Goal: Information Seeking & Learning: Understand process/instructions

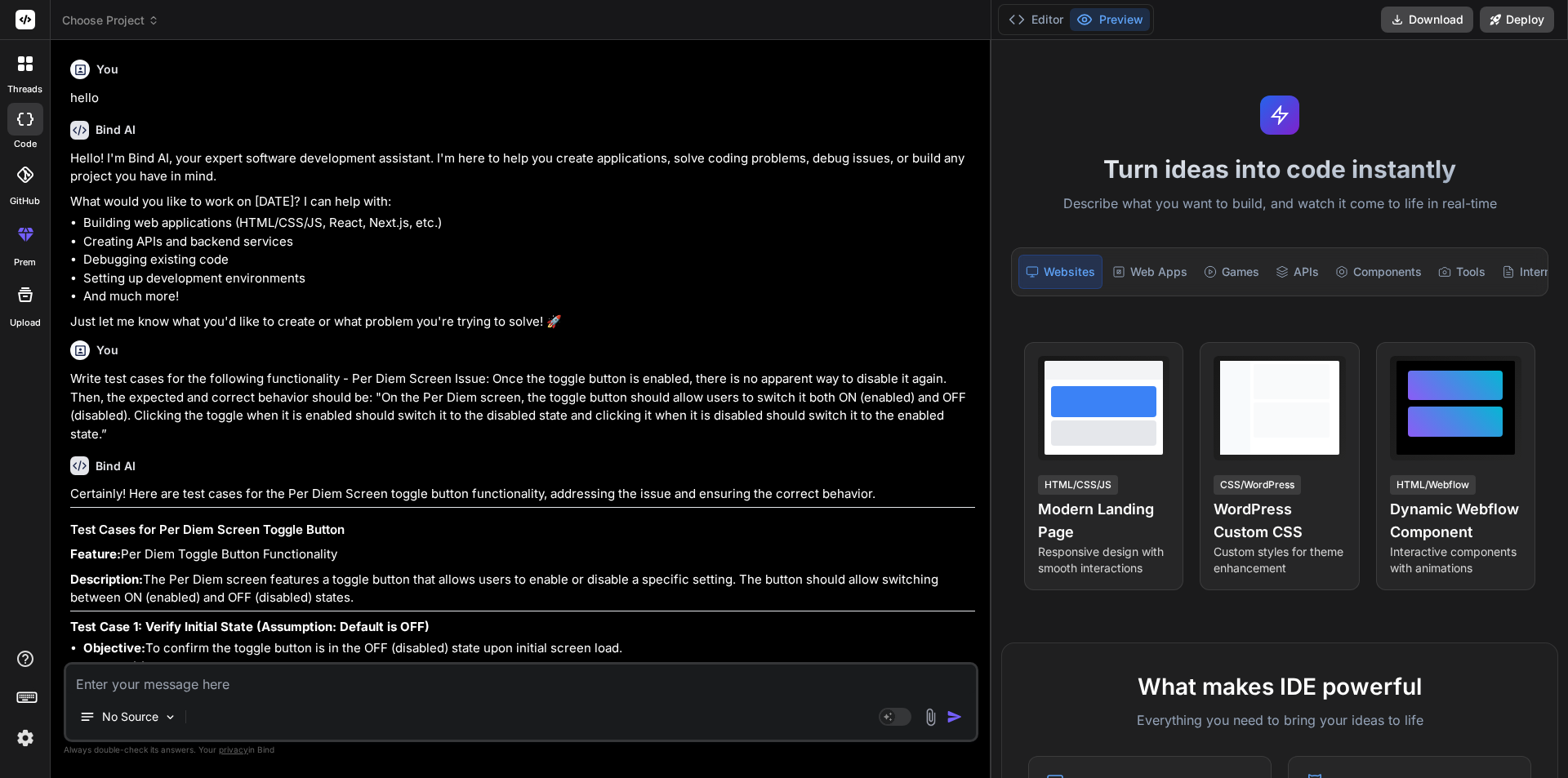
scroll to position [821, 0]
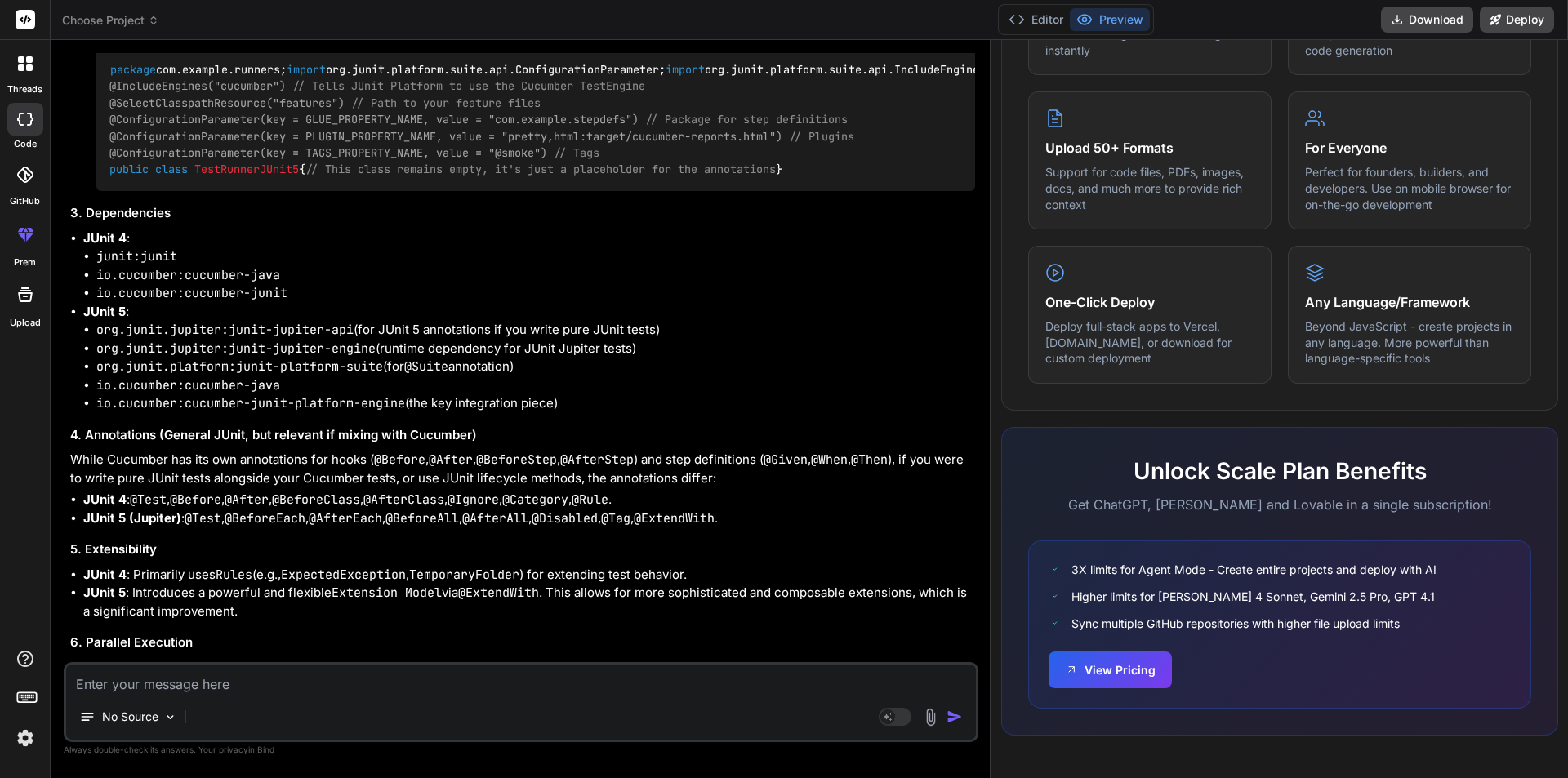
click at [179, 680] on textarea at bounding box center [521, 679] width 910 height 29
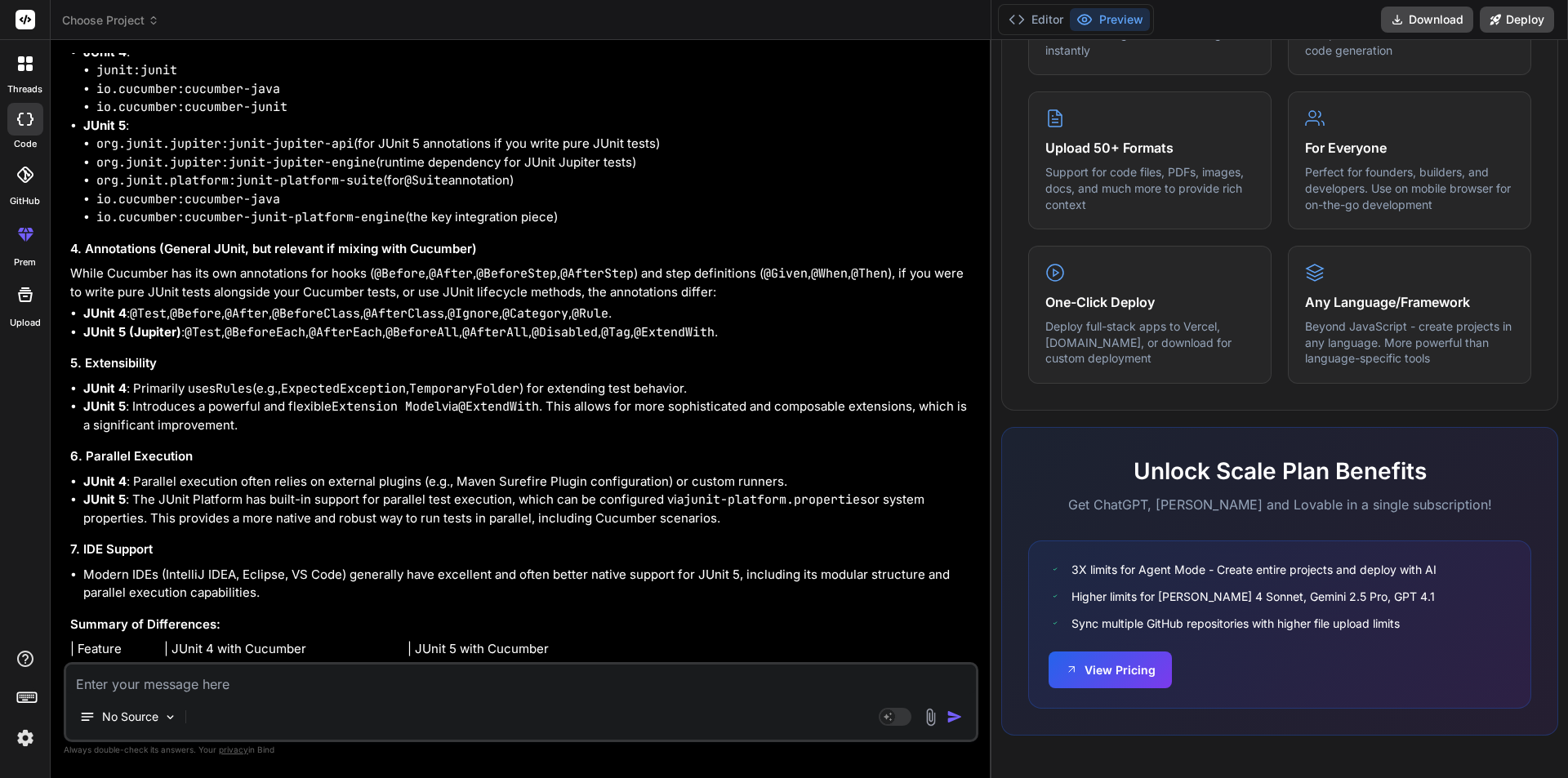
scroll to position [3882, 0]
click at [425, 596] on li "Modern IDEs (IntelliJ IDEA, Eclipse, VS Code) generally have excellent and ofte…" at bounding box center [529, 584] width 892 height 36
click at [190, 678] on textarea at bounding box center [521, 679] width 910 height 29
type textarea "H"
type textarea "x"
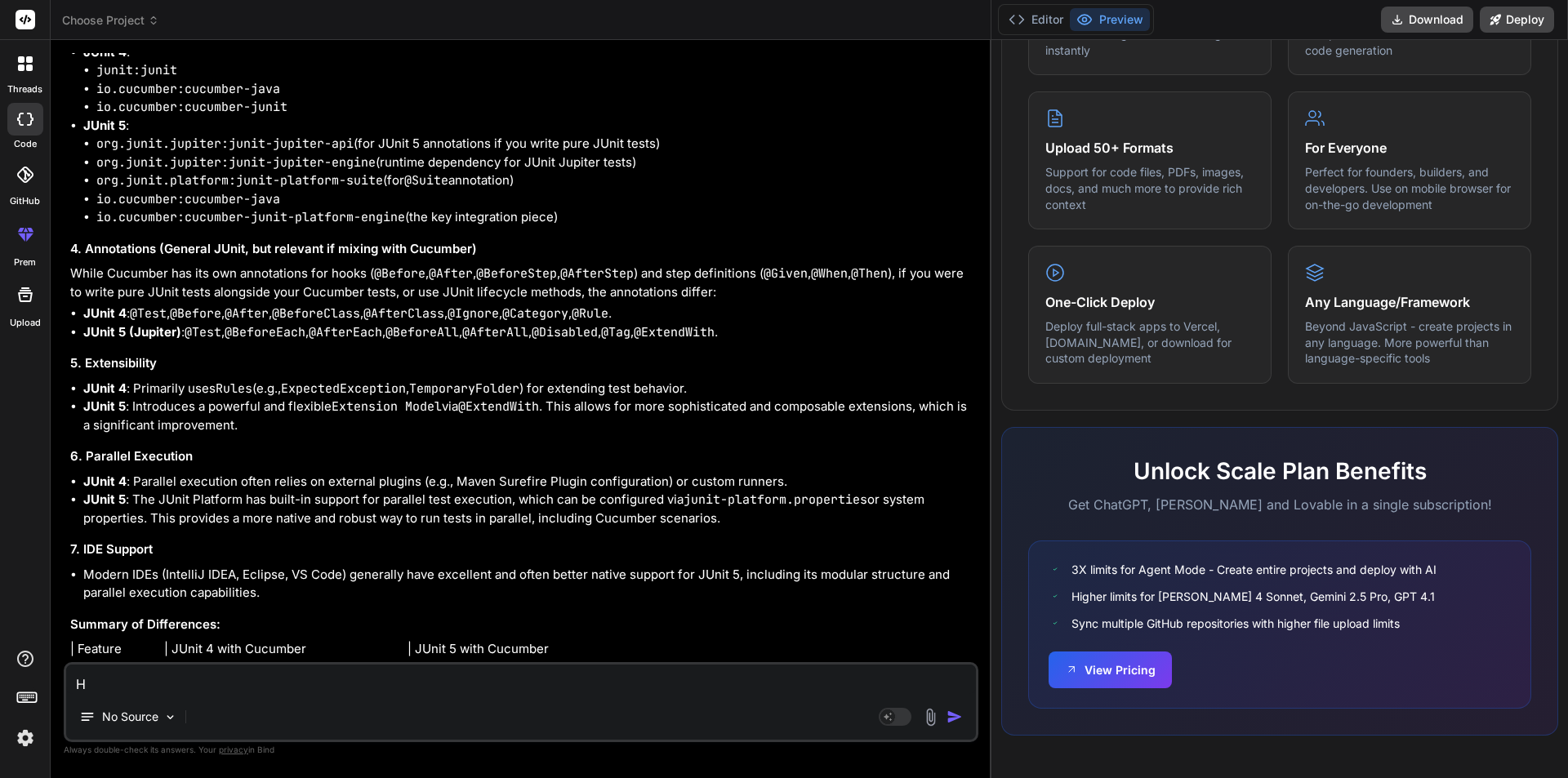
type textarea "Ho"
type textarea "x"
type textarea "How"
type textarea "x"
type textarea "How"
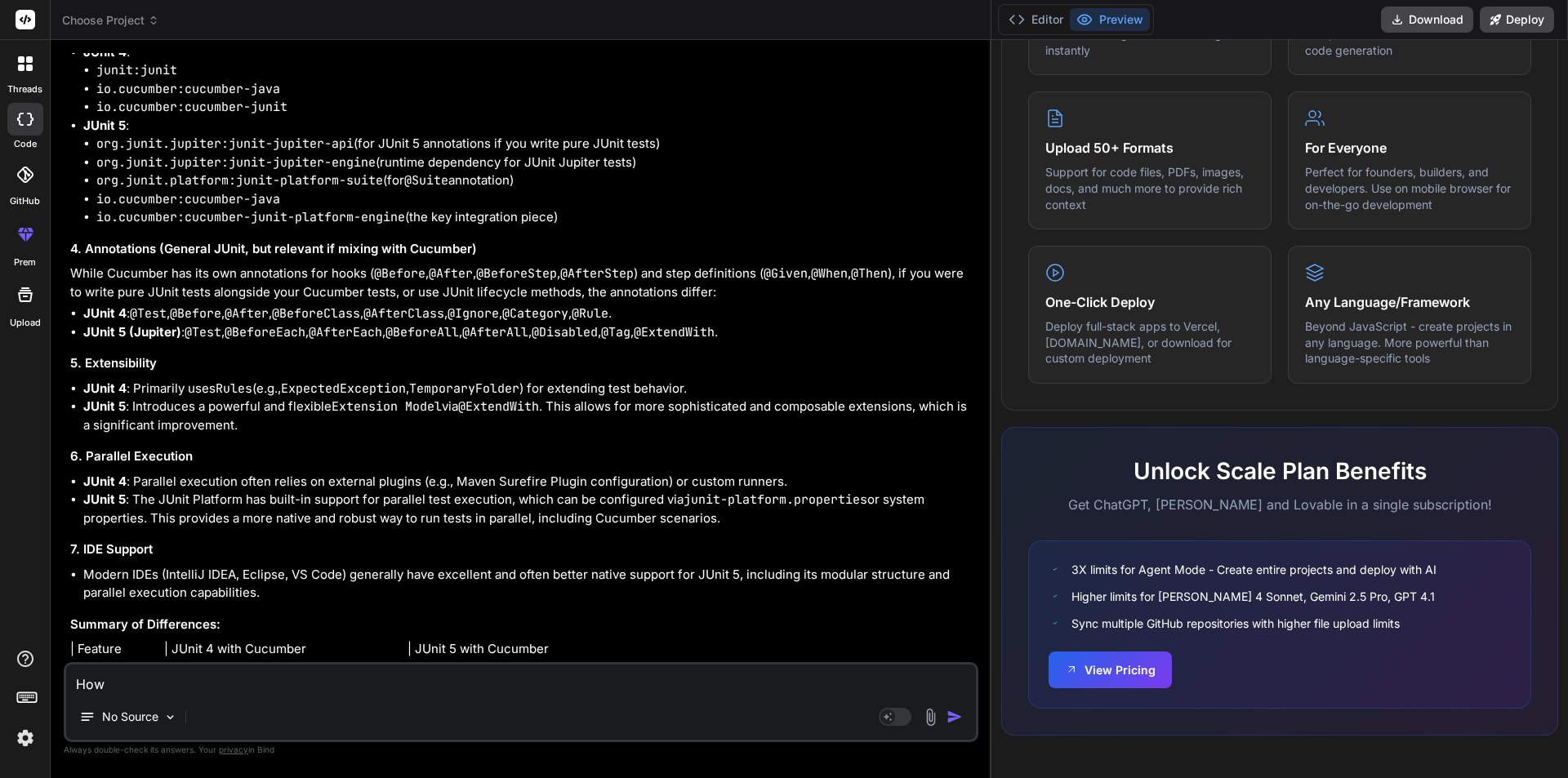
type textarea "x"
type textarea "How t"
type textarea "x"
type textarea "How to"
type textarea "x"
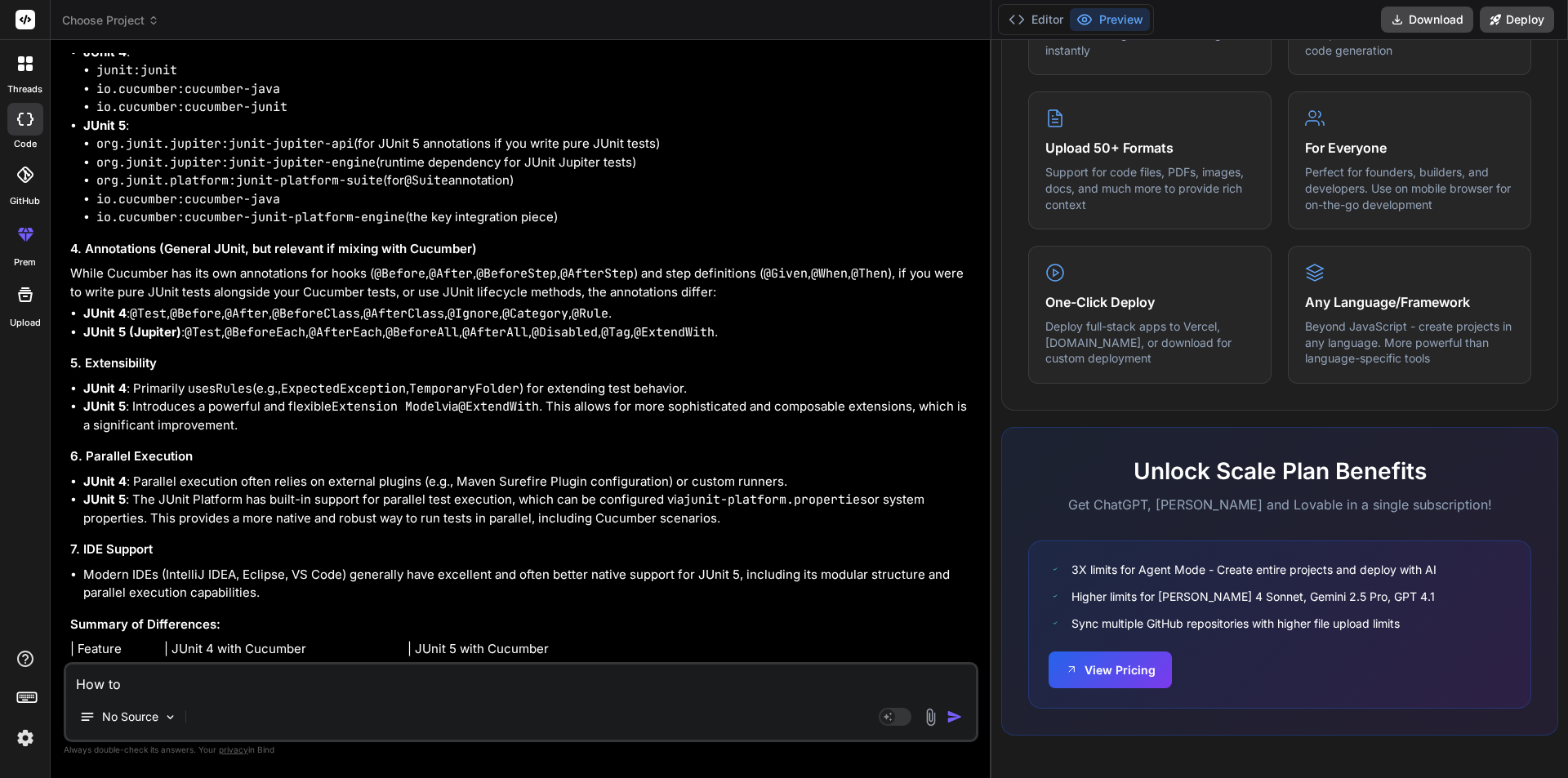
type textarea "How to"
type textarea "x"
type textarea "How to c"
type textarea "x"
type textarea "How to cr"
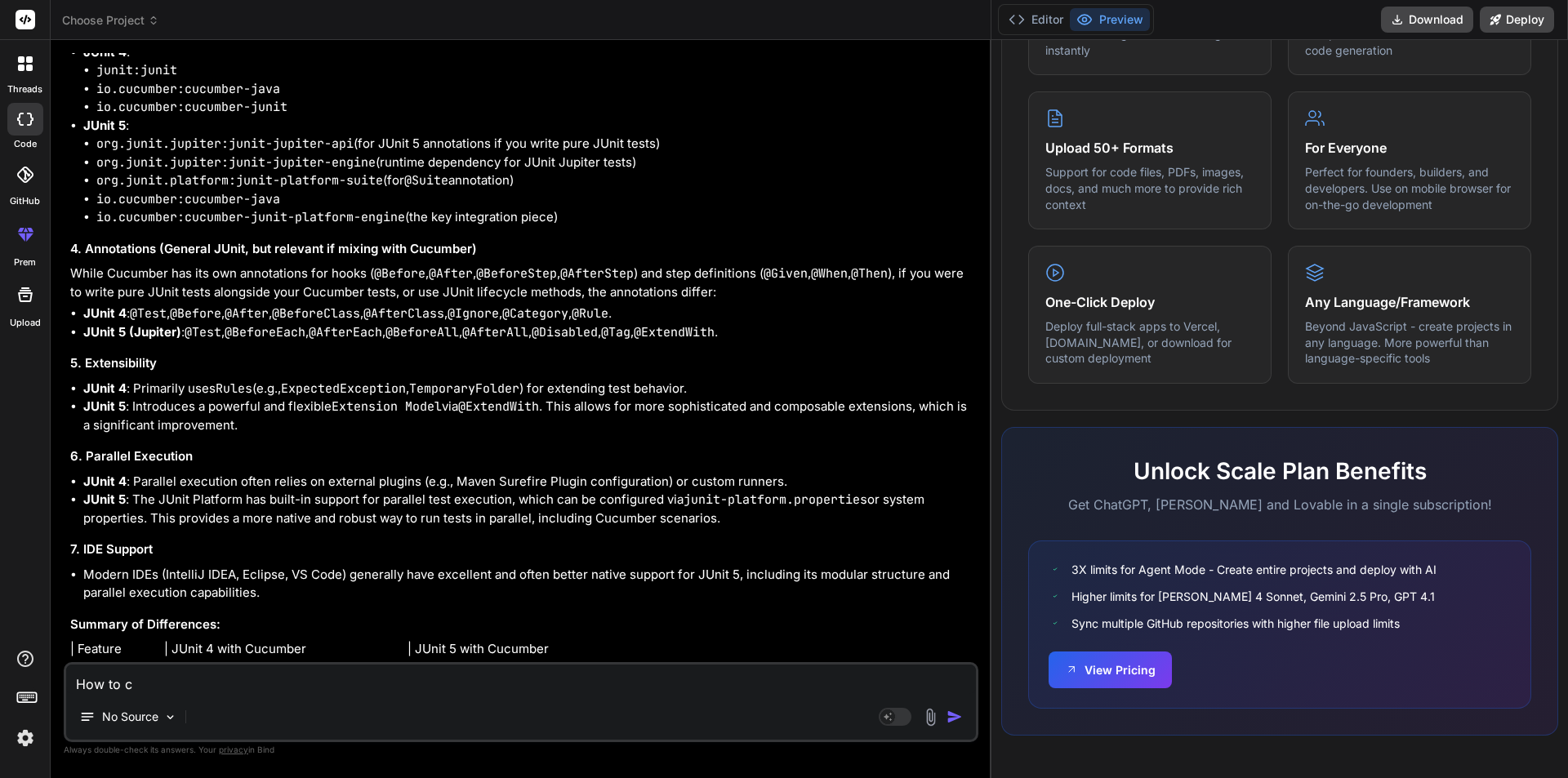
type textarea "x"
type textarea "How to cre"
type textarea "x"
type textarea "How to crea"
type textarea "x"
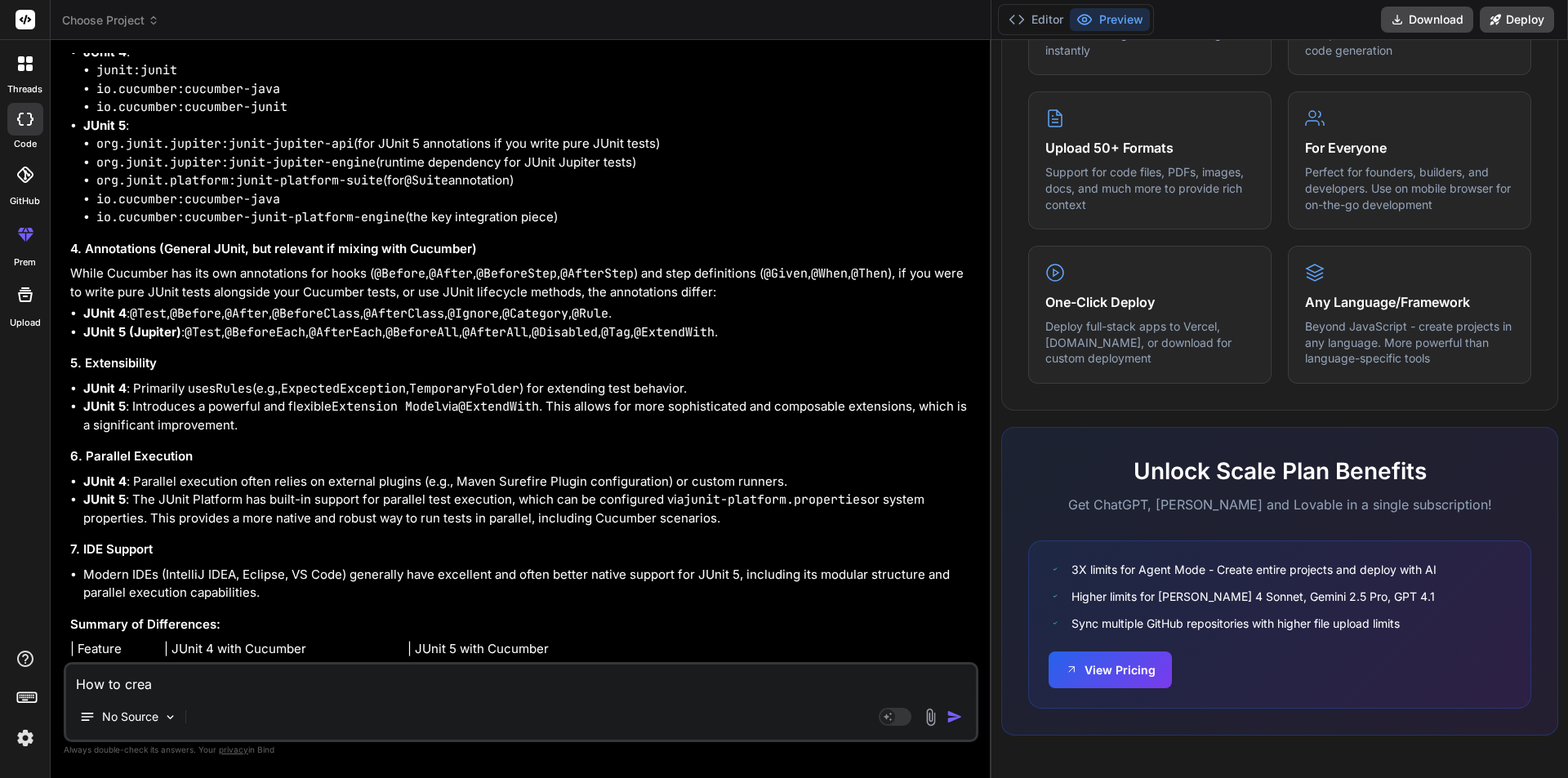
type textarea "How to creat"
type textarea "x"
type textarea "How to create"
type textarea "x"
type textarea "How to create"
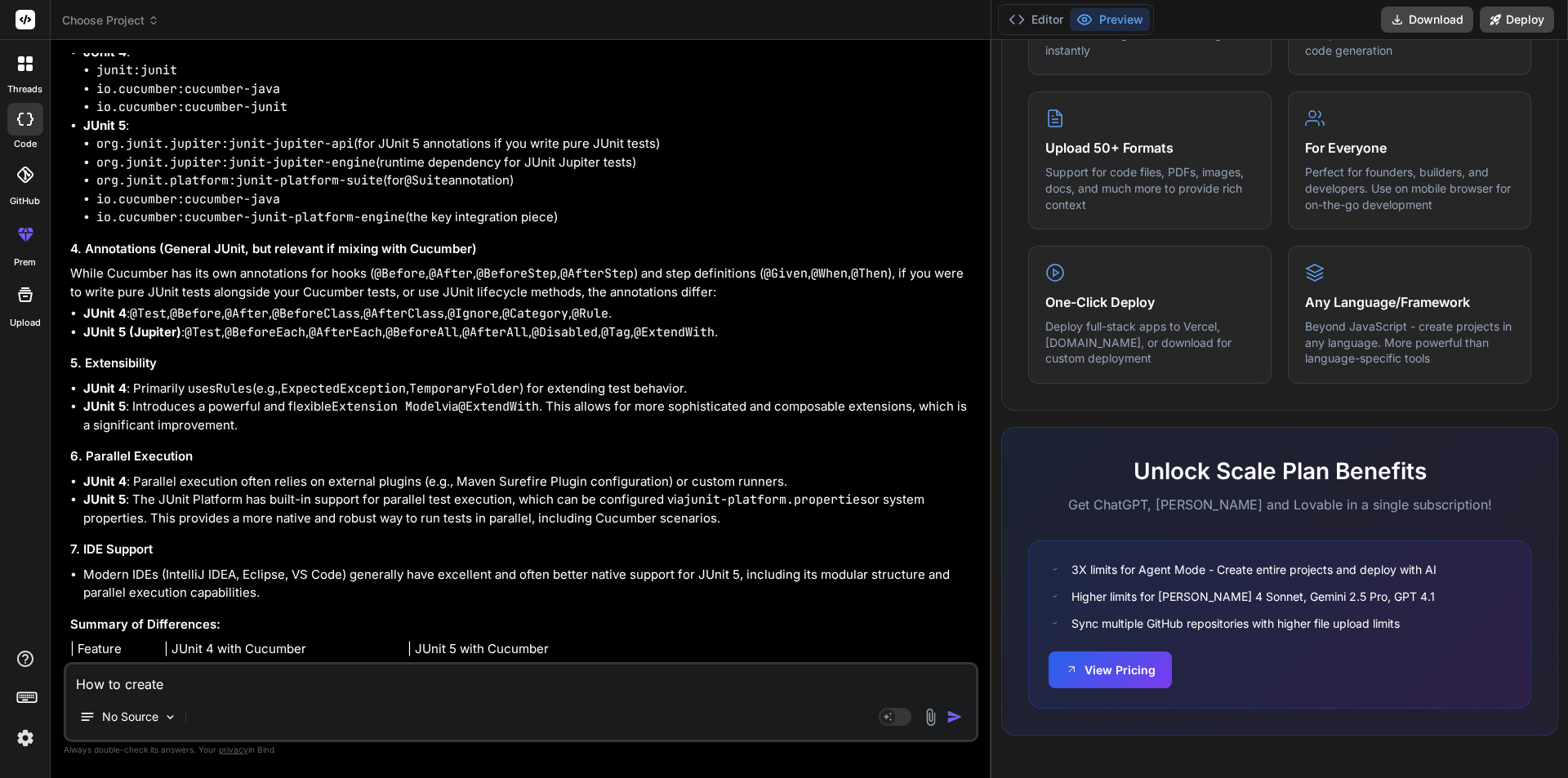
type textarea "x"
type textarea "How to create a"
type textarea "x"
type textarea "How to create a"
type textarea "x"
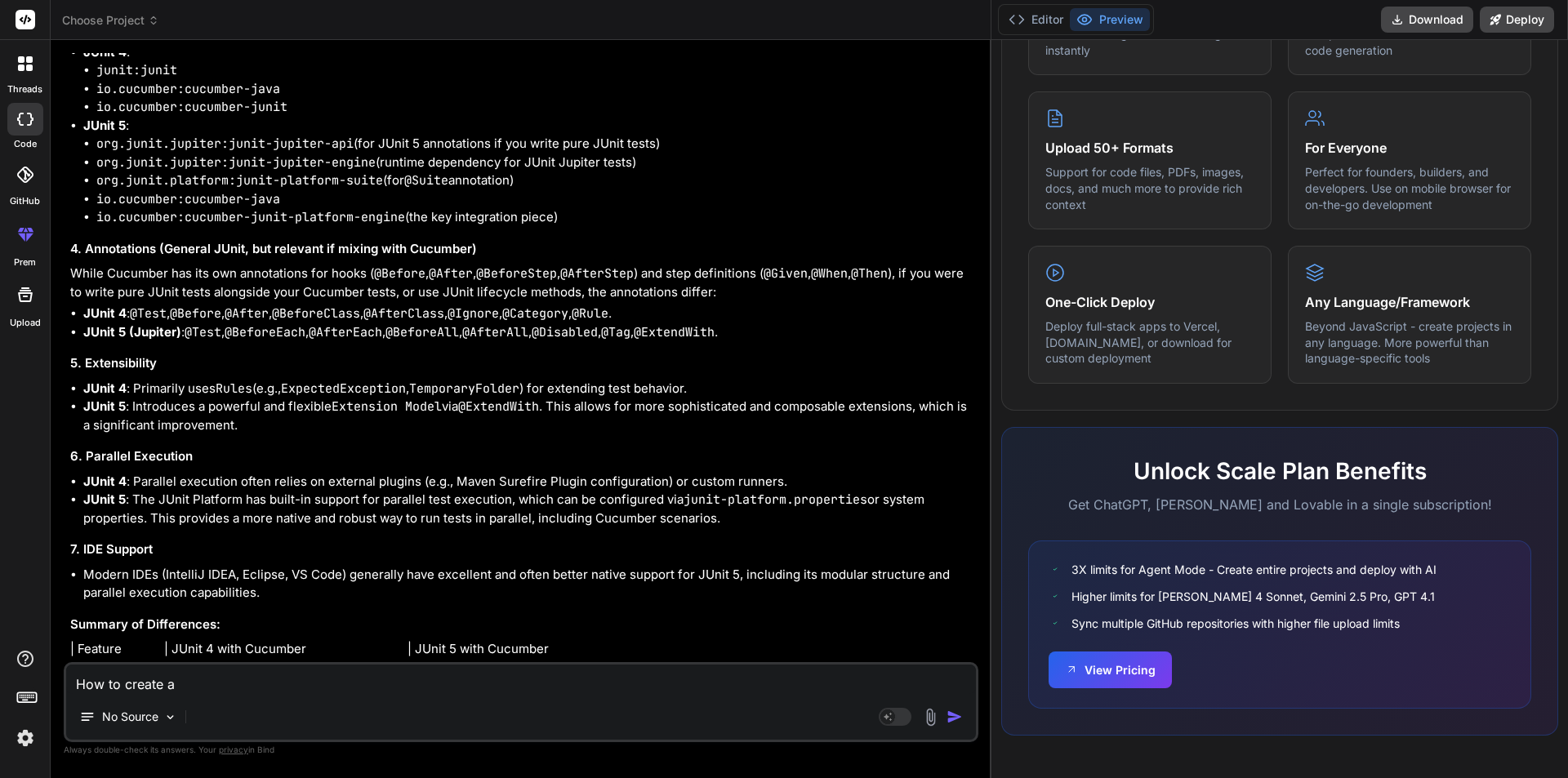
type textarea "How to create a m"
type textarea "x"
type textarea "How to create a ma"
type textarea "x"
type textarea "How to create a mav"
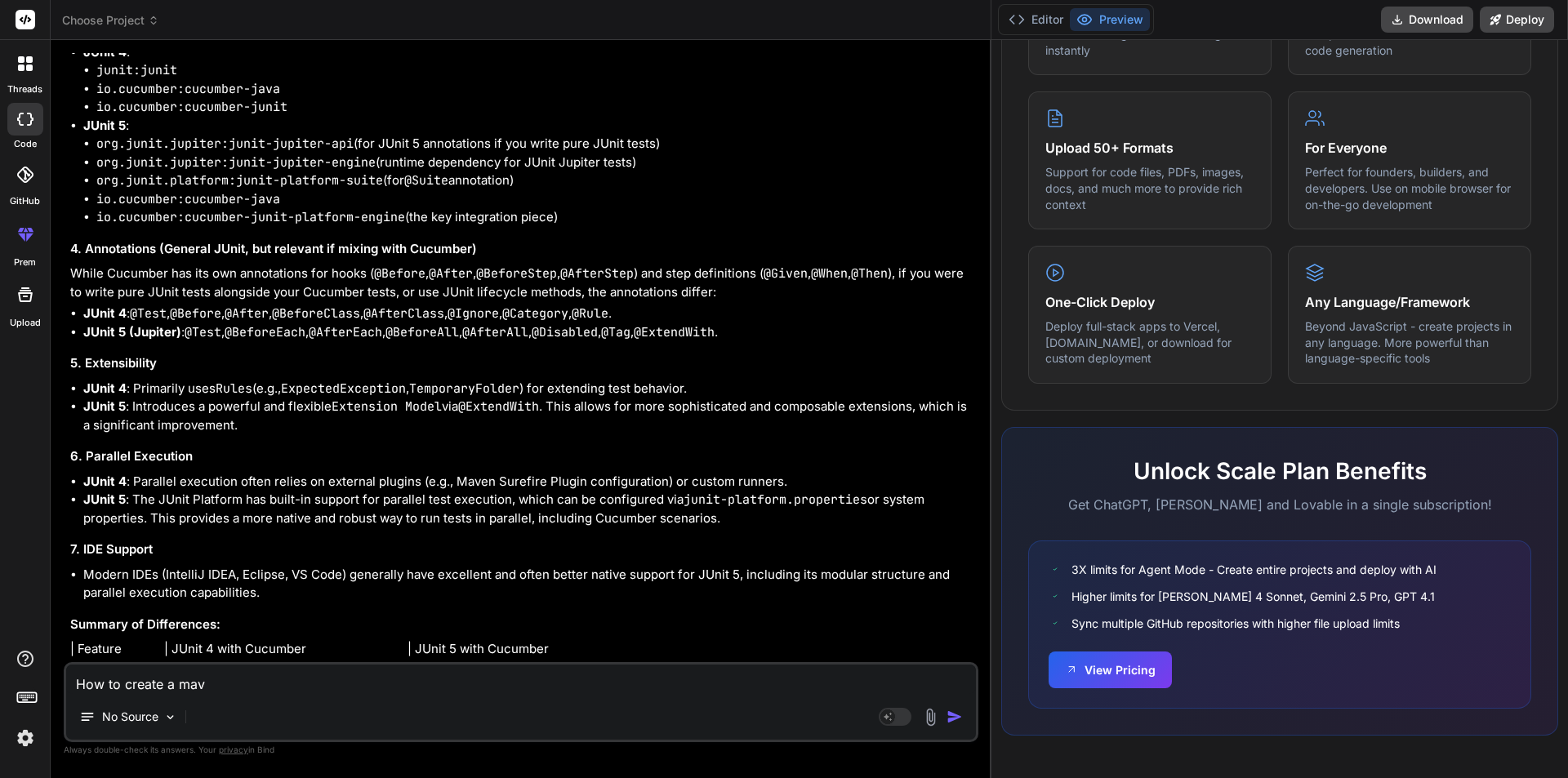
type textarea "x"
type textarea "How to create a mave"
type textarea "x"
type textarea "How to create a maven"
type textarea "x"
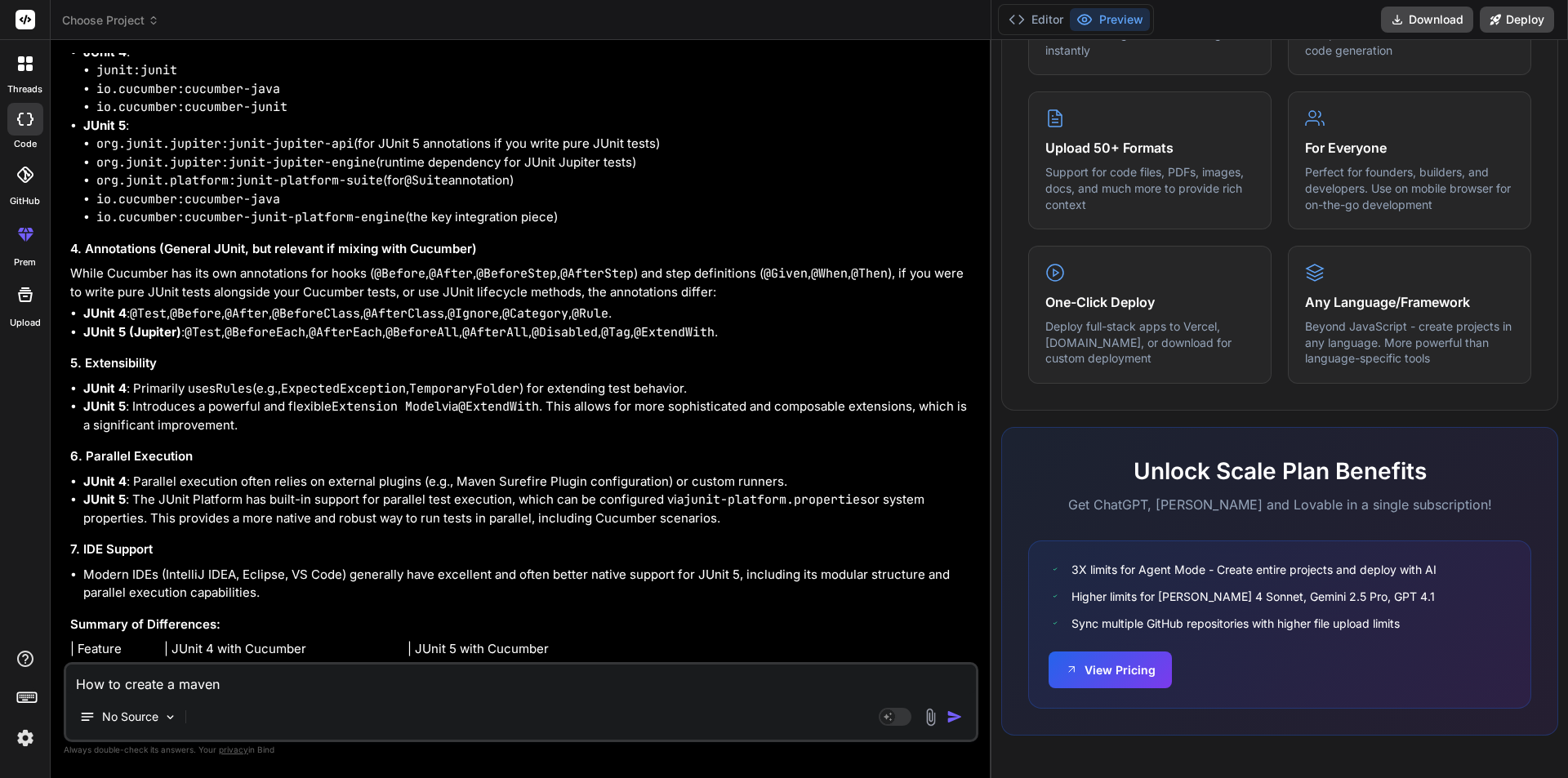
type textarea "How to create a maven"
type textarea "x"
type textarea "How to create a maven p"
type textarea "x"
type textarea "How to create a maven pr"
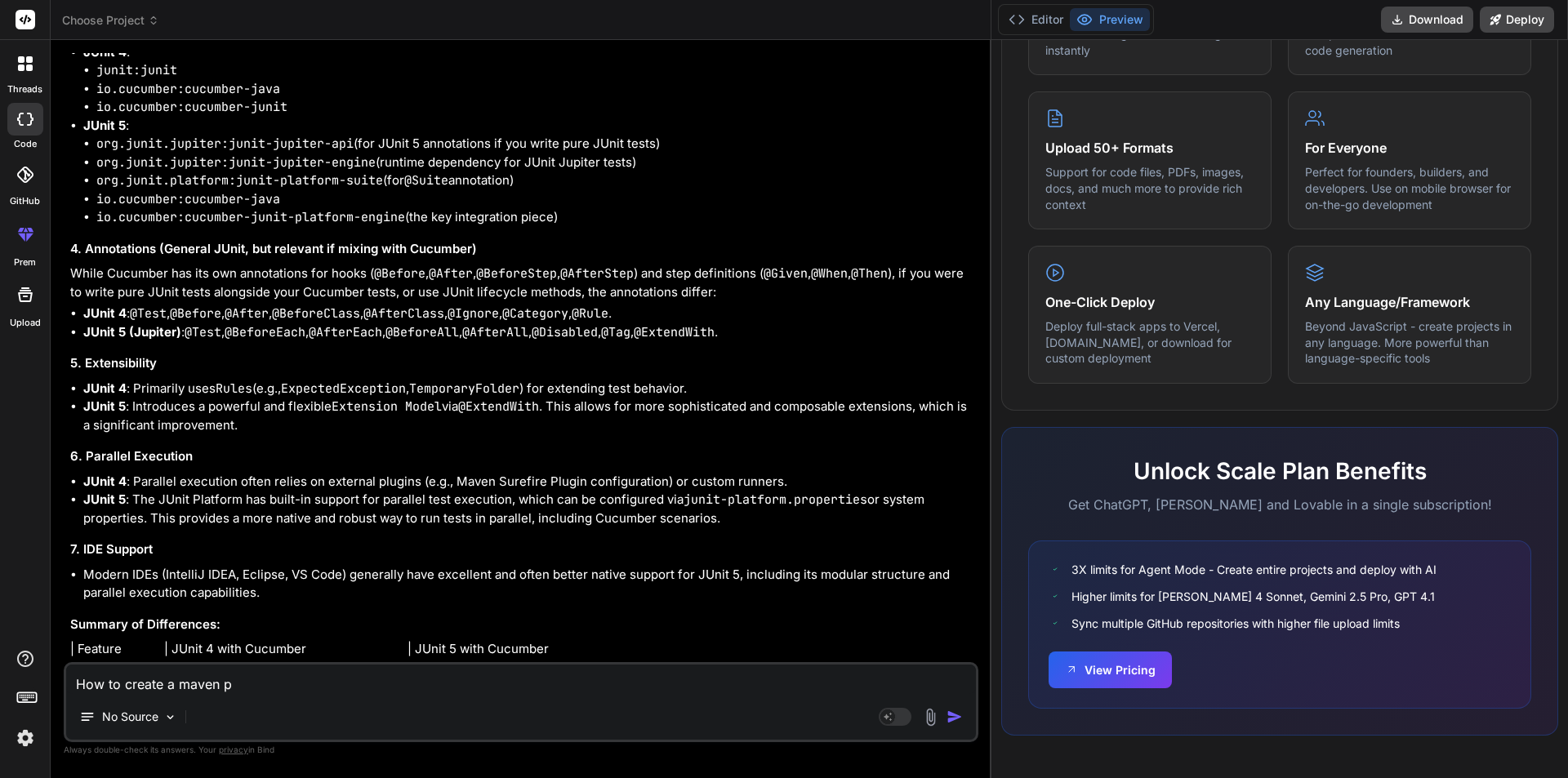
type textarea "x"
type textarea "How to create a maven pro"
type textarea "x"
type textarea "How to create a maven proj"
type textarea "x"
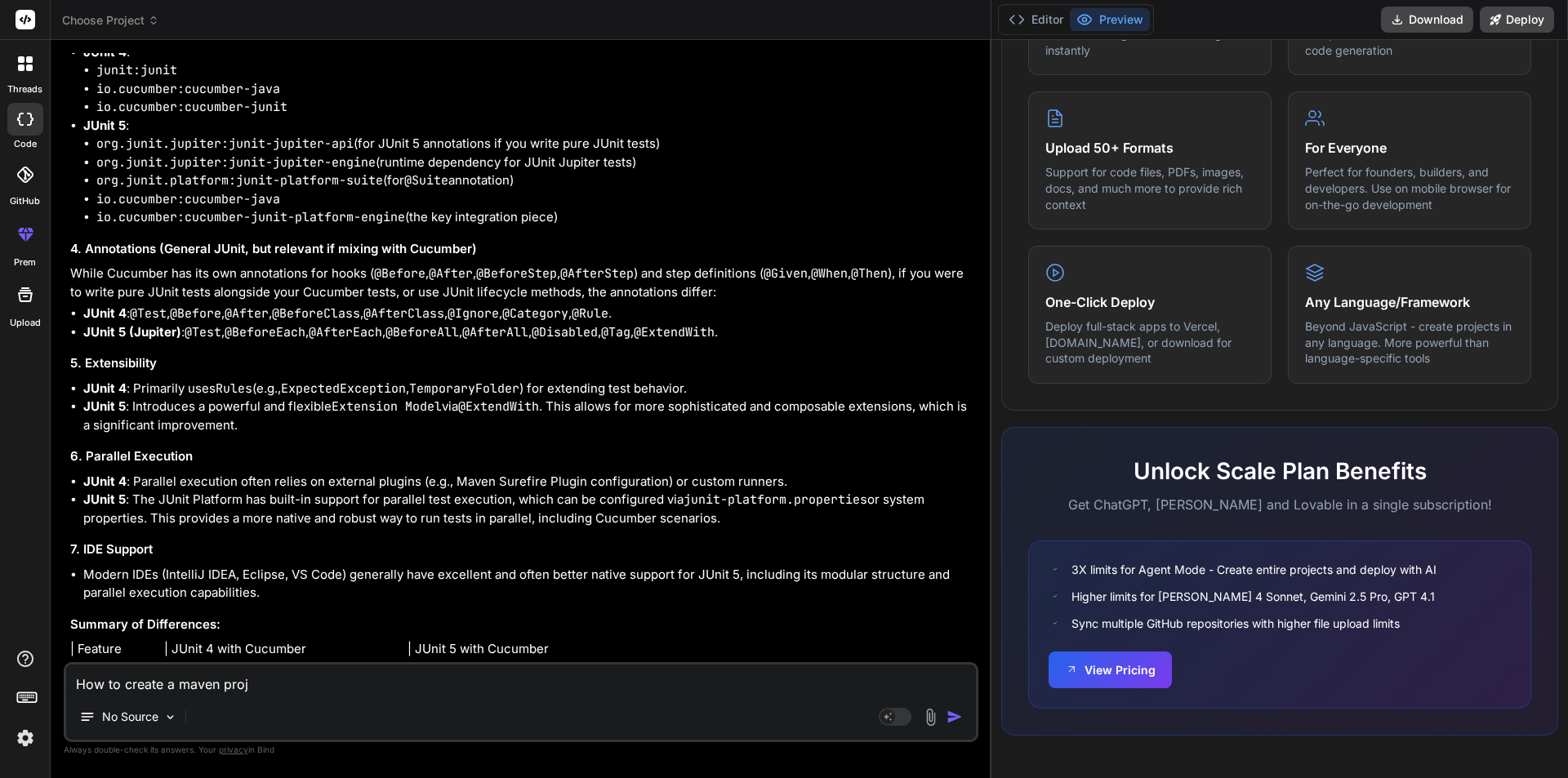
type textarea "How to create a maven proje"
type textarea "x"
type textarea "How to create a maven projec"
type textarea "x"
type textarea "How to create a maven project"
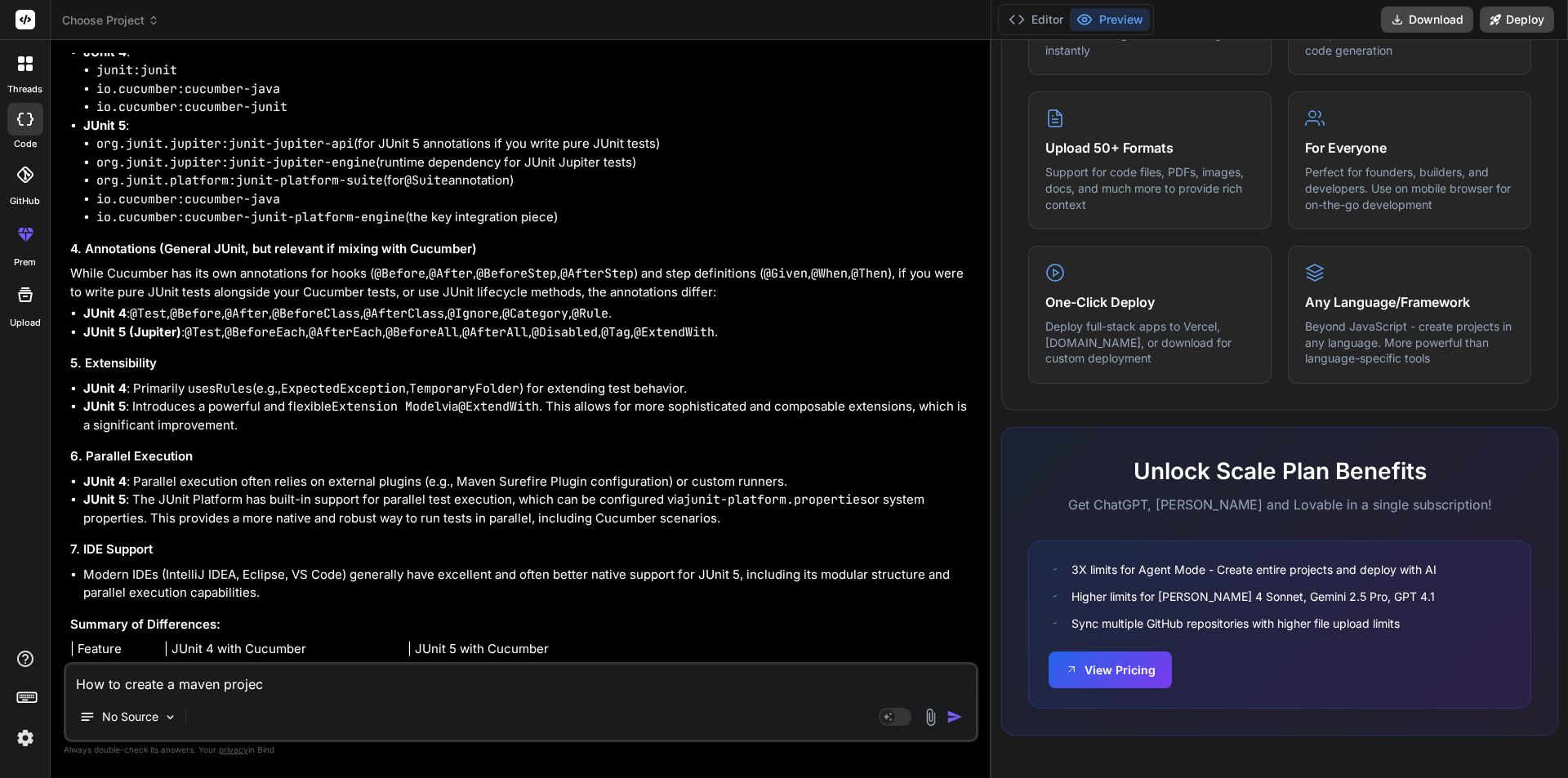
type textarea "x"
type textarea "How to create a maven project"
type textarea "x"
type textarea "How to create a maven project i"
type textarea "x"
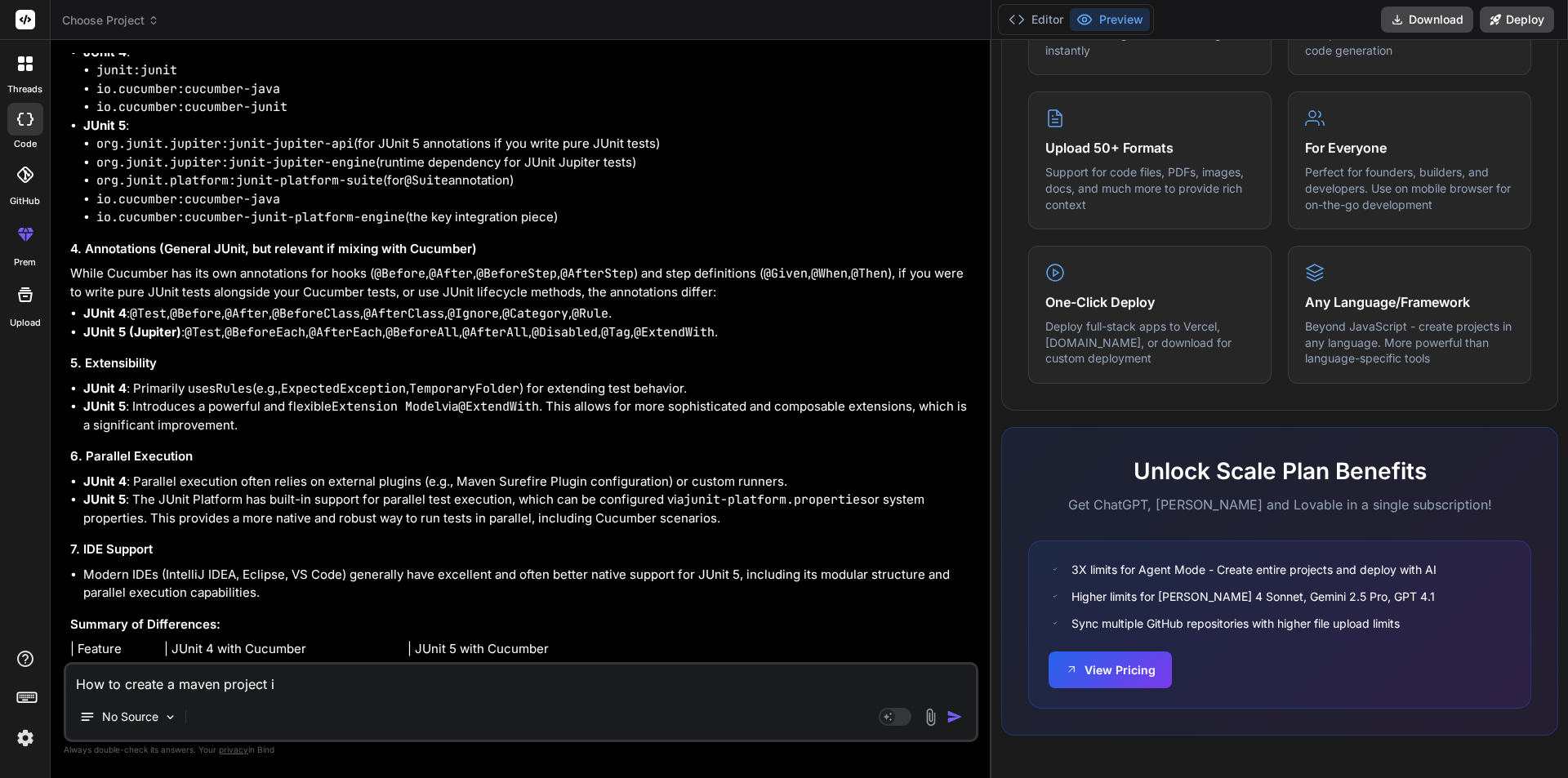
type textarea "How to create a maven project in"
type textarea "x"
type textarea "How to create a maven project in"
type textarea "x"
type textarea "How to create a maven project in E"
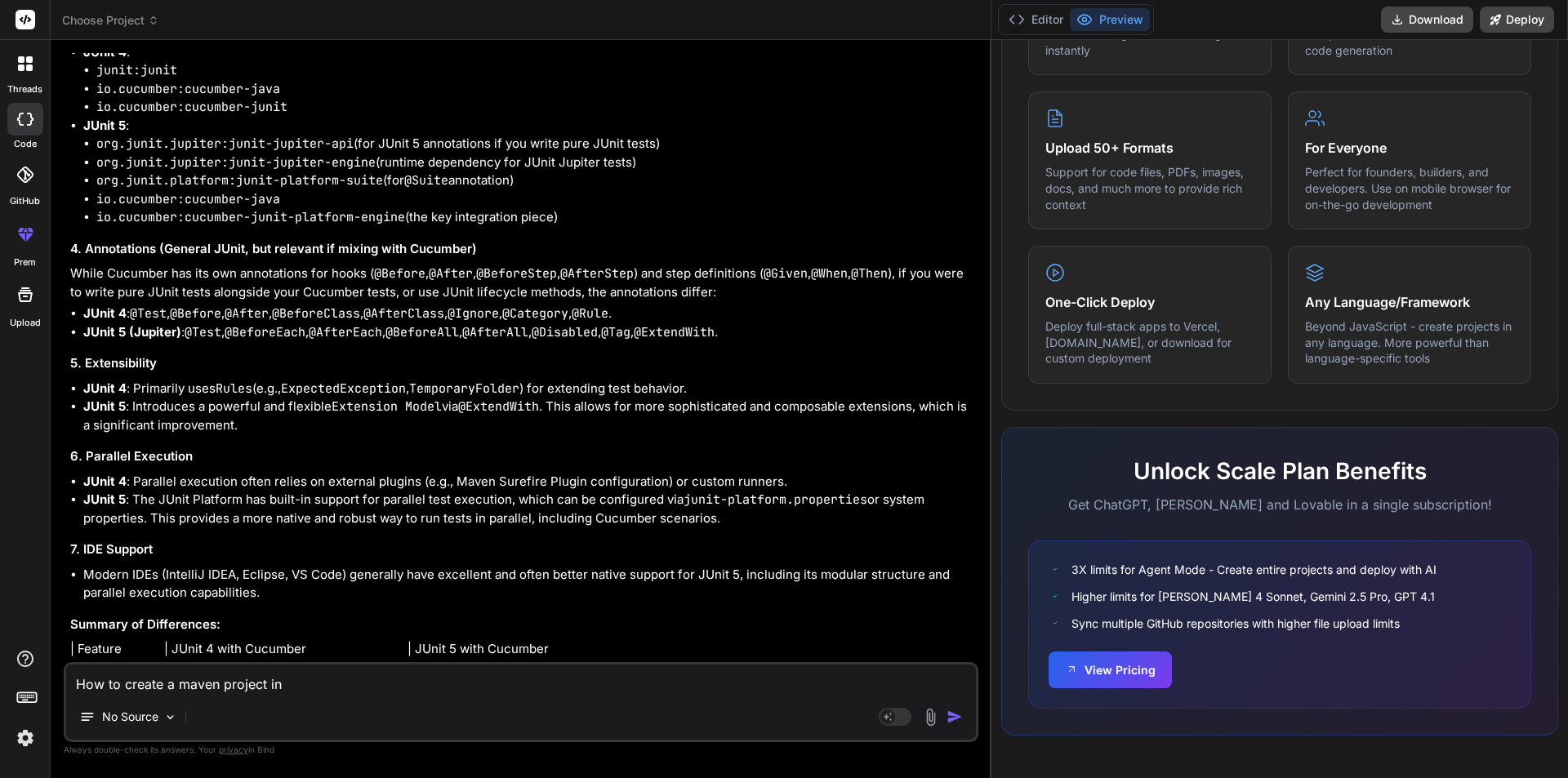
type textarea "x"
type textarea "How to create a maven project in Ec"
type textarea "x"
type textarea "How to create a maven project in Ecl"
type textarea "x"
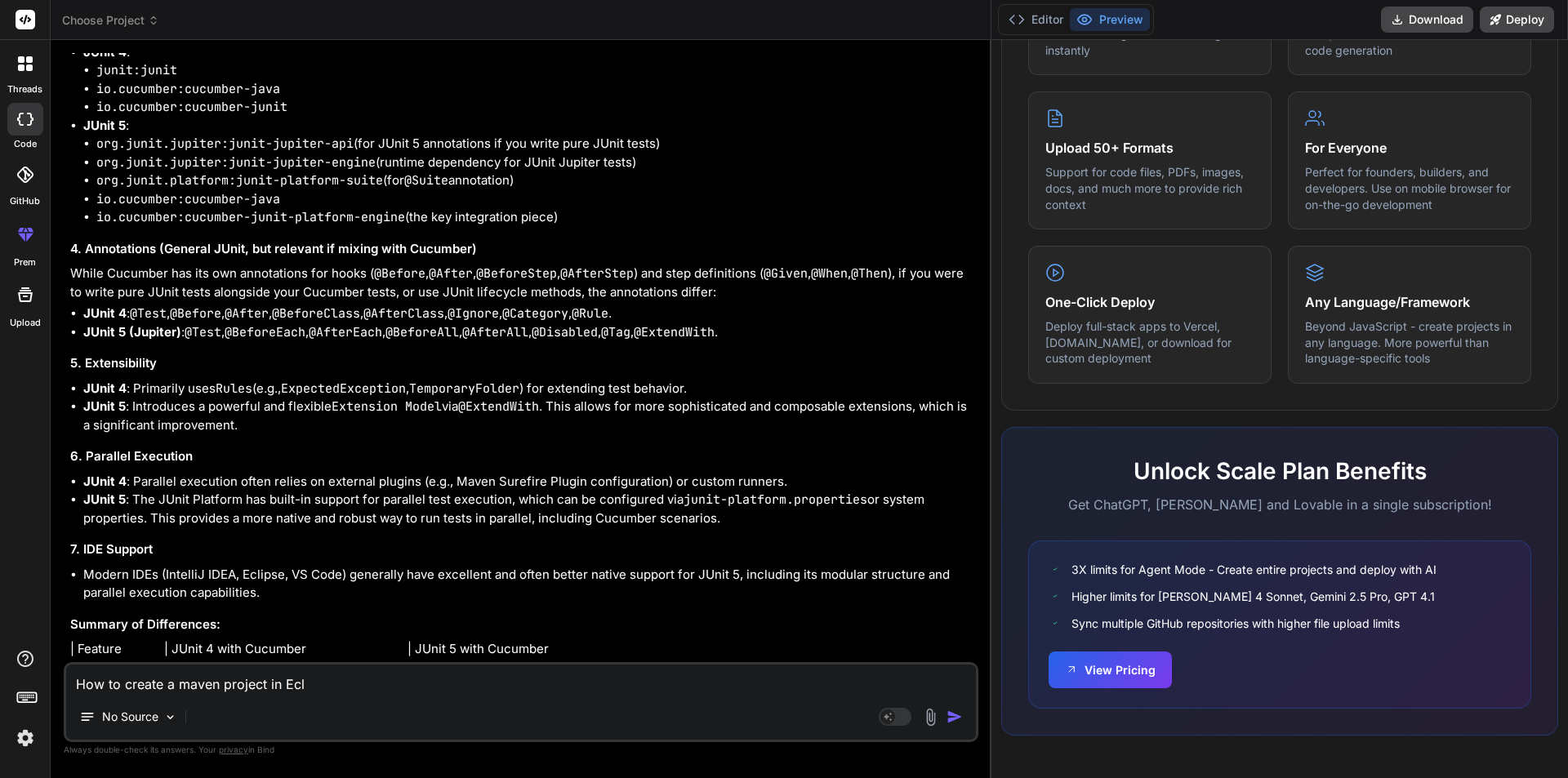
type textarea "How to create a maven project in [GEOGRAPHIC_DATA]"
type textarea "x"
type textarea "How to create a maven project in [GEOGRAPHIC_DATA]"
type textarea "x"
type textarea "How to create a maven project in Eclips"
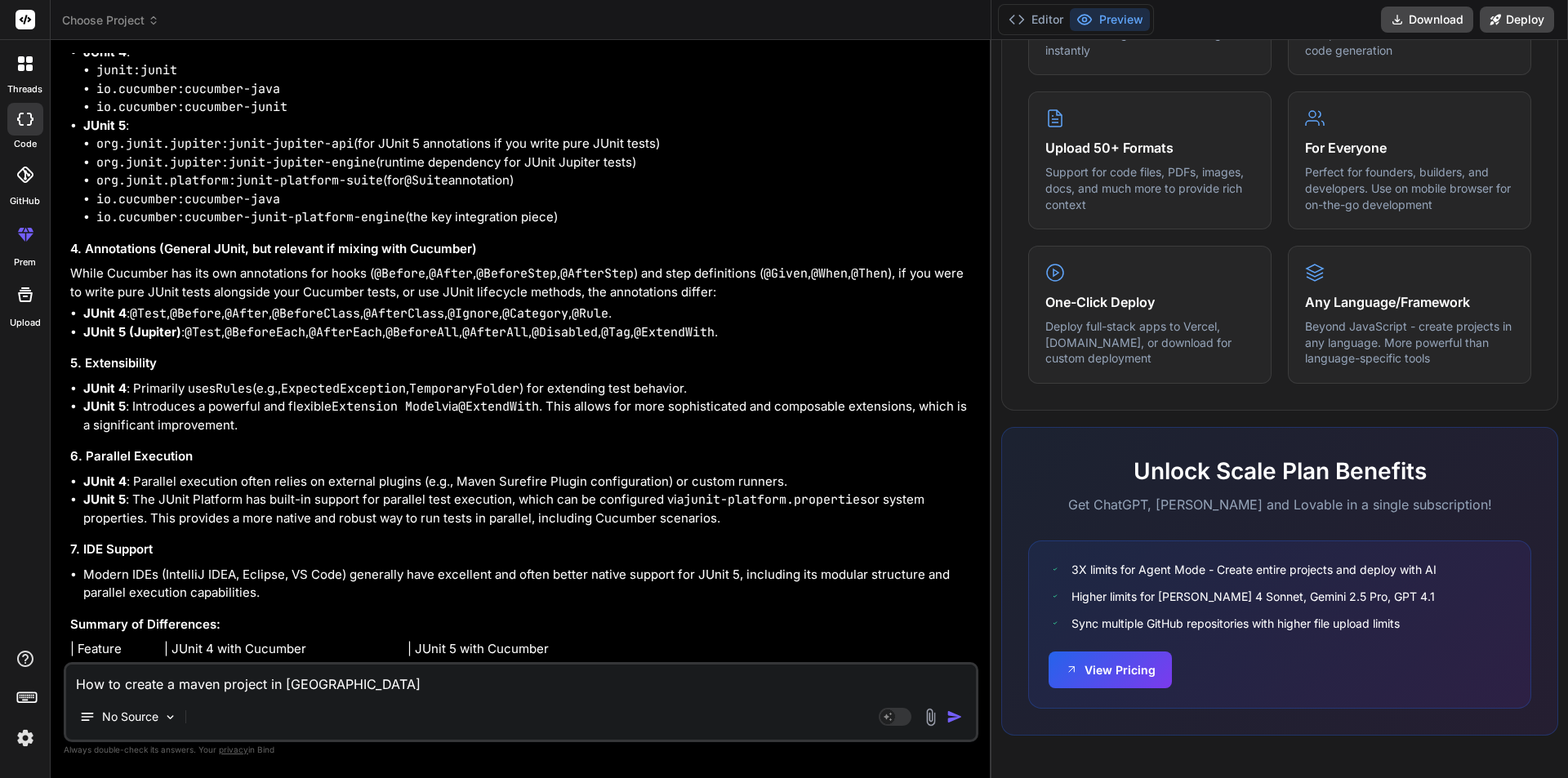
type textarea "x"
type textarea "How to create a maven project in Eclipse"
type textarea "x"
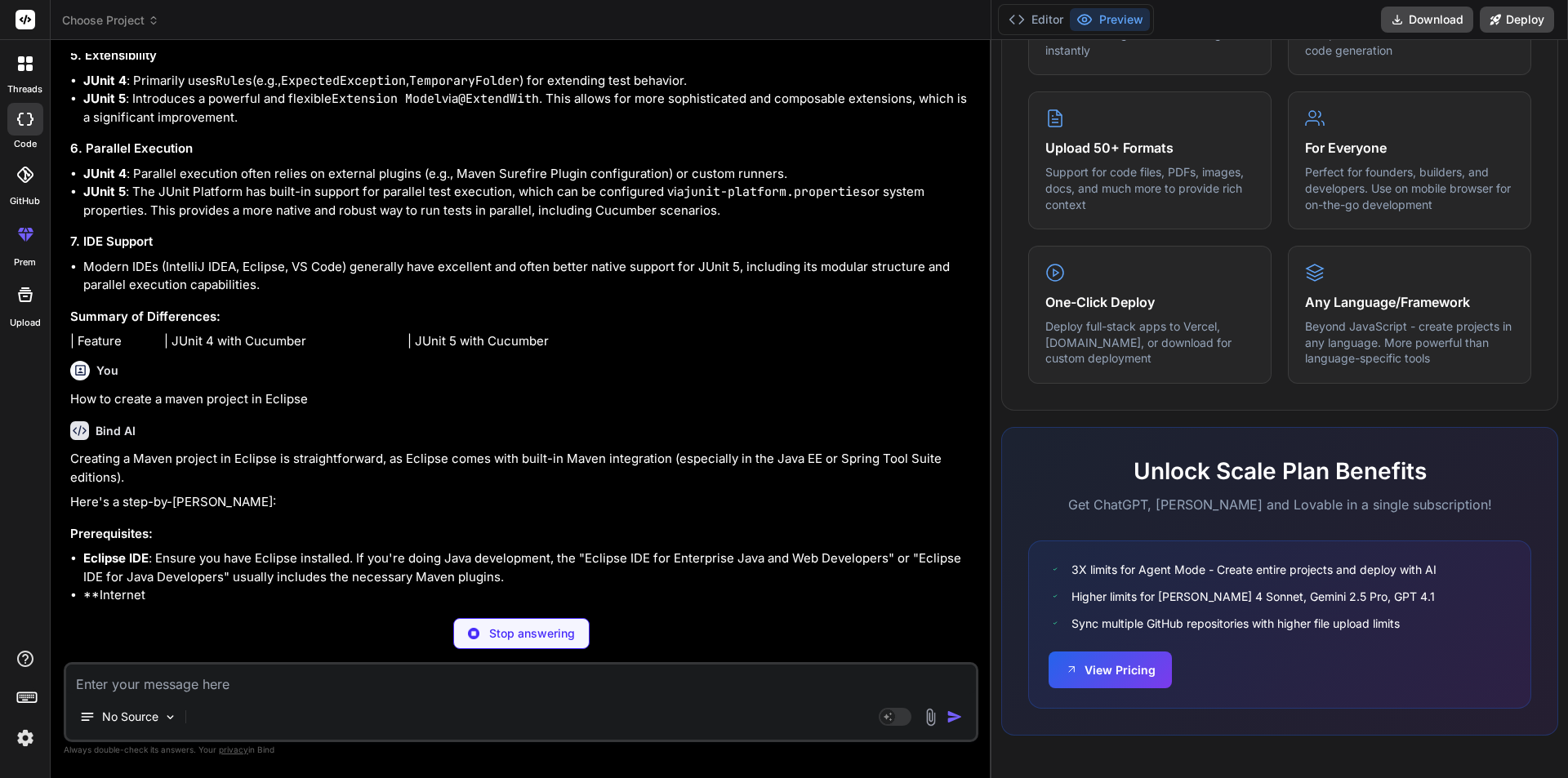
scroll to position [4052, 0]
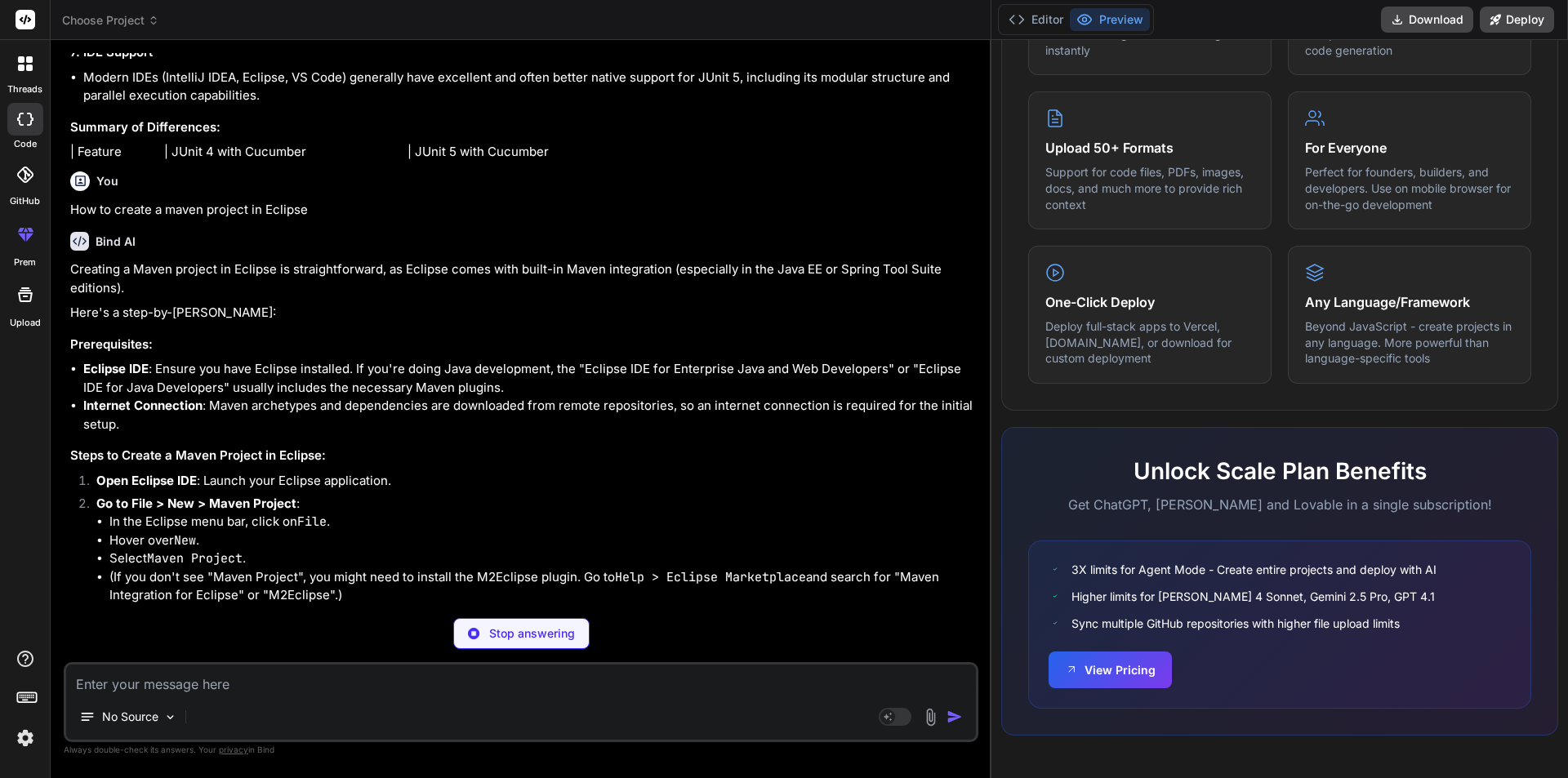
type textarea "x"
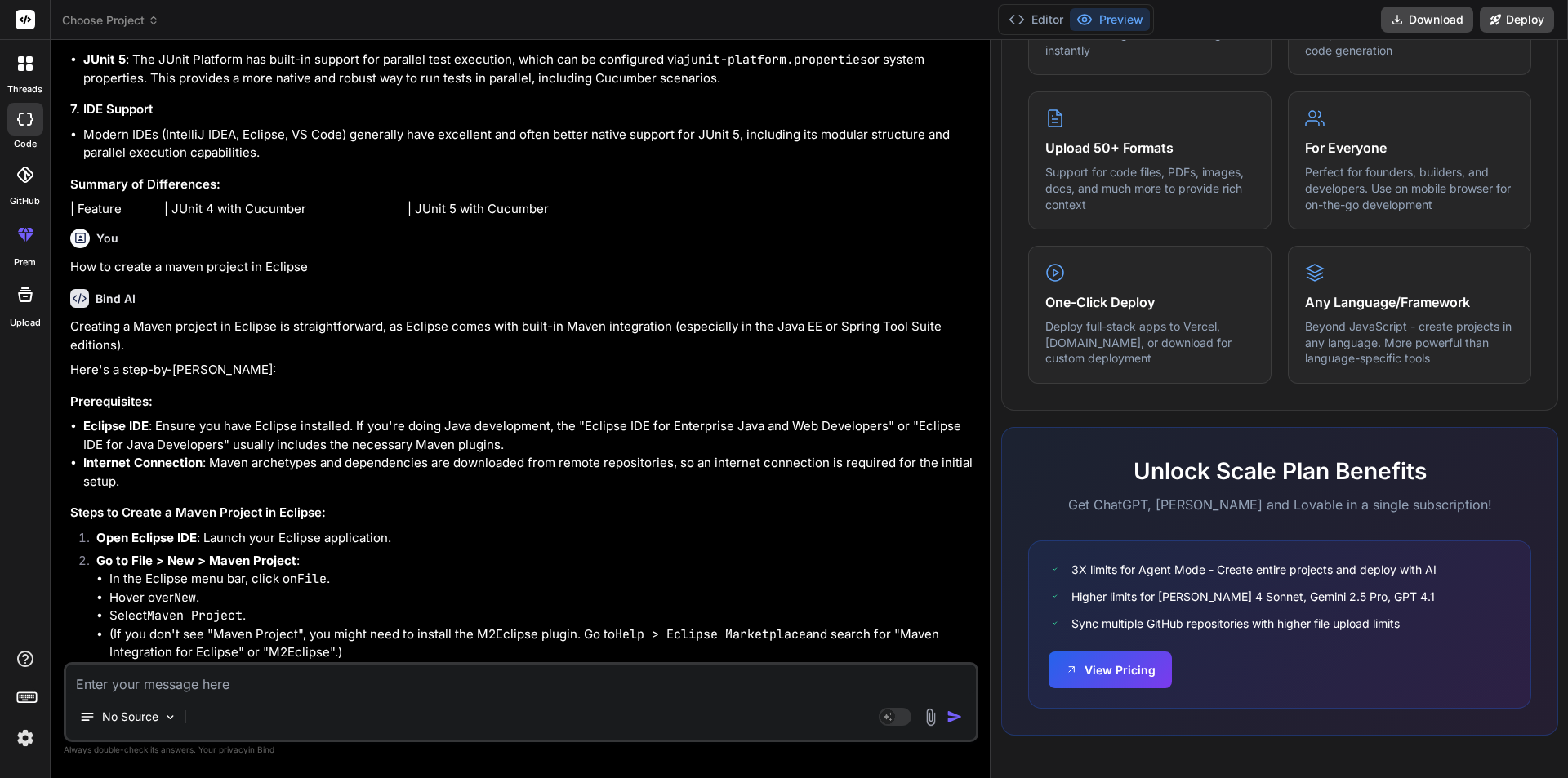
scroll to position [4322, 0]
click at [164, 692] on textarea at bounding box center [521, 679] width 910 height 29
type textarea "W"
type textarea "x"
type textarea "WH"
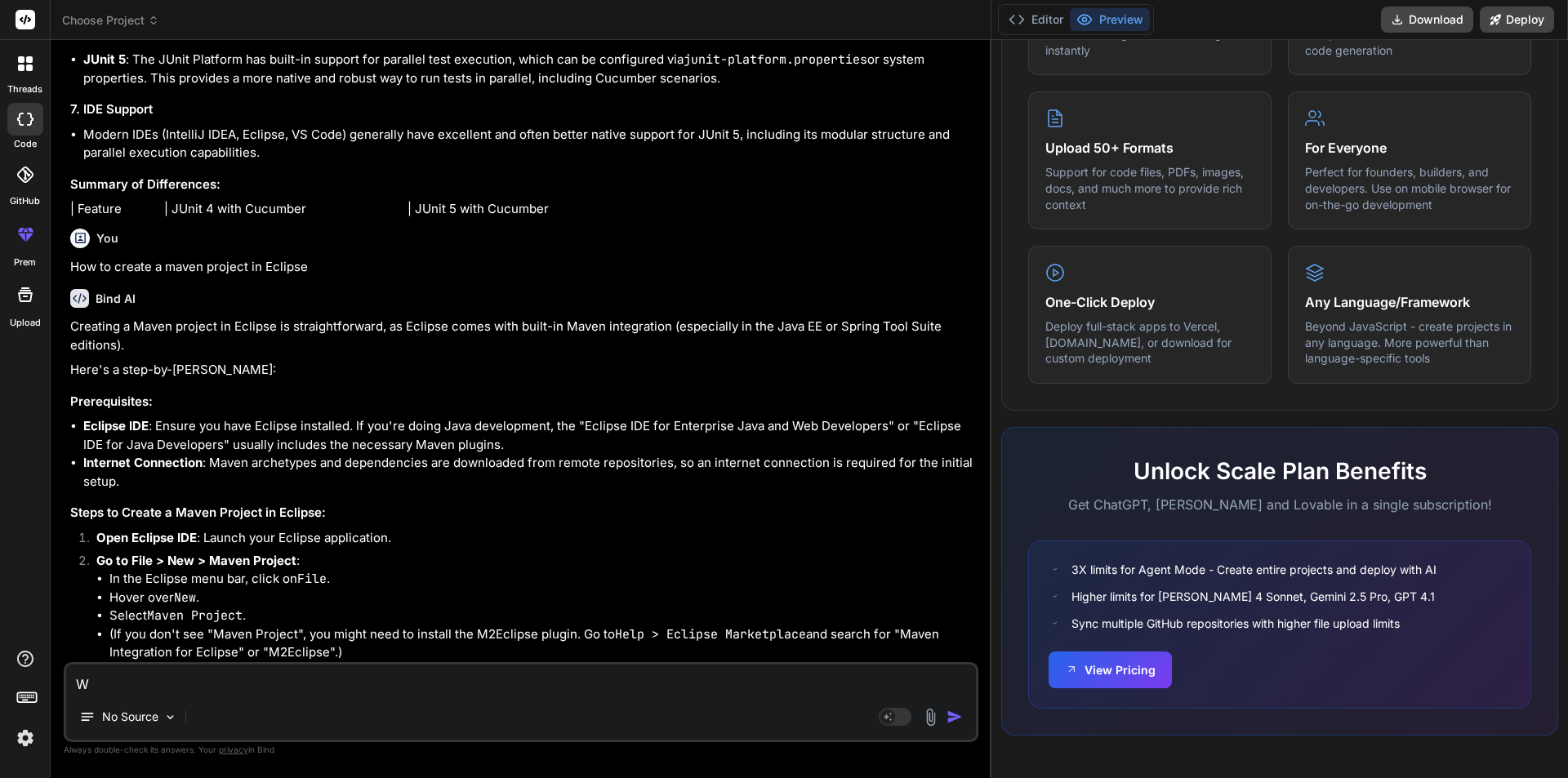
type textarea "x"
type textarea "WHI"
type textarea "x"
type textarea "WHIC"
type textarea "x"
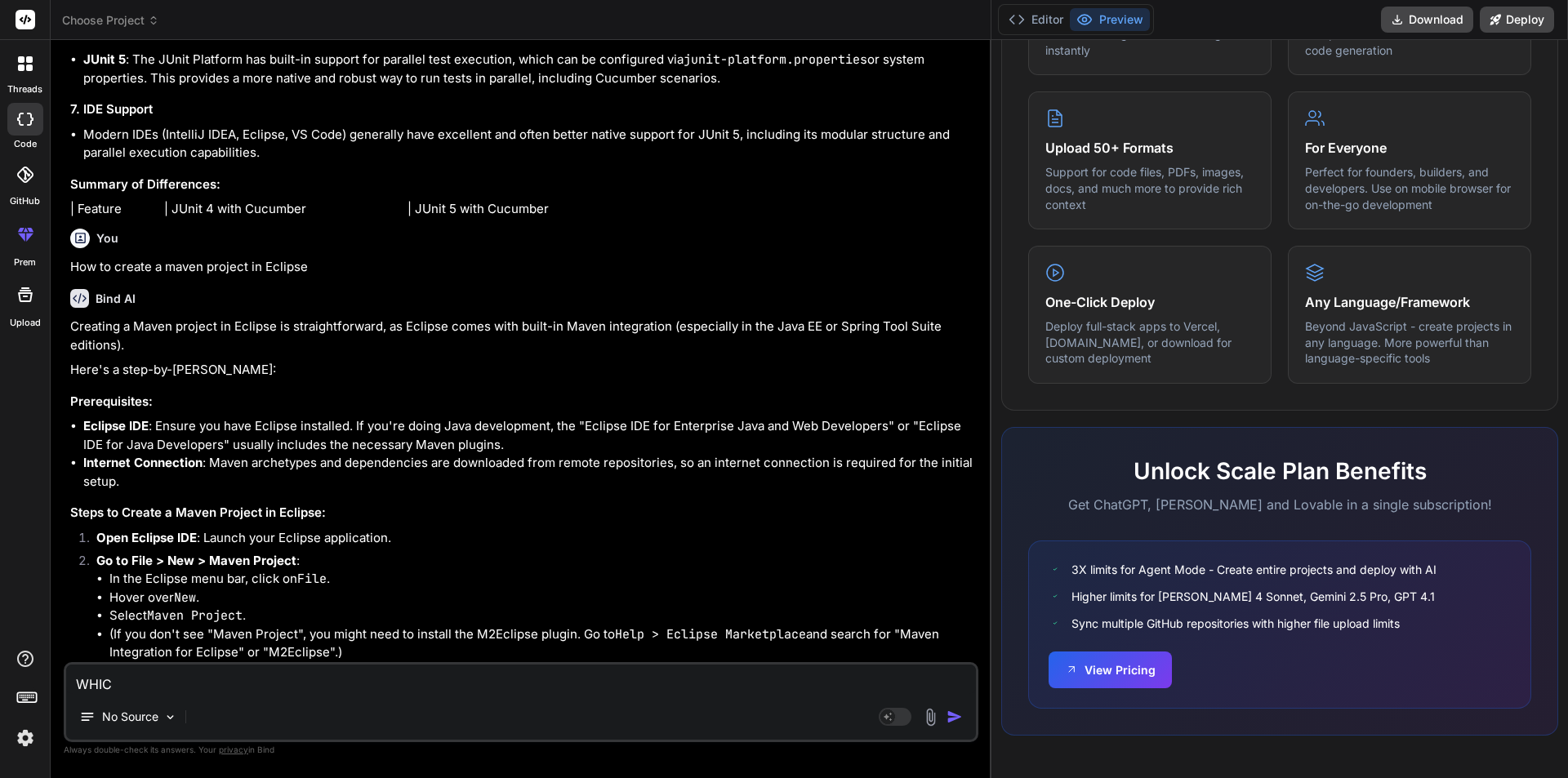
type textarea "WHICH"
type textarea "x"
type textarea "WHICH"
type textarea "x"
type textarea "WHICH V"
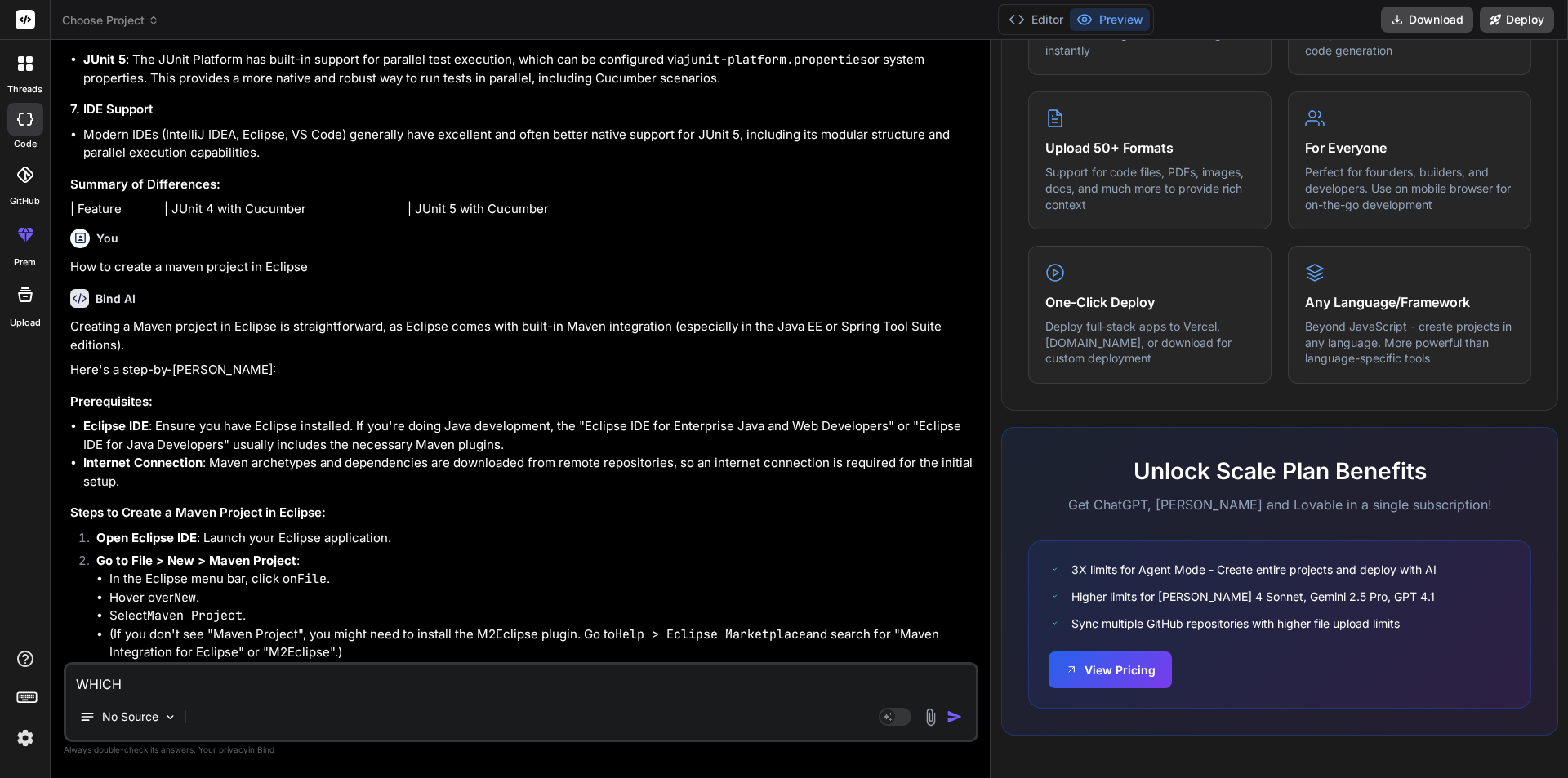
type textarea "x"
type textarea "WHICH VE"
type textarea "x"
type textarea "WHICH VER"
type textarea "x"
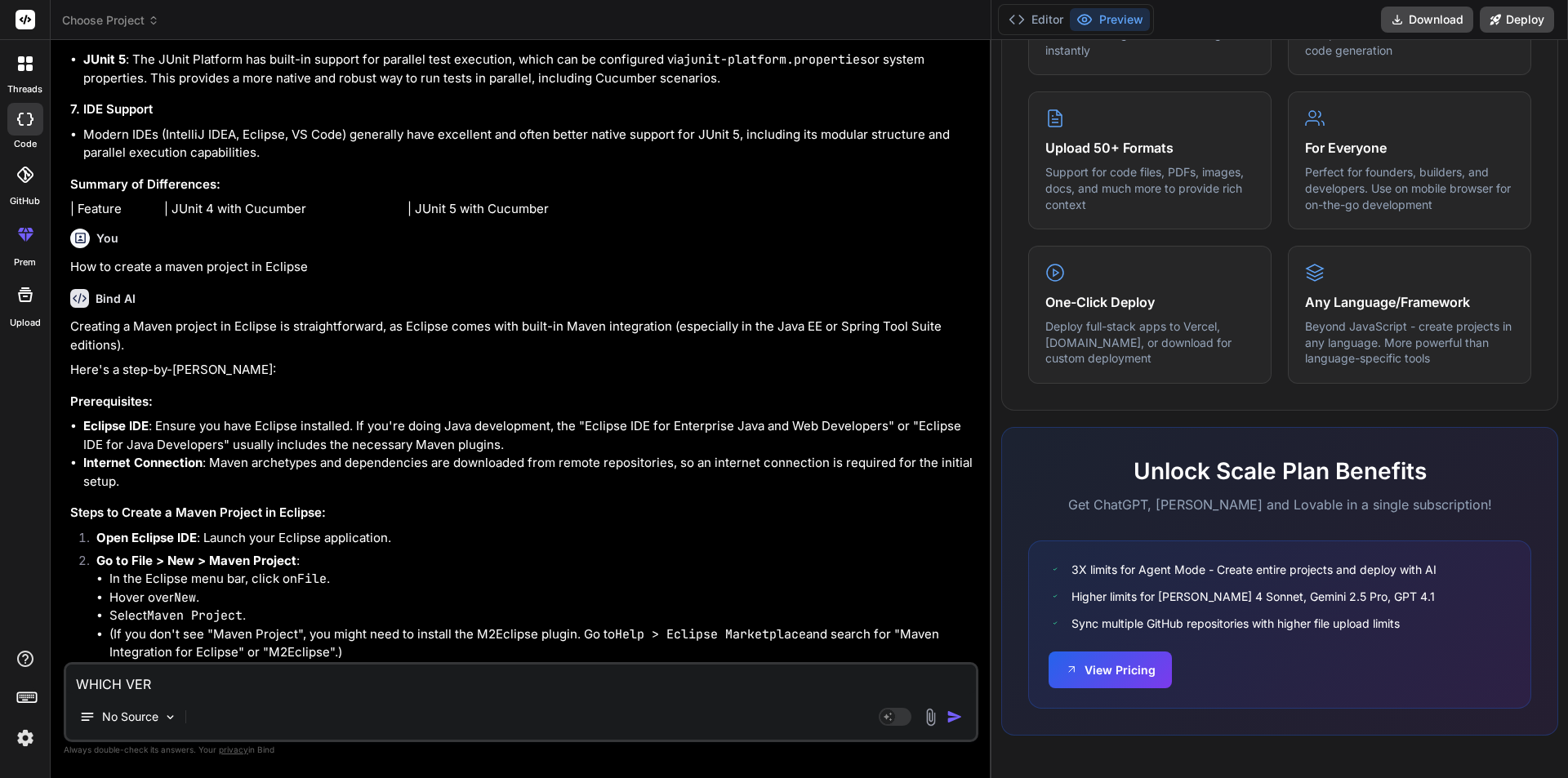
type textarea "WHICH VERS"
type textarea "x"
type textarea "WHICH VERSI"
type textarea "x"
type textarea "WHICH VERSIO"
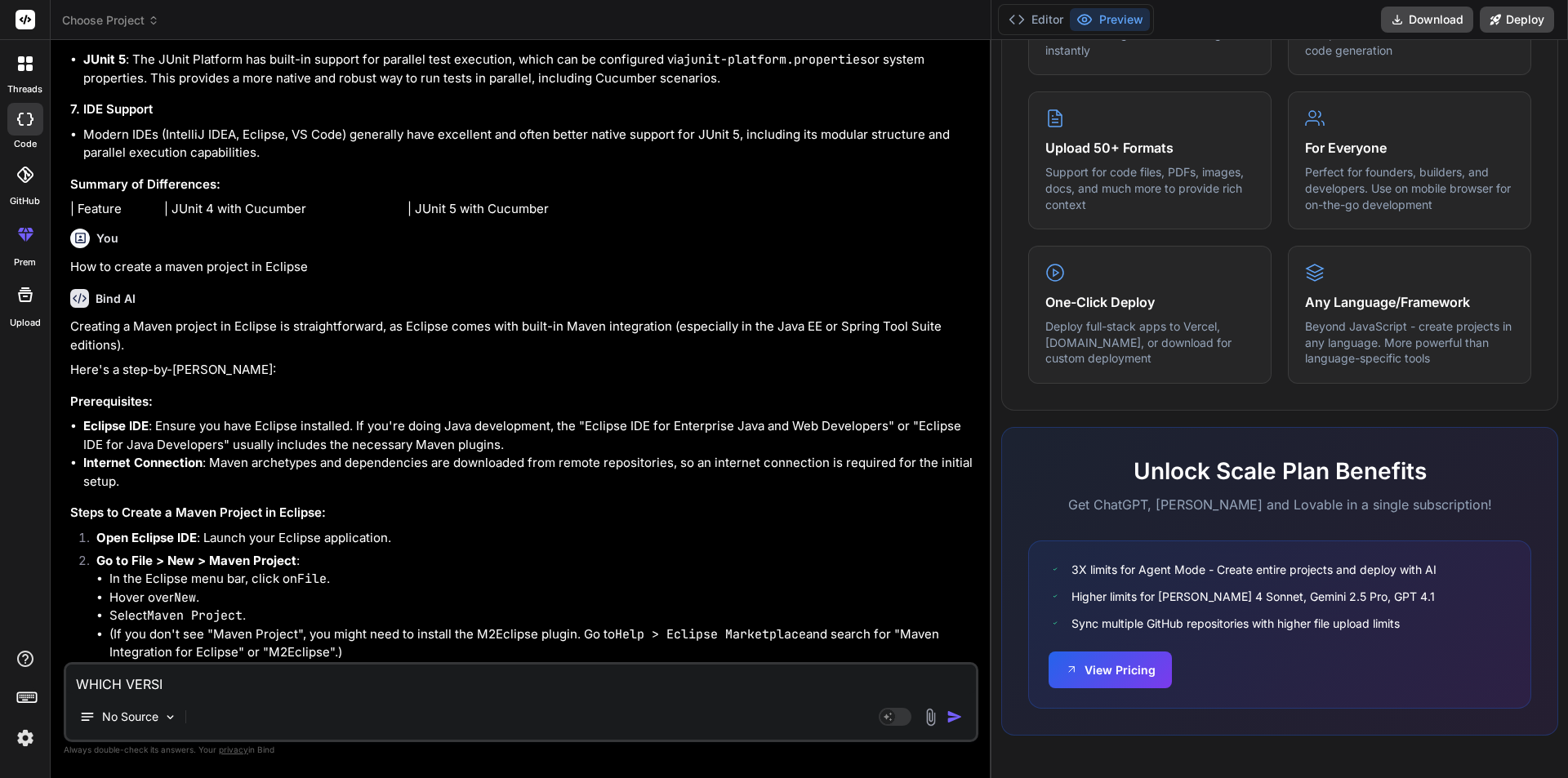
type textarea "x"
type textarea "WHICH VERSION"
type textarea "x"
type textarea "WHICH VERSION"
type textarea "x"
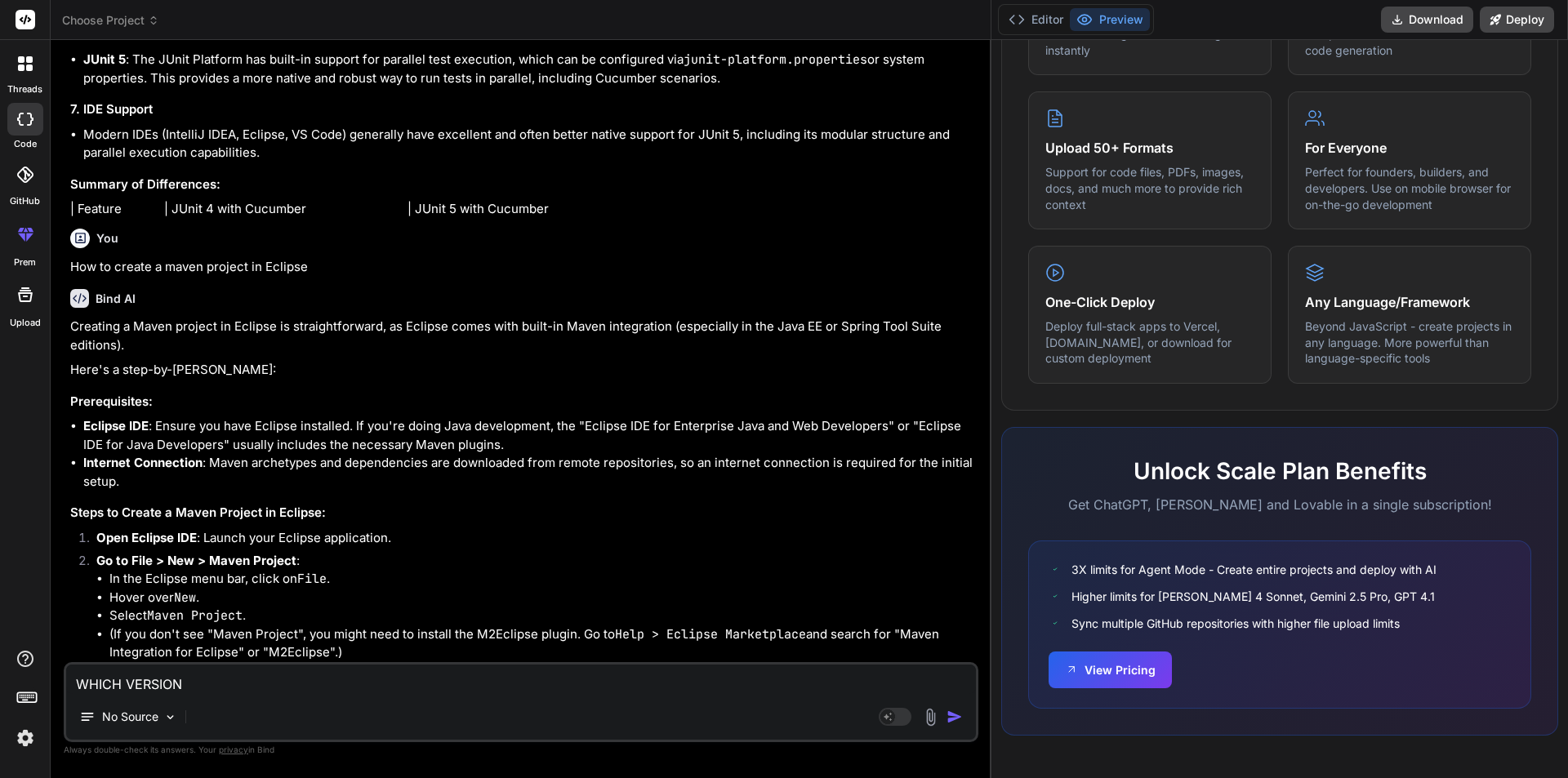
type textarea "WHICH VERSION O"
type textarea "x"
type textarea "WHICH VERSION OF"
type textarea "x"
type textarea "WHICH VERSION OF"
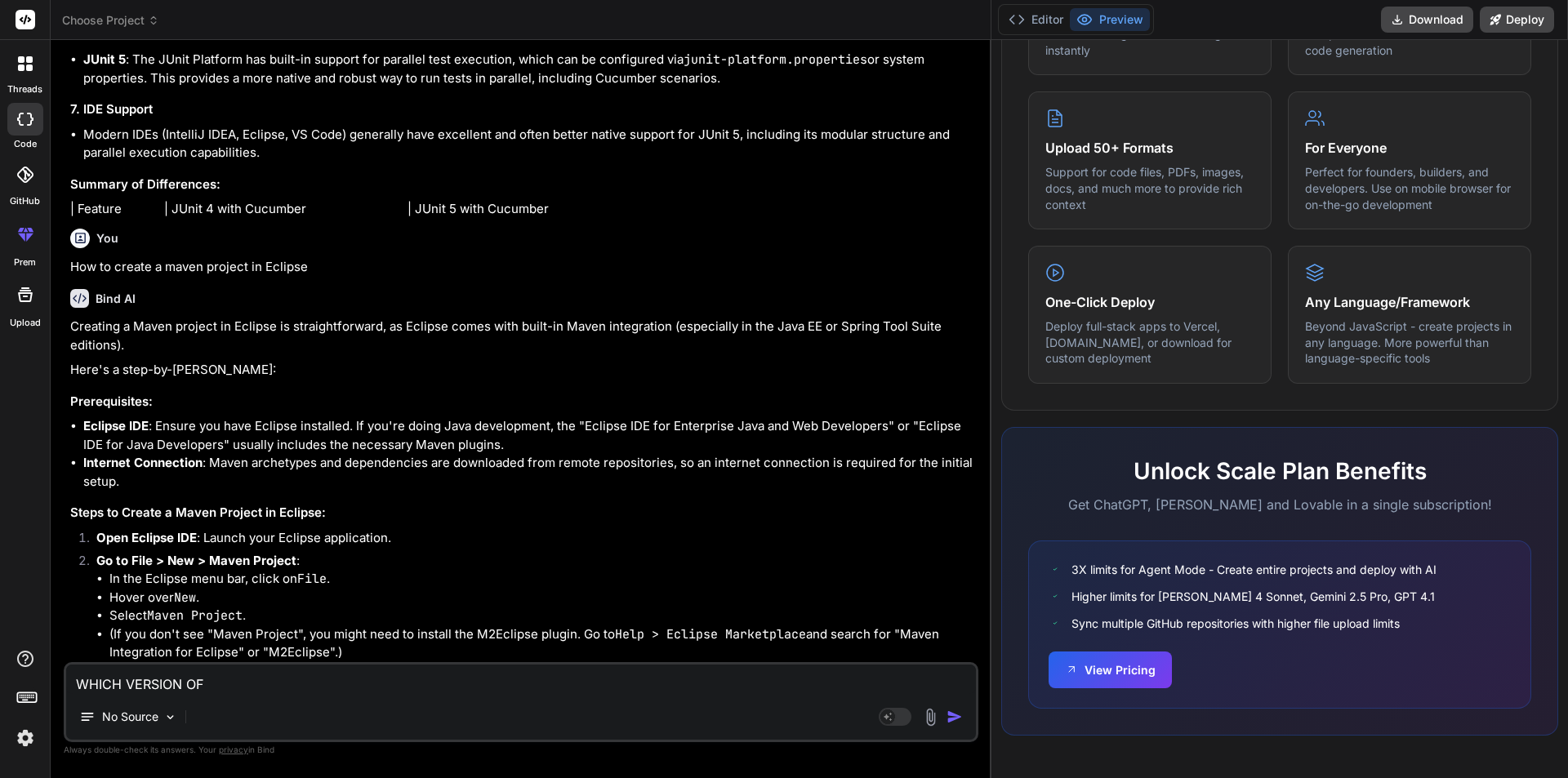
type textarea "x"
type textarea "WHICH VERSION OF M"
type textarea "x"
type textarea "WHICH VERSION OF MA"
type textarea "x"
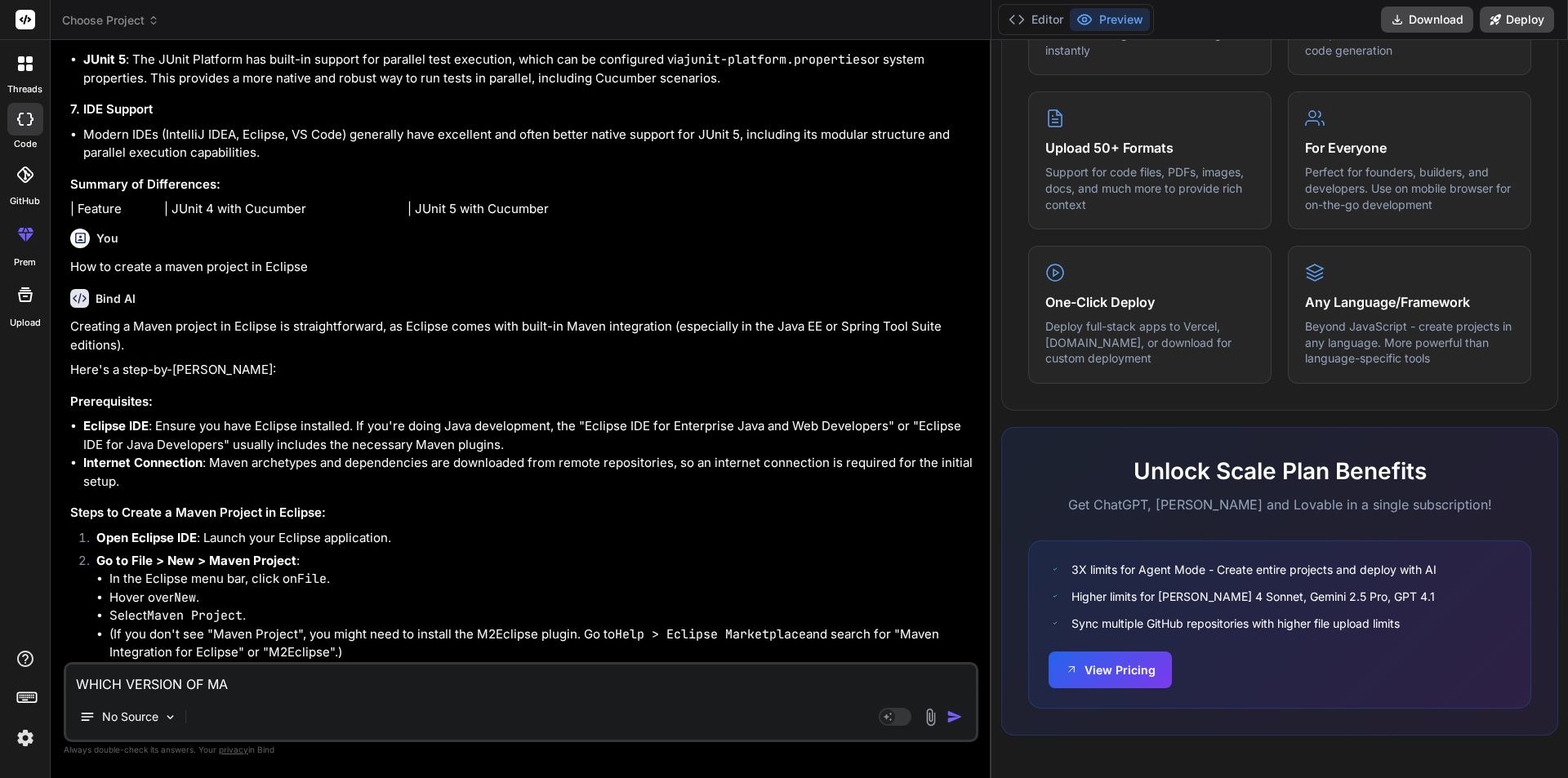
type textarea "WHICH VERSION OF MAV"
type textarea "x"
type textarea "WHICH VERSION OF MAVE"
type textarea "x"
type textarea "WHICH VERSION OF MAVEN"
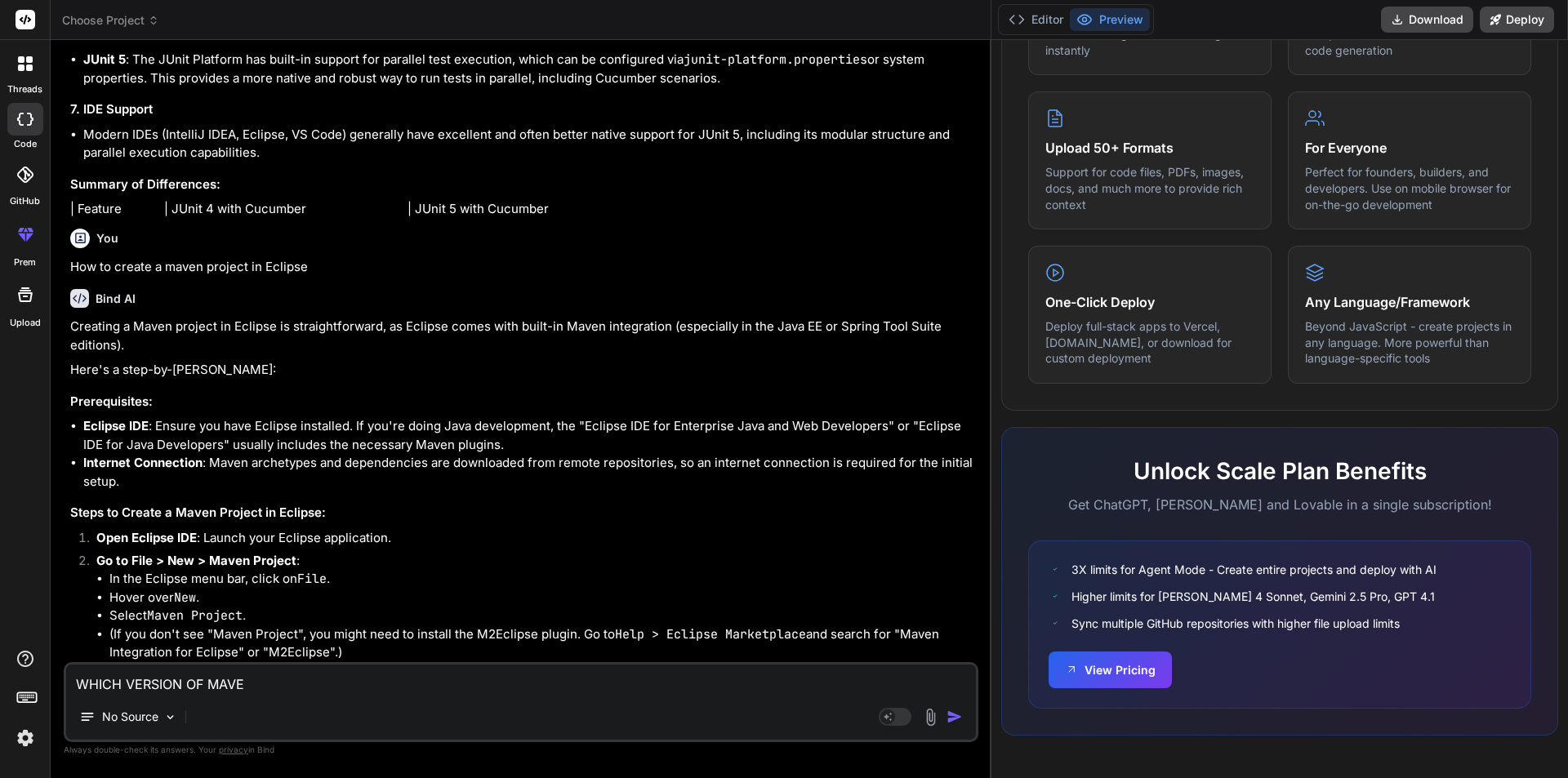
type textarea "x"
type textarea "WHICH VERSION OF MAVEN-"
type textarea "x"
type textarea "WHICH VERSION OF MAVEN-A"
type textarea "x"
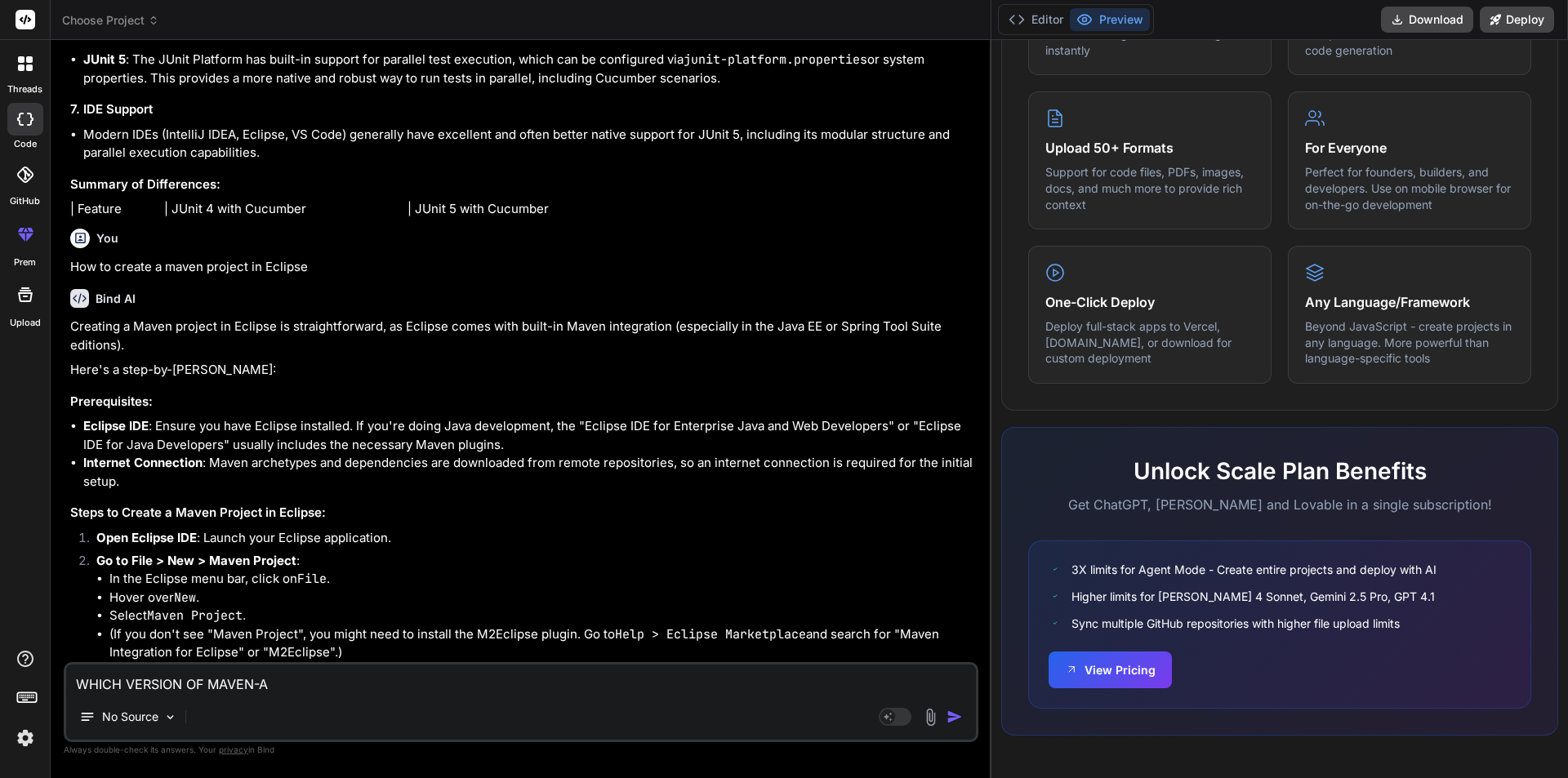
type textarea "WHICH VERSION OF MAVEN-AR"
type textarea "x"
type textarea "WHICH VERSION OF MAVEN-ARC"
type textarea "x"
type textarea "WHICH VERSION OF MAVEN-ARCH"
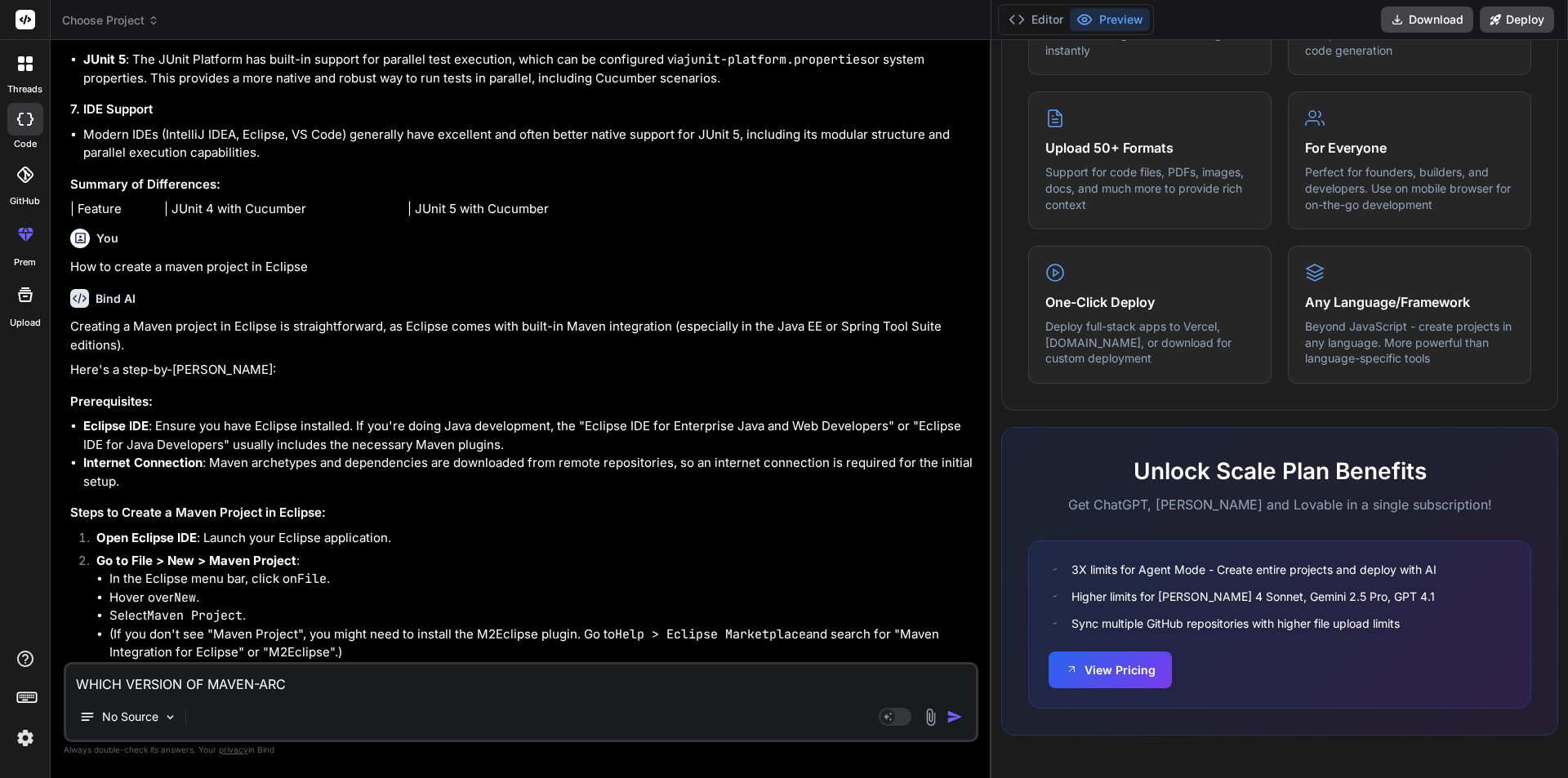
type textarea "x"
type textarea "WHICH VERSION OF MAVEN-ARCHE"
type textarea "x"
type textarea "WHICH VERSION OF MAVEN-ARCHET"
type textarea "x"
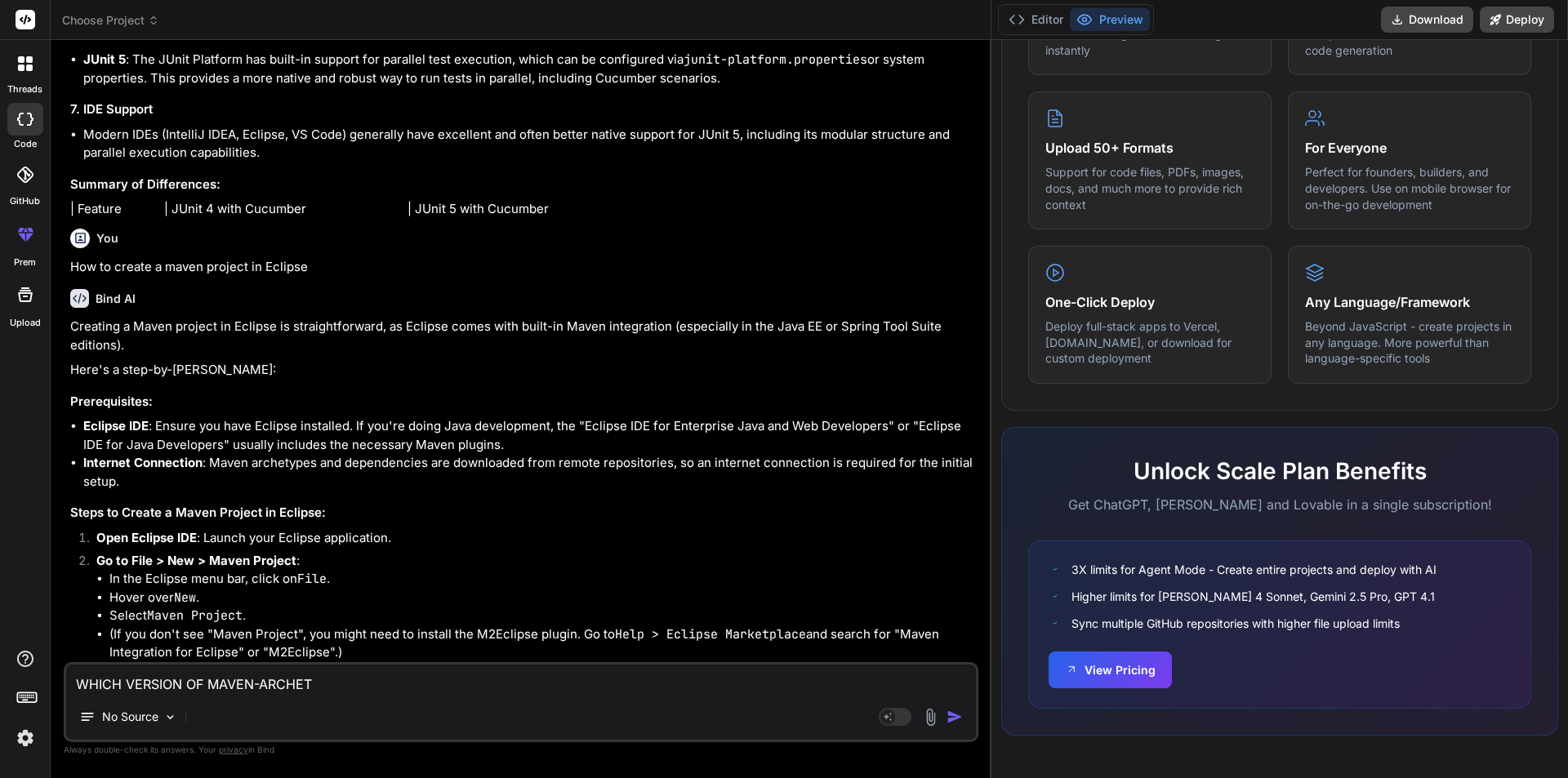
type textarea "WHICH VERSION OF MAVEN-ARCHETY"
type textarea "x"
type textarea "WHICH VERSION OF MAVEN-ARCHETYP"
type textarea "x"
type textarea "WHICH VERSION OF MAVEN-ARCHETYPE"
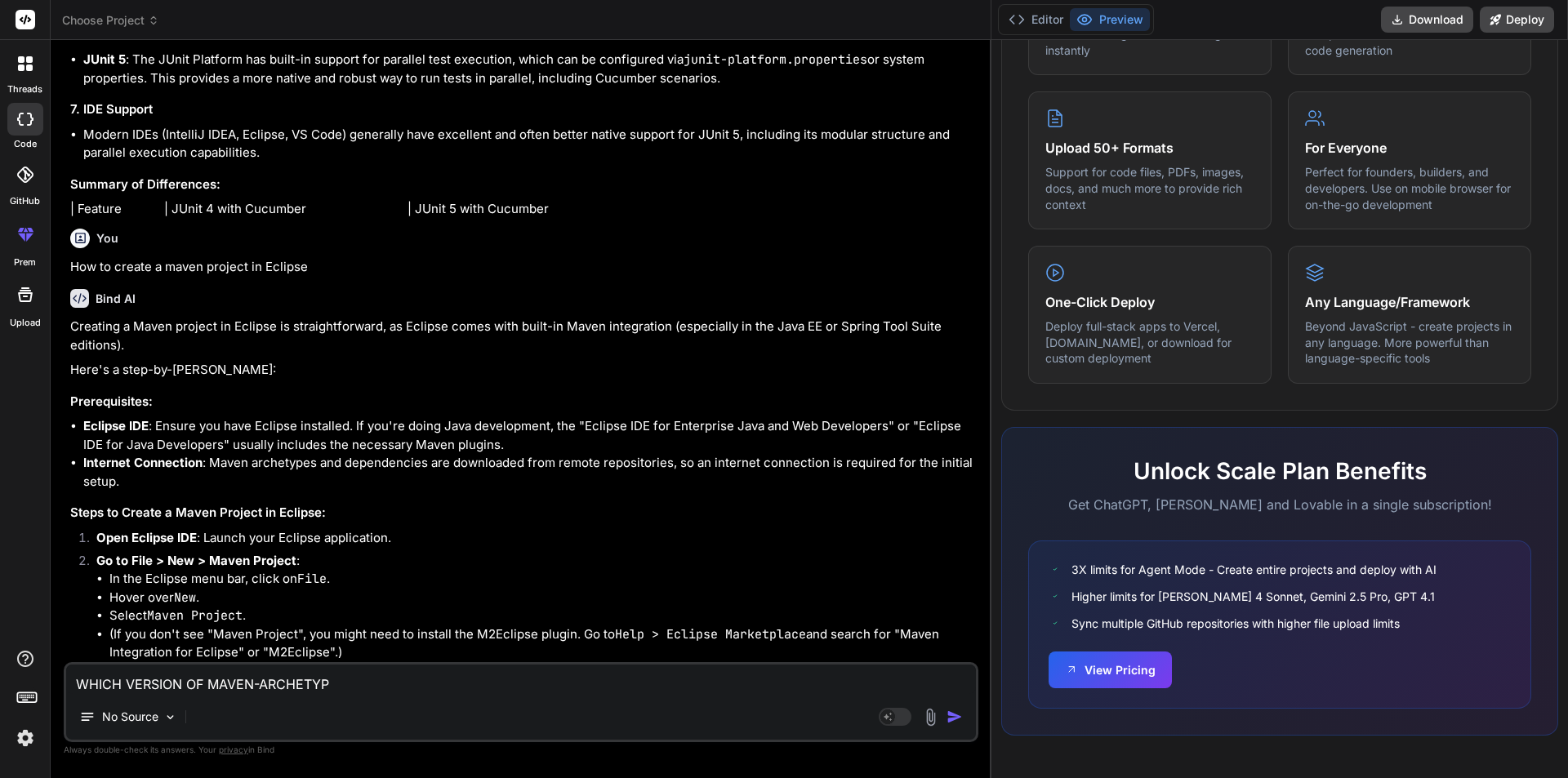
type textarea "x"
type textarea "WHICH VERSION OF MAVEN-ARCHETYPE-"
type textarea "x"
type textarea "WHICH VERSION OF MAVEN-ARCHETYPE-Q"
type textarea "x"
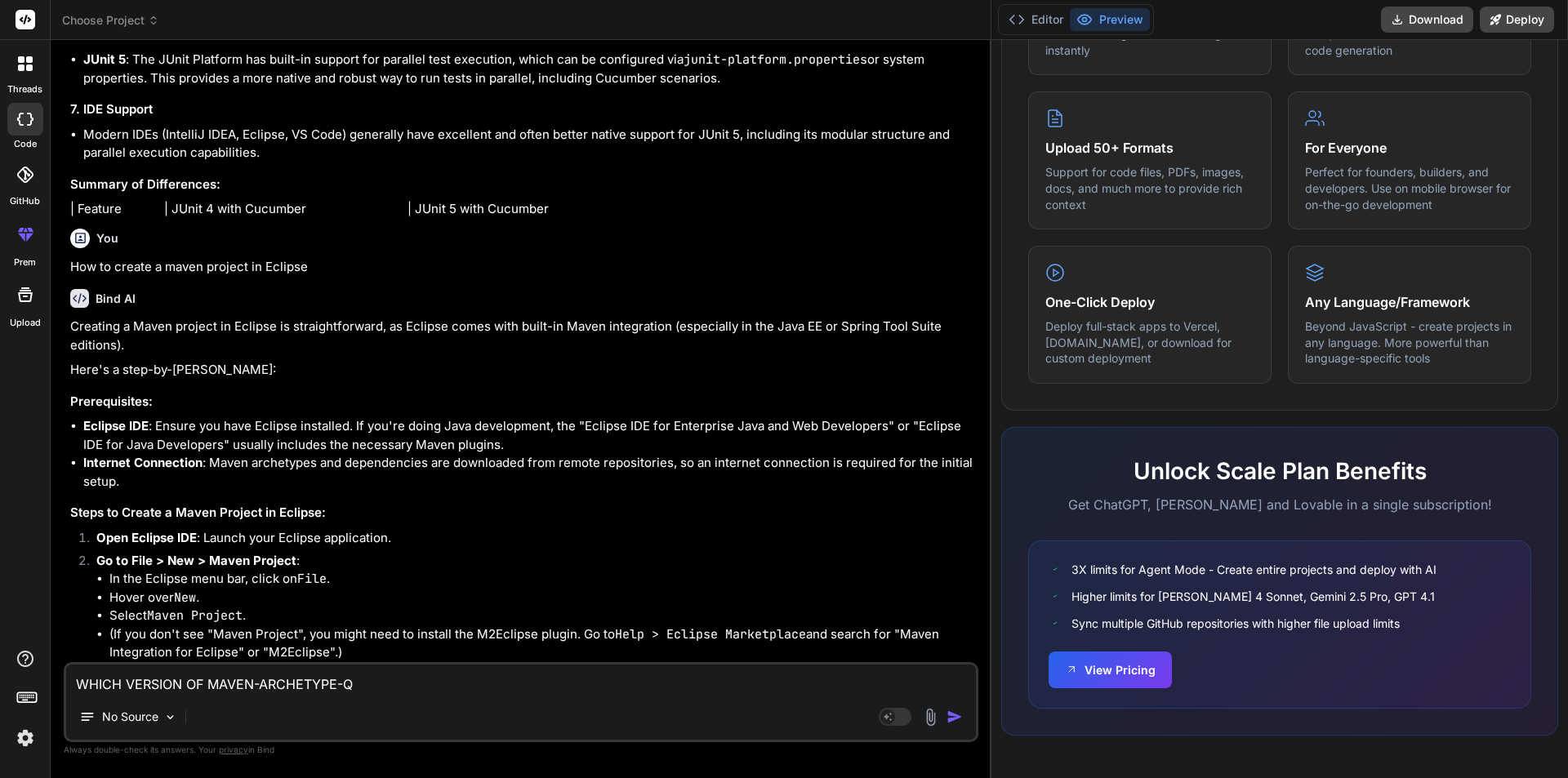
type textarea "WHICH VERSION OF MAVEN-ARCHETYPE-QU"
type textarea "x"
type textarea "WHICH VERSION OF MAVEN-ARCHETYPE-QUI"
type textarea "x"
type textarea "WHICH VERSION OF MAVEN-ARCHETYPE-QUIC"
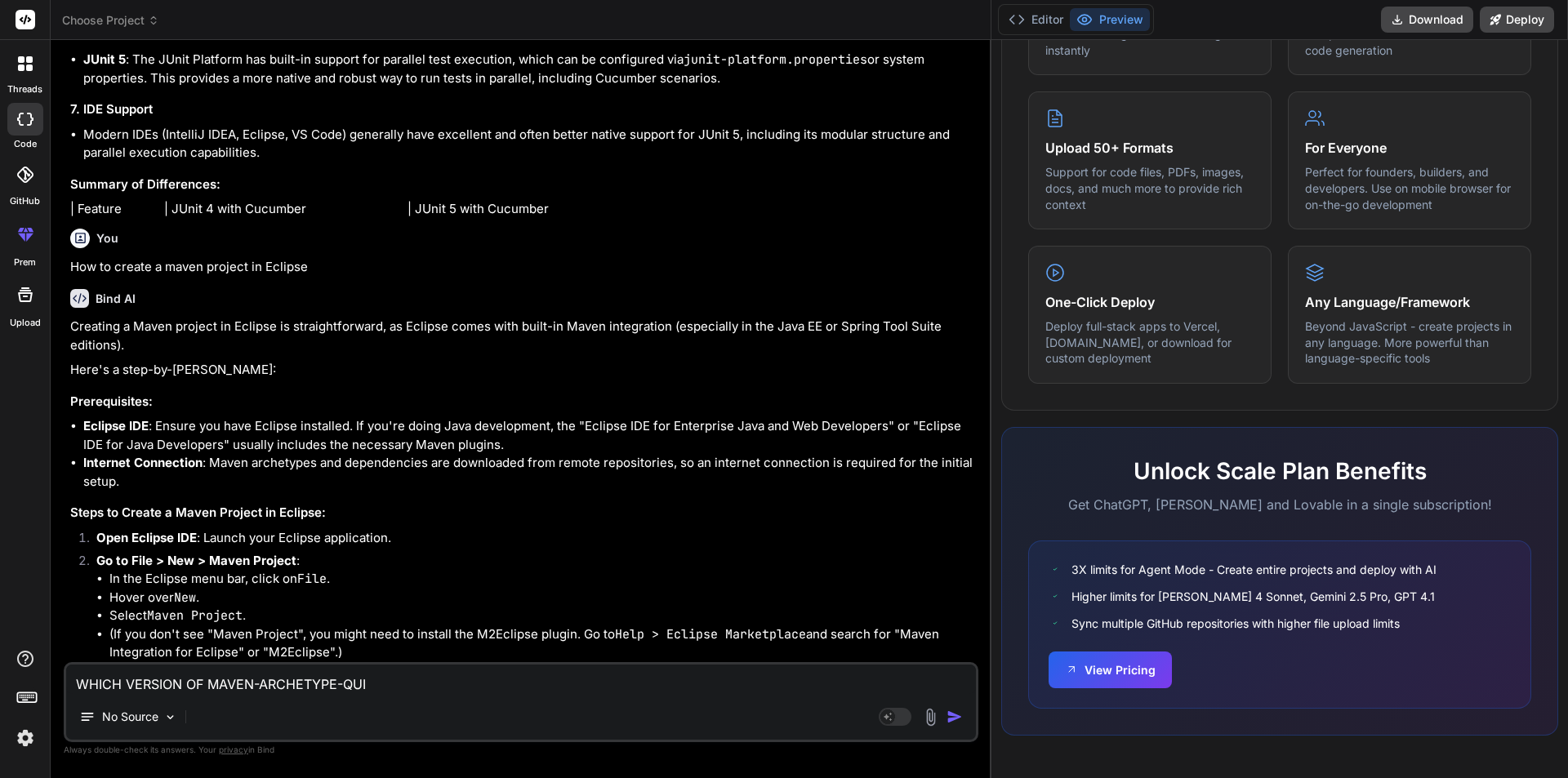
type textarea "x"
type textarea "WHICH VERSION OF MAVEN-ARCHETYPE-QUICK"
type textarea "x"
type textarea "WHICH VERSION OF MAVEN-ARCHETYPE-QUICKS"
type textarea "x"
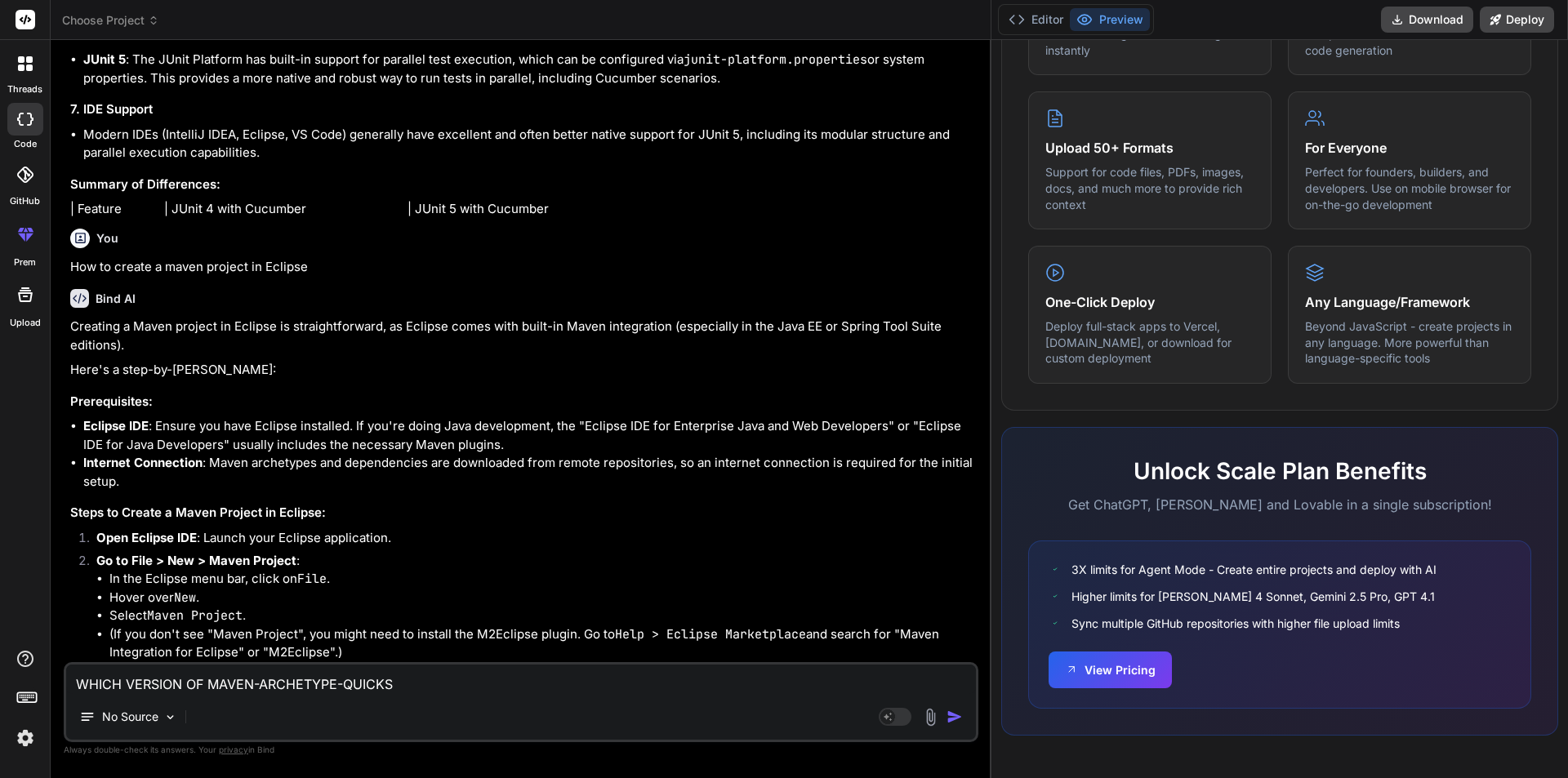
type textarea "WHICH VERSION OF MAVEN-ARCHETYPE-QUICKST"
type textarea "x"
type textarea "WHICH VERSION OF MAVEN-ARCHETYPE-QUICKSTA"
type textarea "x"
type textarea "WHICH VERSION OF MAVEN-ARCHETYPE-QUICKSTAR"
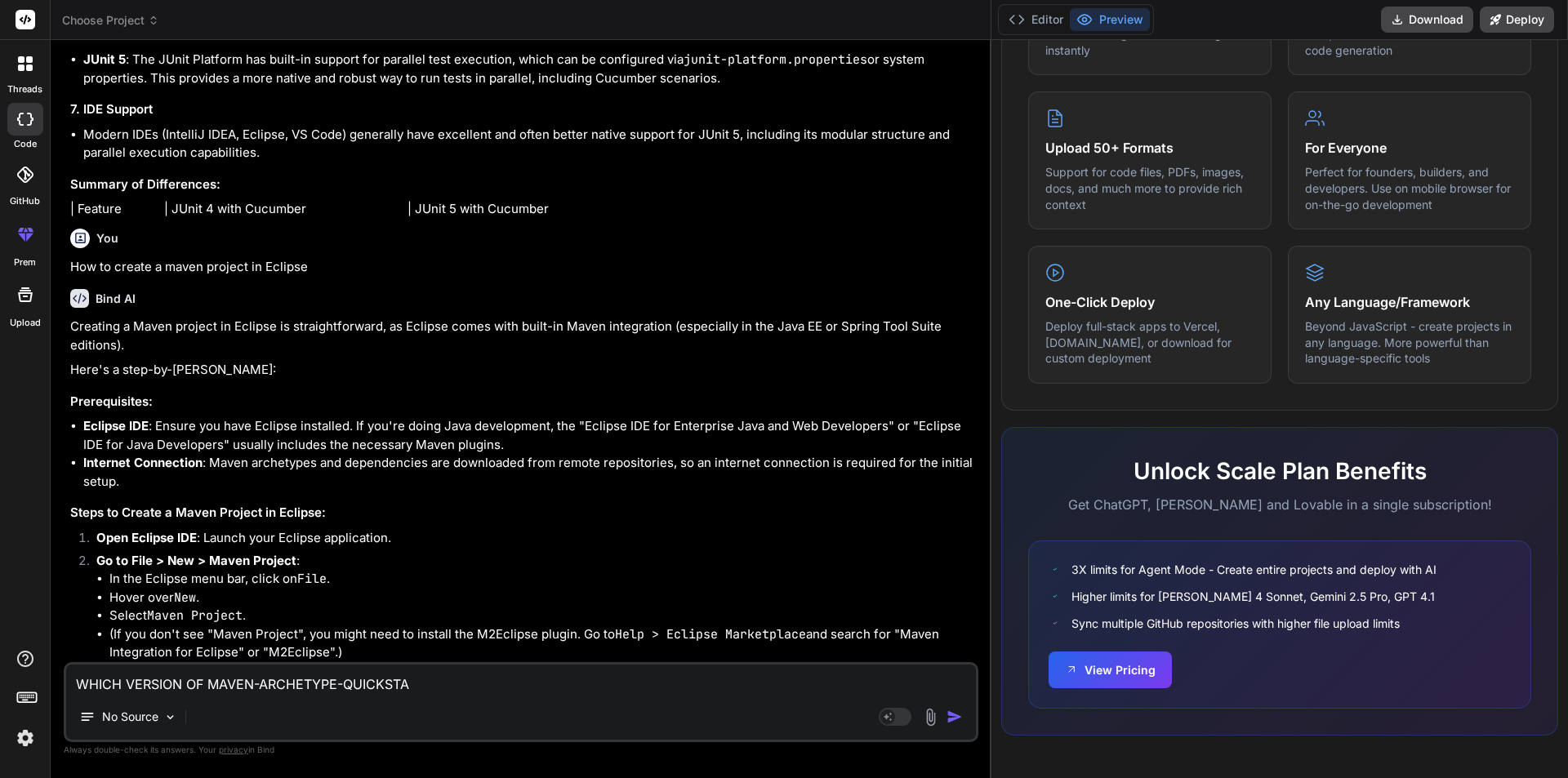
type textarea "x"
type textarea "WHICH VERSION OF MAVEN-ARCHETYPE-QUICKSTART"
type textarea "x"
type textarea "WHICH VERSION OF MAVEN-ARCHETYPE-QUICKSTART"
type textarea "x"
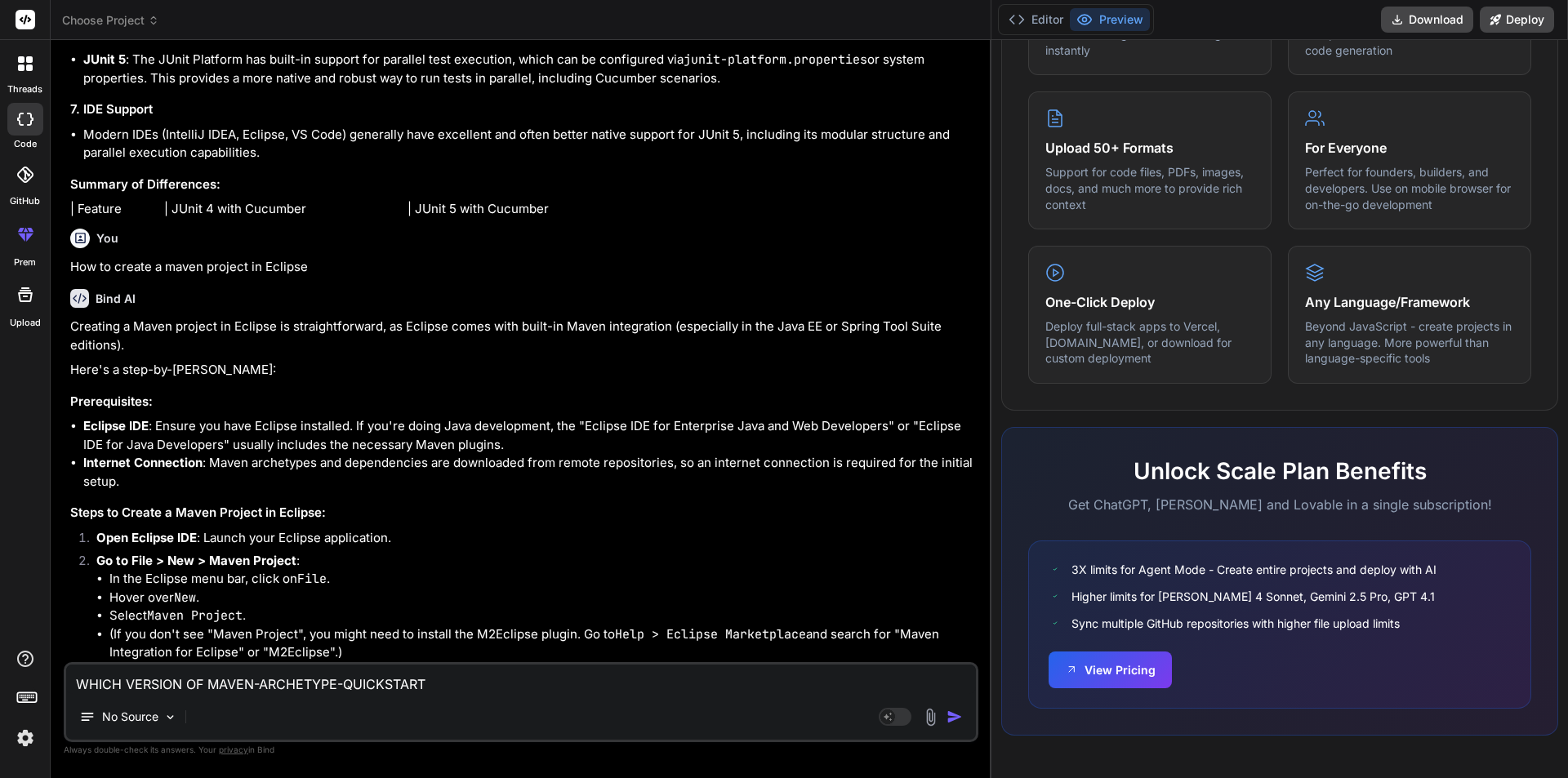
type textarea "WHICH VERSION OF MAVEN-ARCHETYPE-QUICKSTART S"
type textarea "x"
type textarea "WHICH VERSION OF MAVEN-ARCHETYPE-QUICKSTART SH"
type textarea "x"
type textarea "WHICH VERSION OF MAVEN-ARCHETYPE-QUICKSTART SHO"
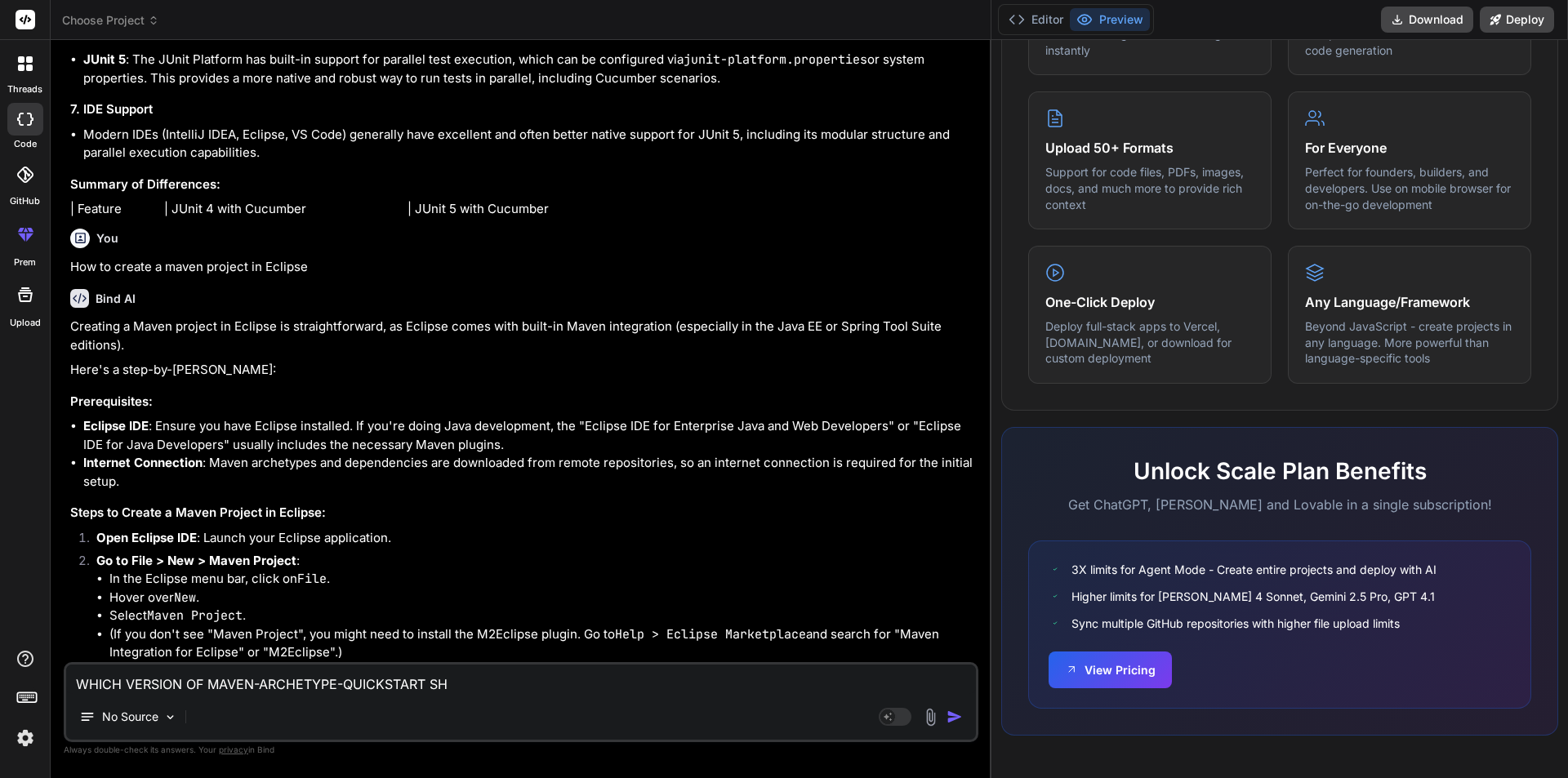
type textarea "x"
type textarea "WHICH VERSION OF MAVEN-ARCHETYPE-QUICKSTART SHOU"
type textarea "x"
type textarea "WHICH VERSION OF MAVEN-ARCHETYPE-QUICKSTART SHOUL"
type textarea "x"
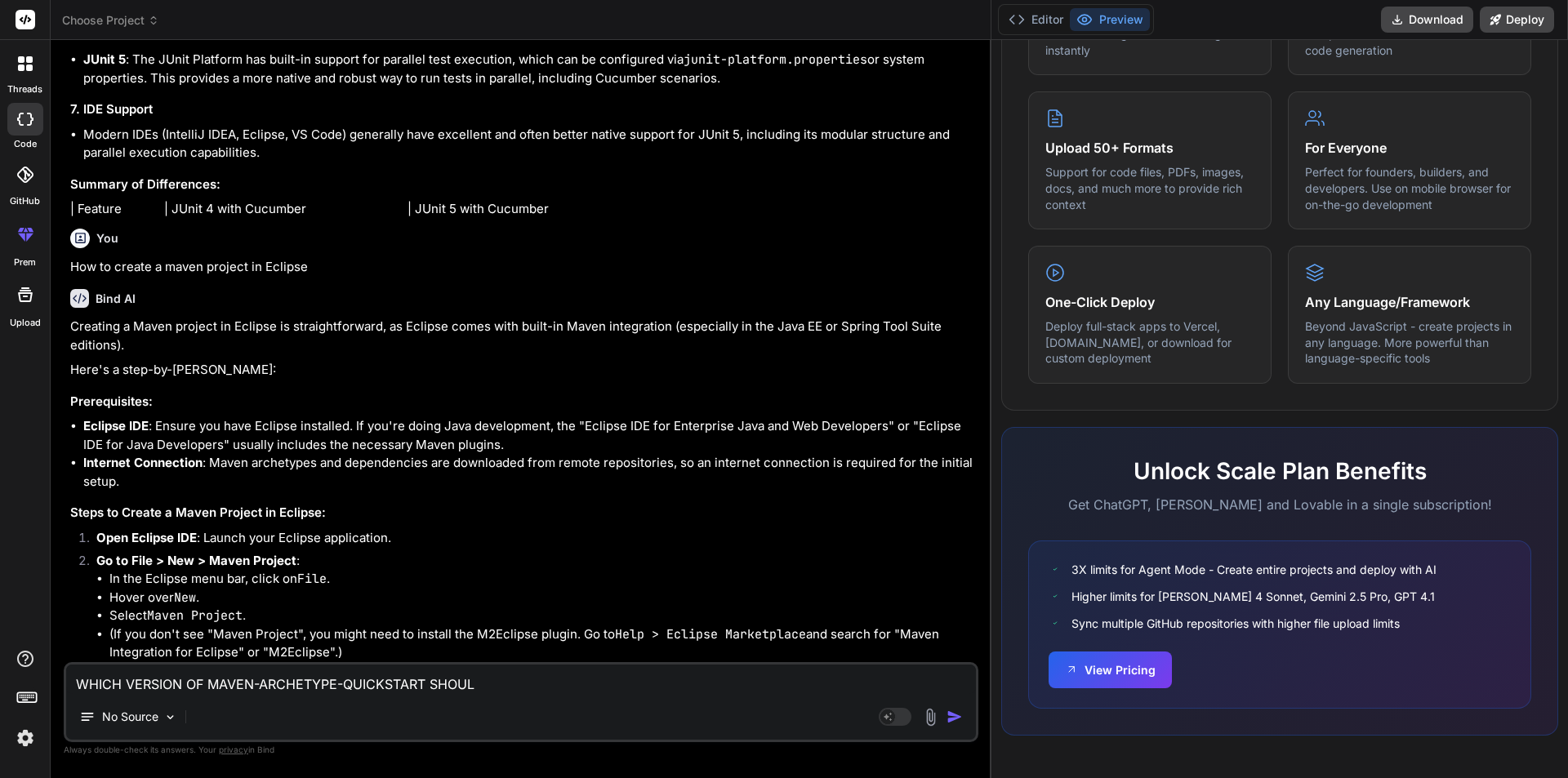
type textarea "WHICH VERSION OF MAVEN-ARCHETYPE-QUICKSTART SHOULD"
type textarea "x"
type textarea "WHICH VERSION OF MAVEN-ARCHETYPE-QUICKSTART SHOULD"
type textarea "x"
type textarea "WHICH VERSION OF MAVEN-ARCHETYPE-QUICKSTART SHOULD U"
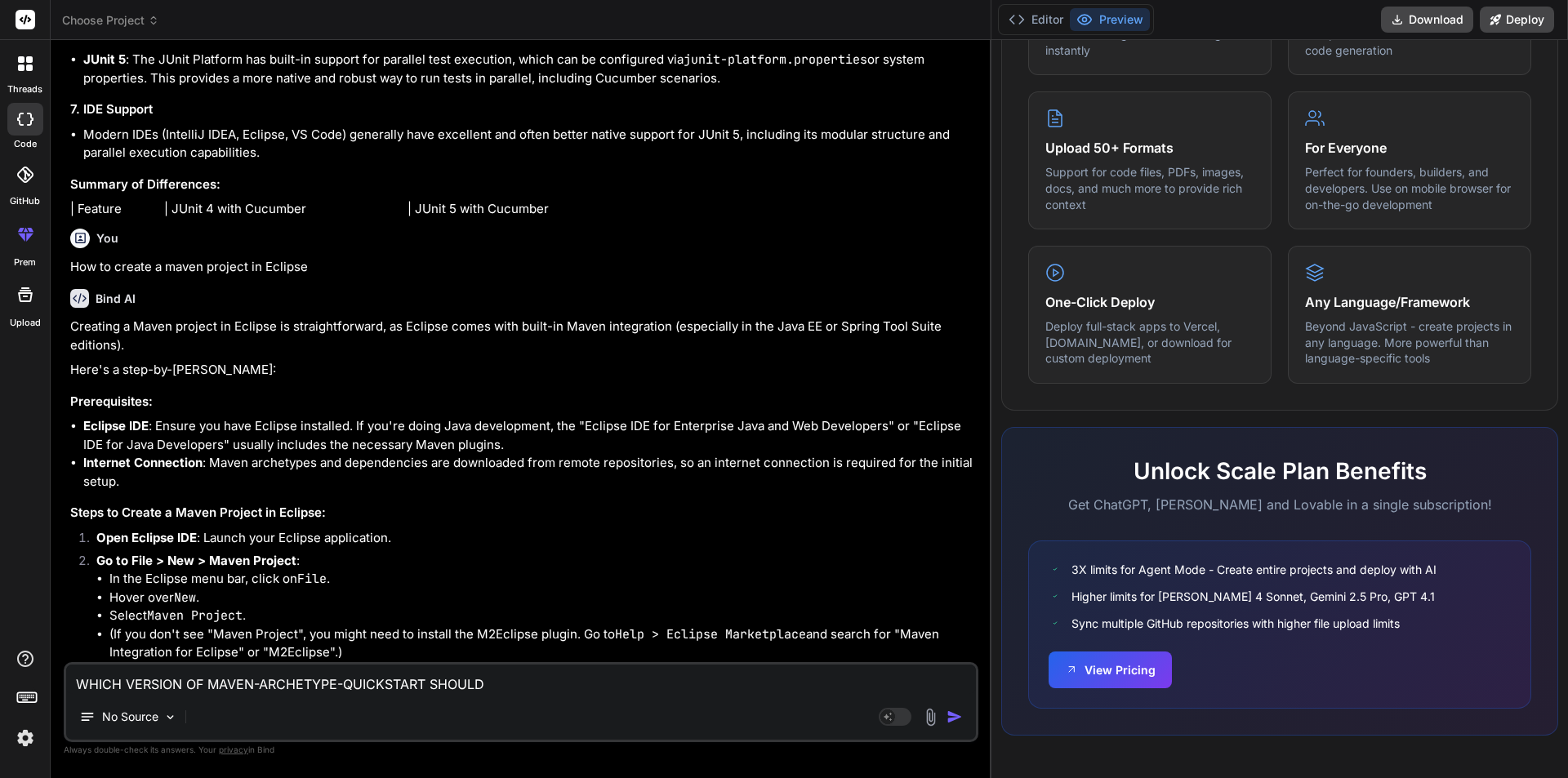
type textarea "x"
type textarea "WHICH VERSION OF MAVEN-ARCHETYPE-QUICKSTART SHOULD US"
type textarea "x"
type textarea "WHICH VERSION OF MAVEN-ARCHETYPE-QUICKSTART SHOULD USE"
type textarea "x"
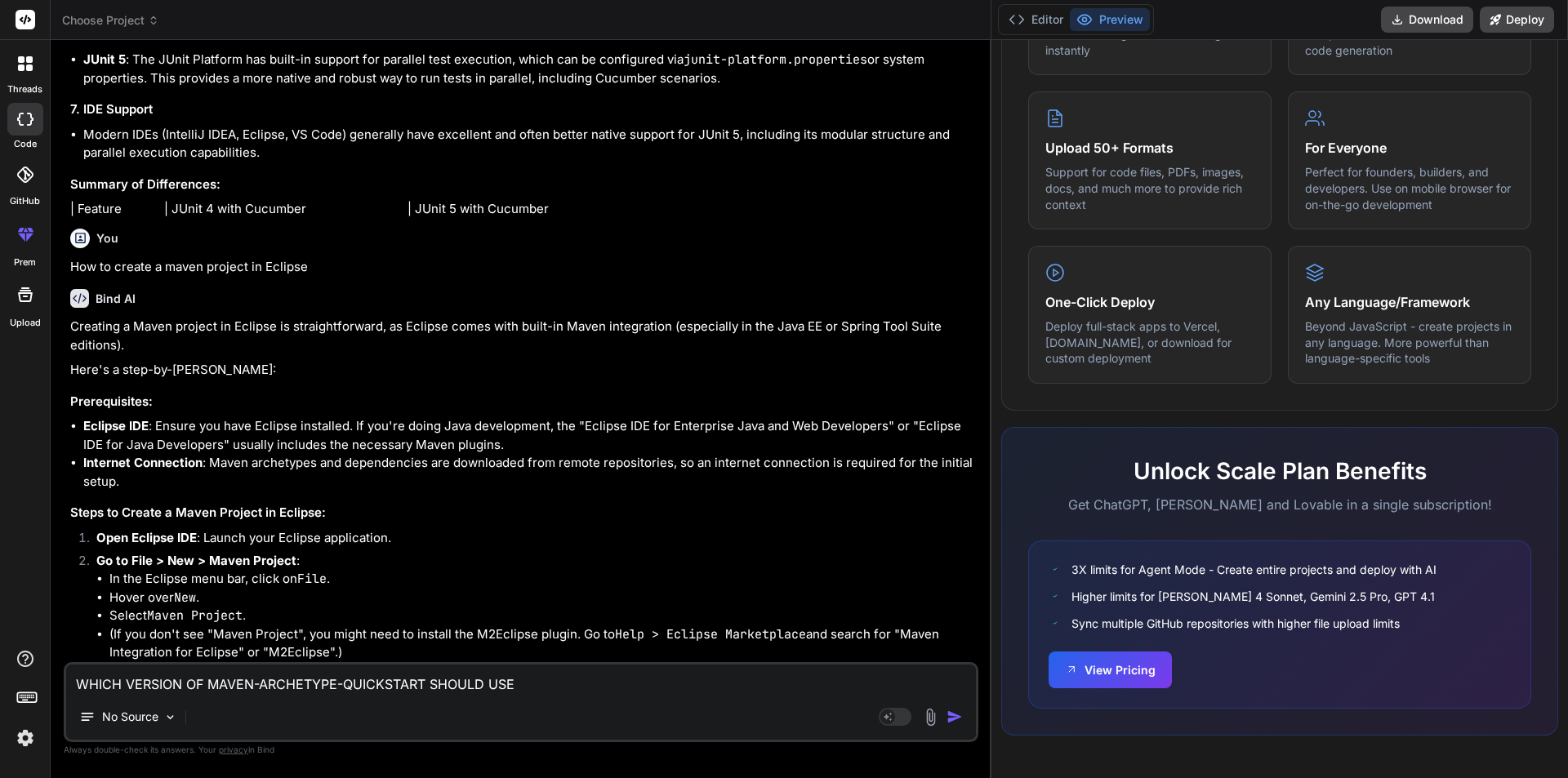
type textarea "WHICH VERSION OF MAVEN-ARCHETYPE-QUICKSTART SHOULD USE"
type textarea "x"
type textarea "WHICH VERSION OF MAVEN-ARCHETYPE-QUICKSTART SHOULD USE W"
type textarea "x"
type textarea "WHICH VERSION OF MAVEN-ARCHETYPE-QUICKSTART SHOULD USE WI"
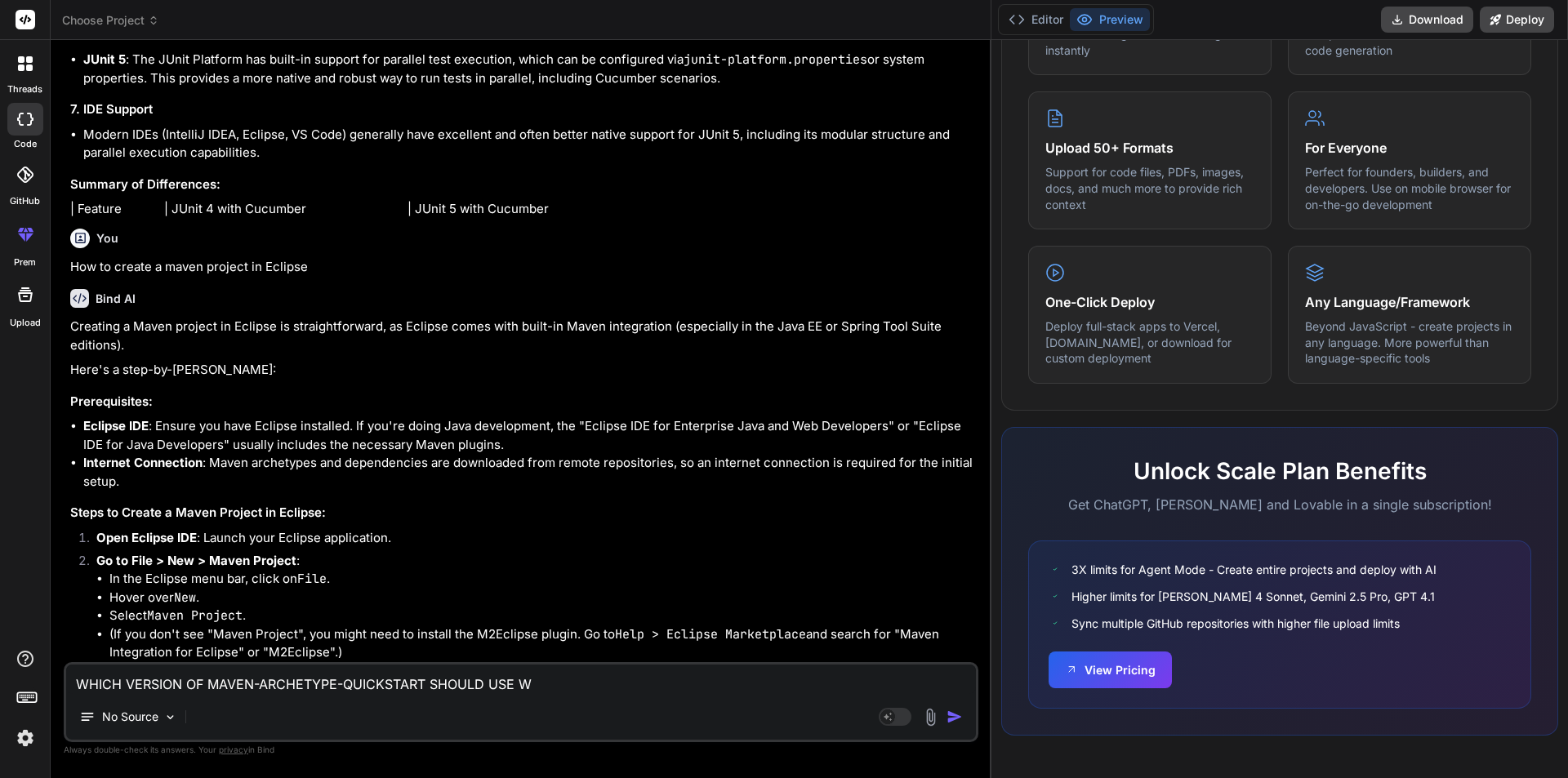
type textarea "x"
type textarea "WHICH VERSION OF MAVEN-ARCHETYPE-QUICKSTART SHOULD USE WIT"
type textarea "x"
type textarea "WHICH VERSION OF MAVEN-ARCHETYPE-QUICKSTART SHOULD USE WITH"
type textarea "x"
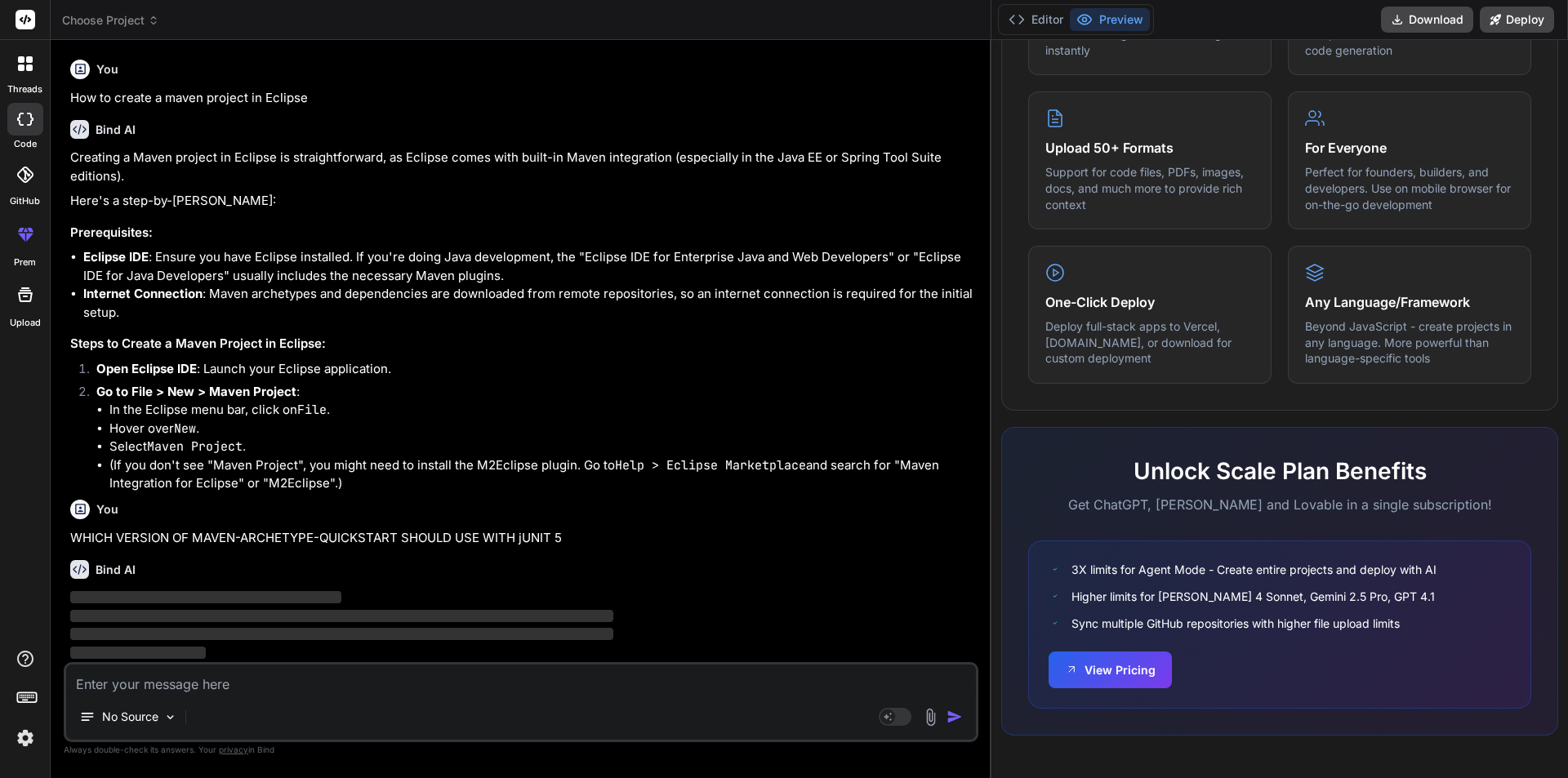
scroll to position [4493, 0]
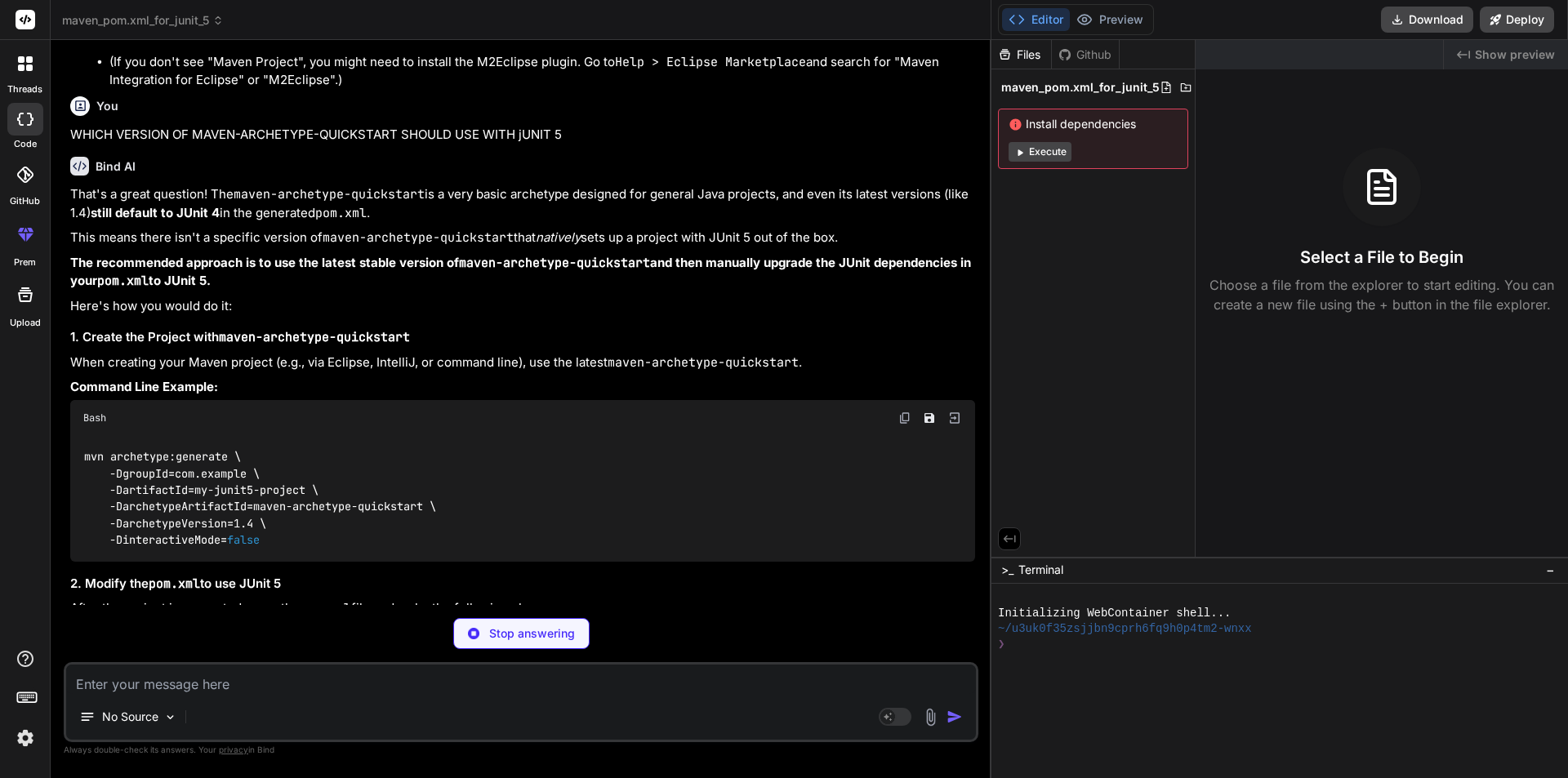
drag, startPoint x: 1132, startPoint y: 298, endPoint x: 1157, endPoint y: 305, distance: 26.0
click at [1157, 305] on div "threads code GitHub prem Upload maven_pom.xml_for_junit_5 Created with Pixso. B…" at bounding box center [784, 389] width 1568 height 778
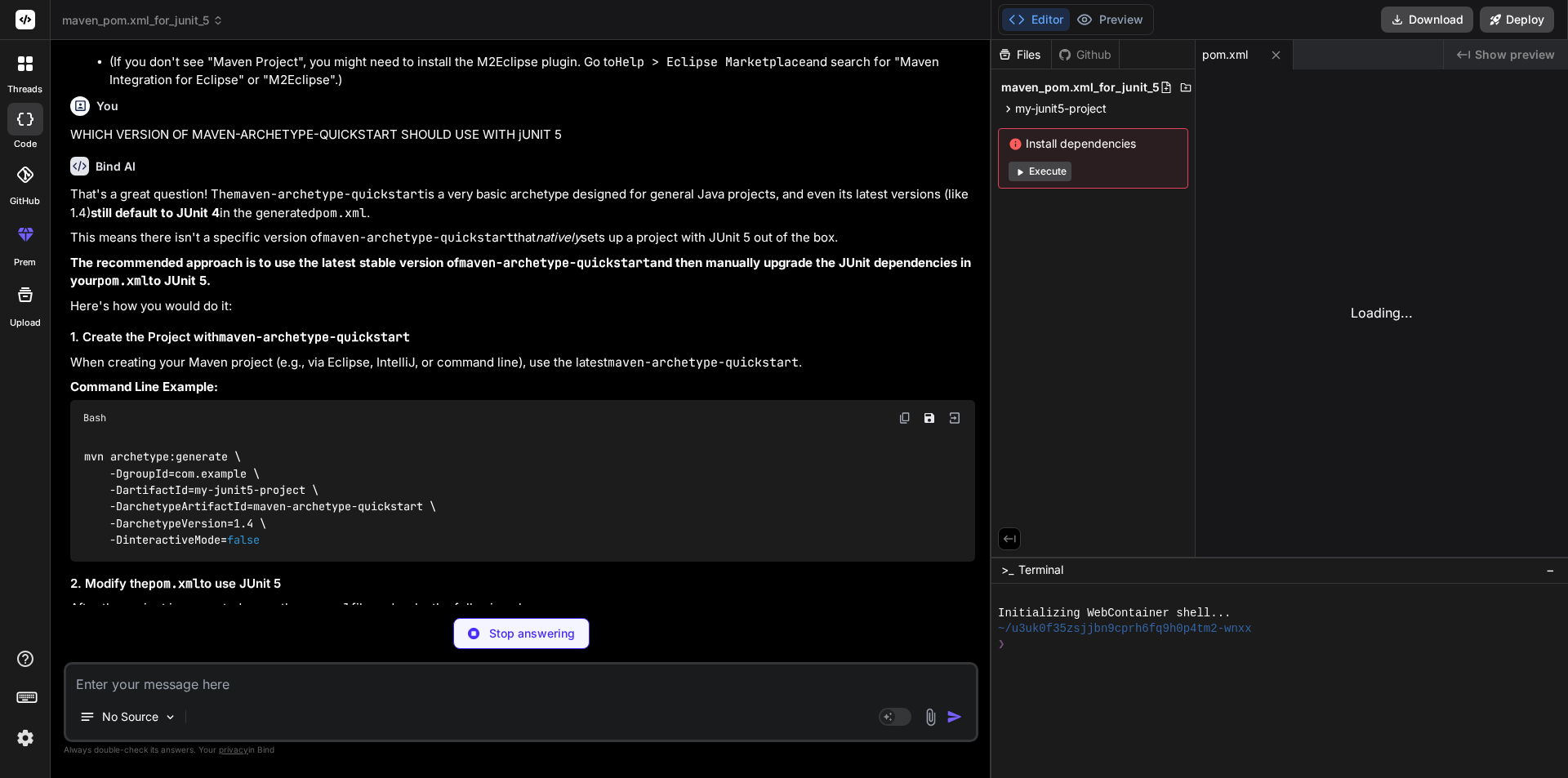
click at [1523, 49] on span "Show preview" at bounding box center [1515, 55] width 80 height 16
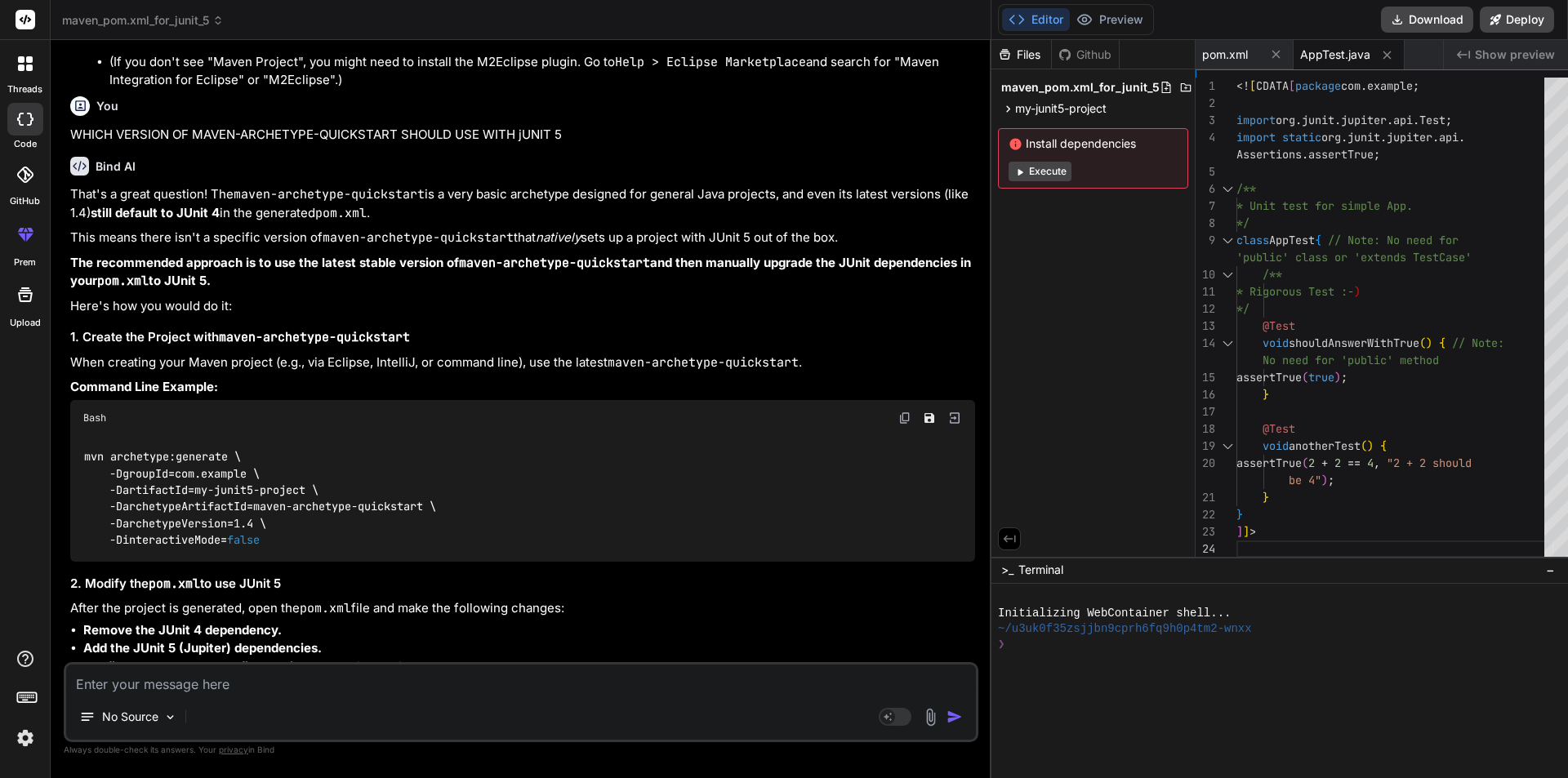
click at [1523, 47] on span "Show preview" at bounding box center [1515, 55] width 80 height 16
click at [1204, 55] on span "pom.xml" at bounding box center [1226, 55] width 46 height 16
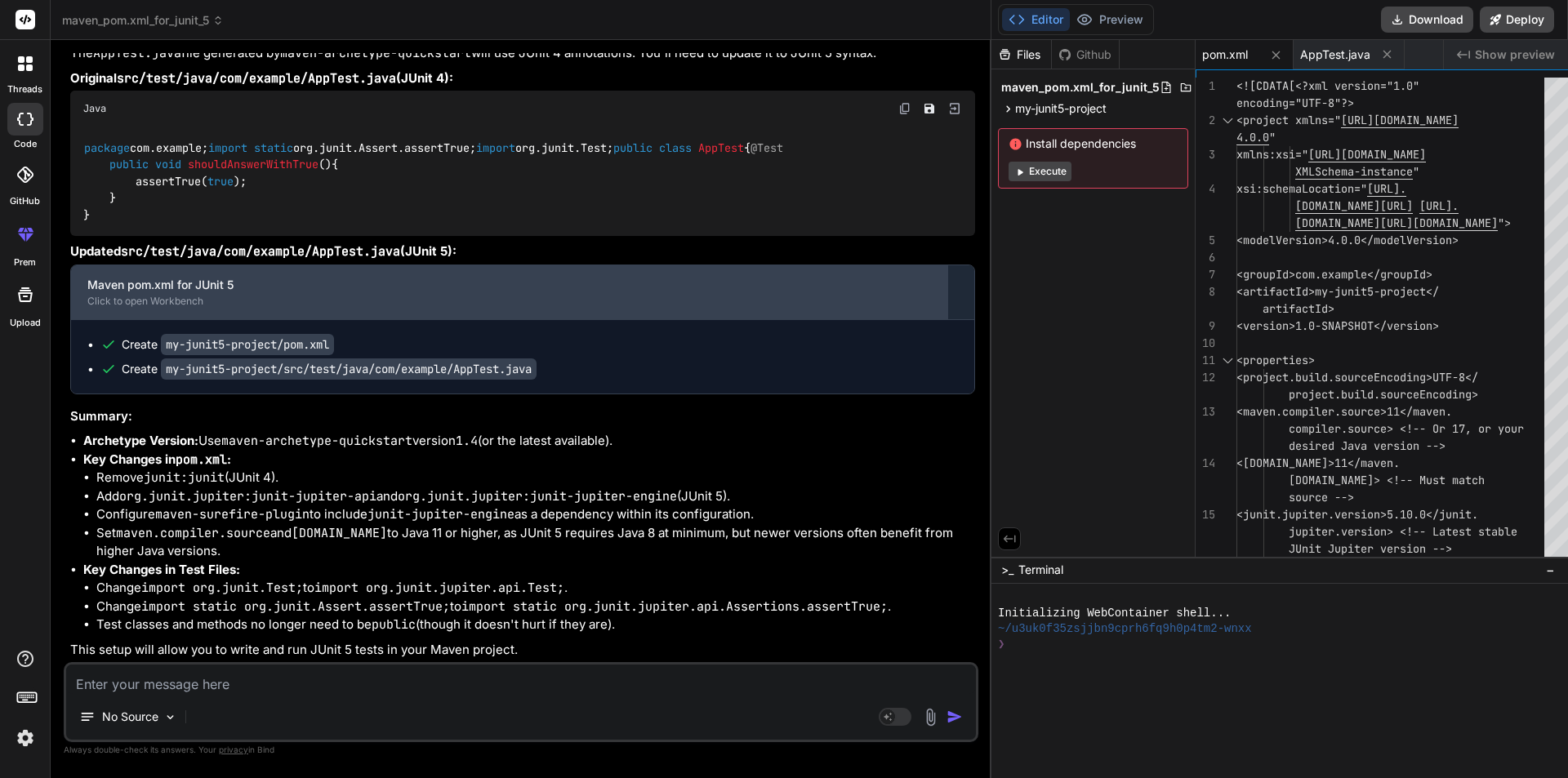
scroll to position [5823, 0]
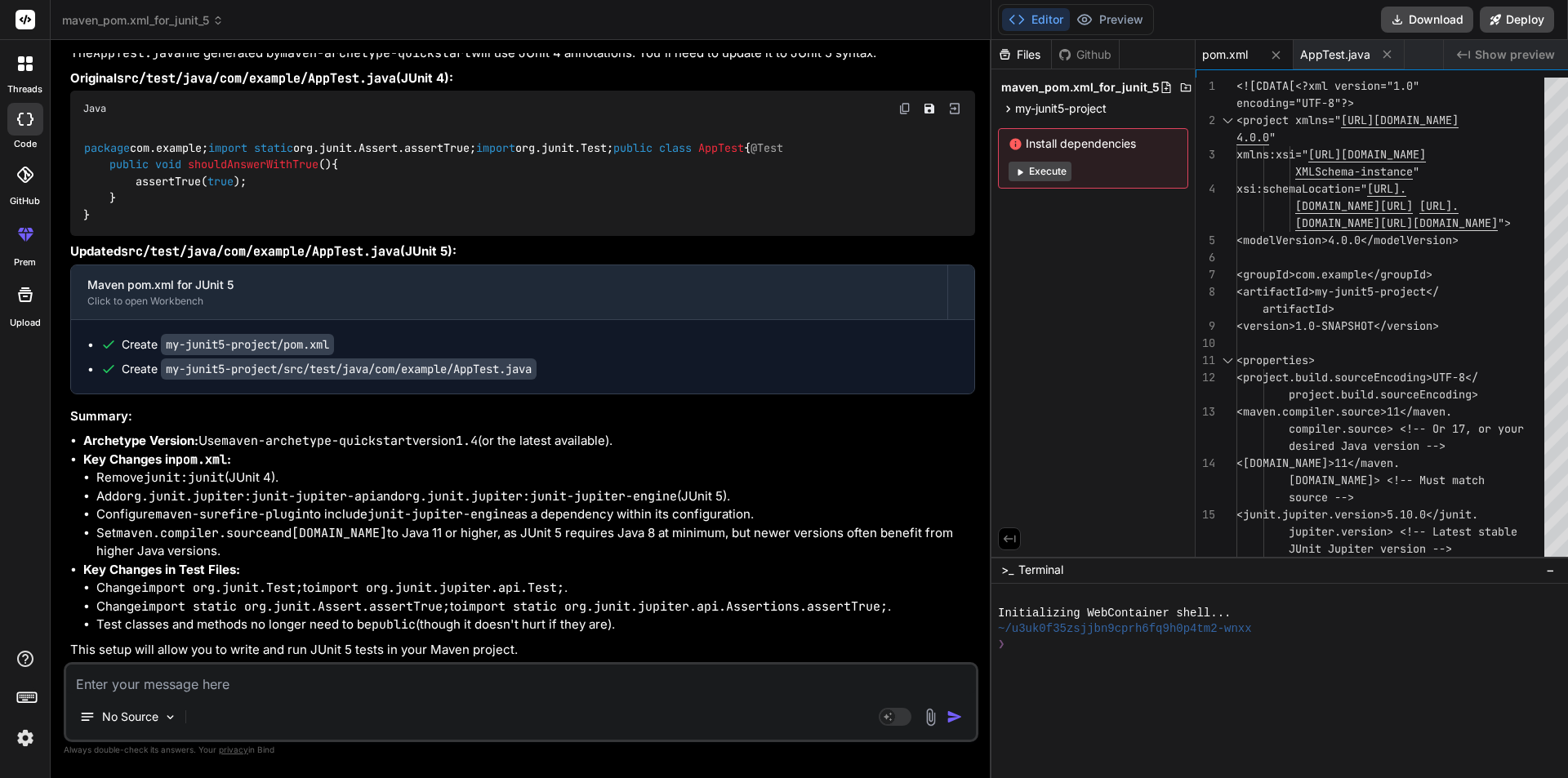
click at [190, 693] on textarea at bounding box center [521, 679] width 910 height 29
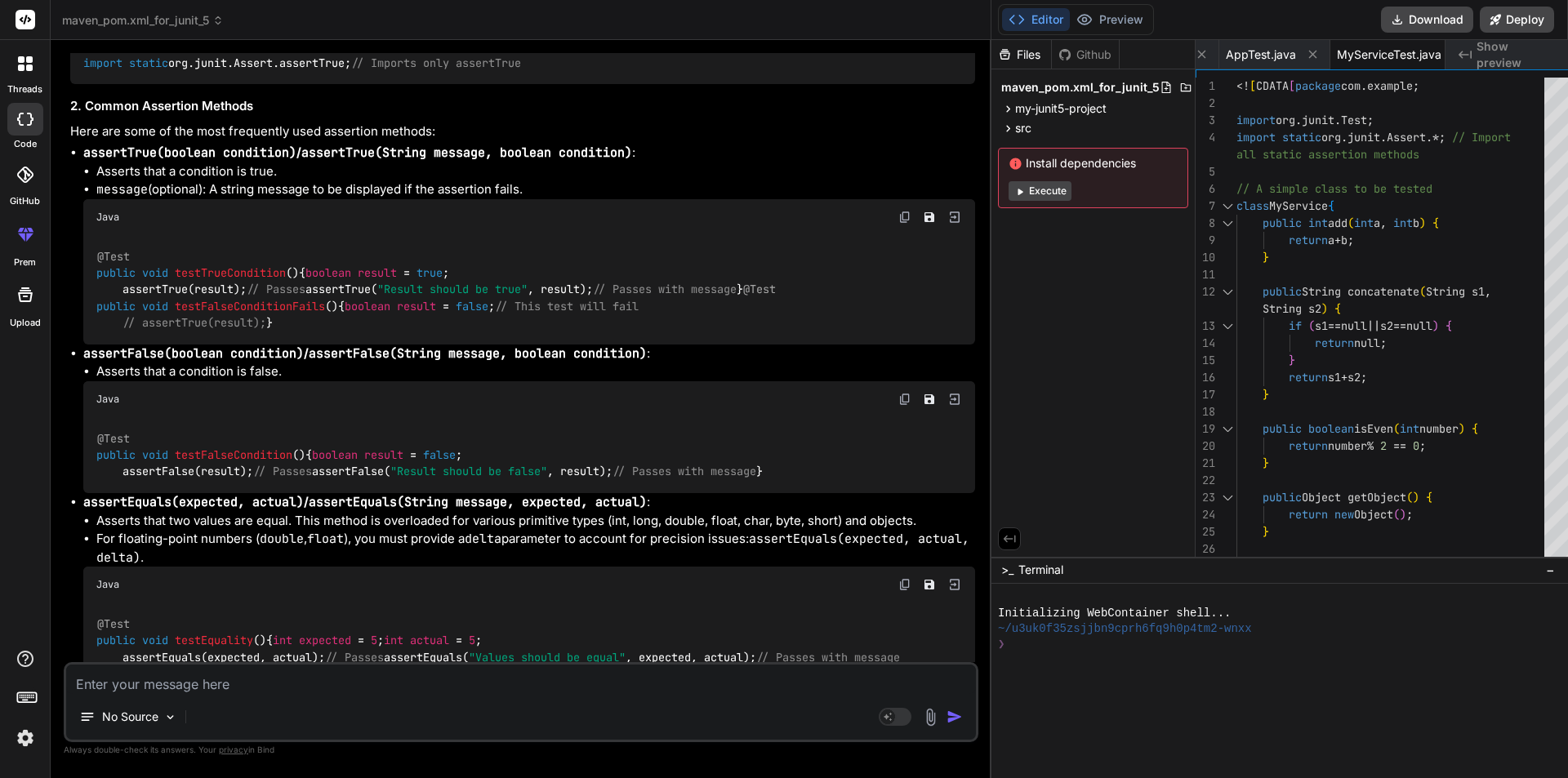
scroll to position [6238, 0]
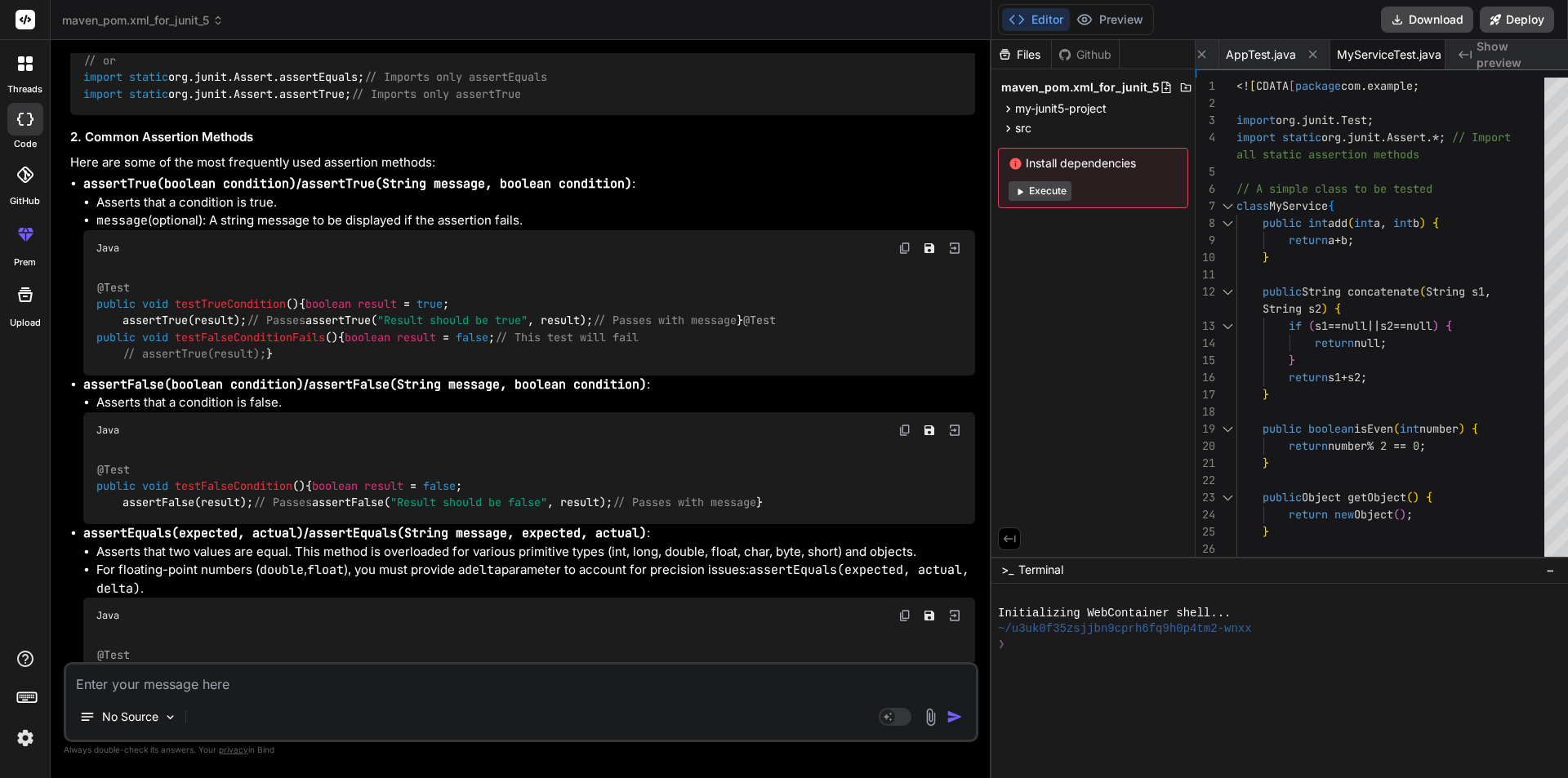
click at [95, 688] on textarea at bounding box center [521, 679] width 910 height 29
paste textarea "assertEquals(title, actualTitle, "The page title is not as expected!");"
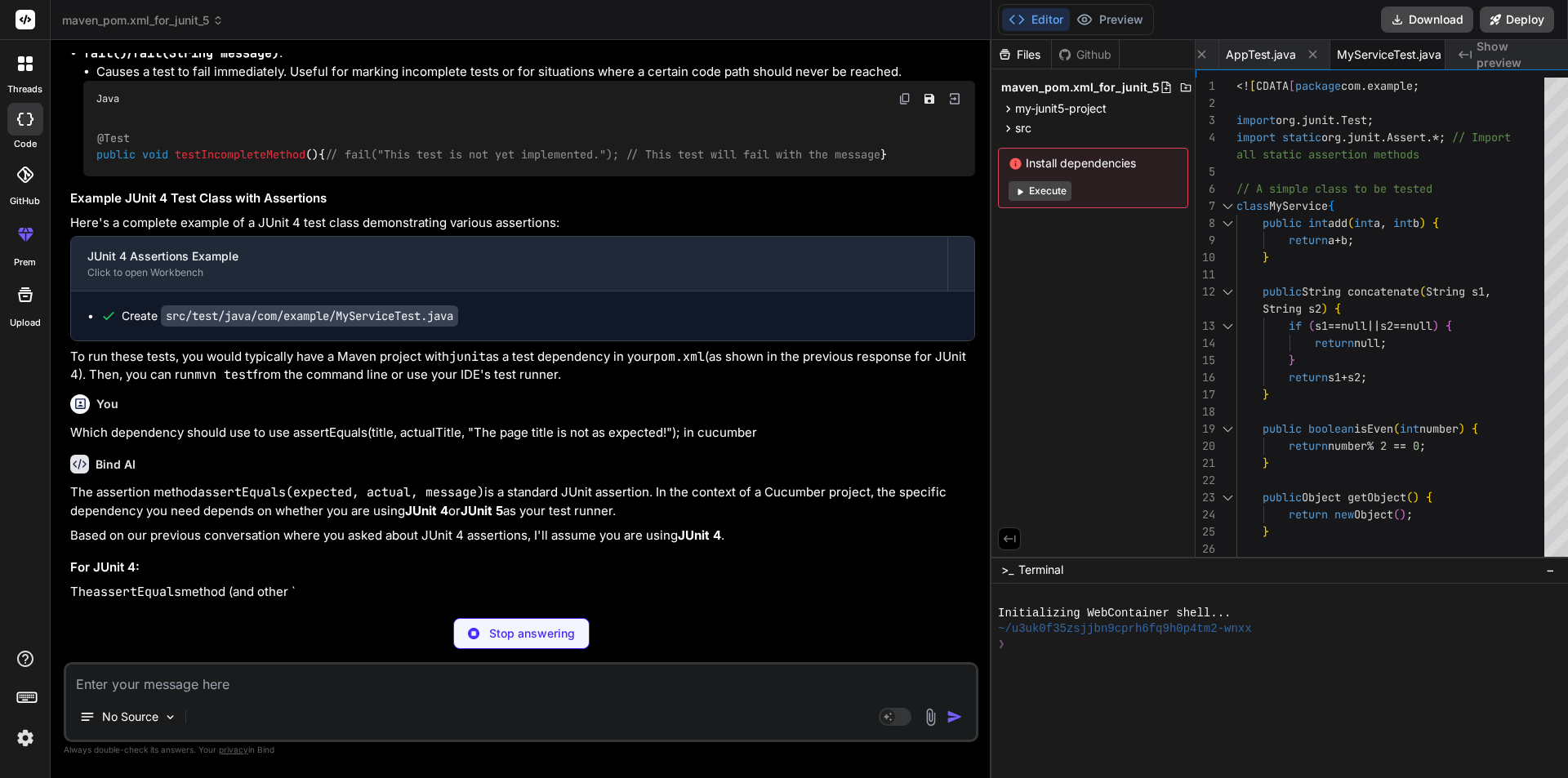
scroll to position [9115, 0]
click at [1525, 59] on span "Show preview" at bounding box center [1516, 54] width 78 height 33
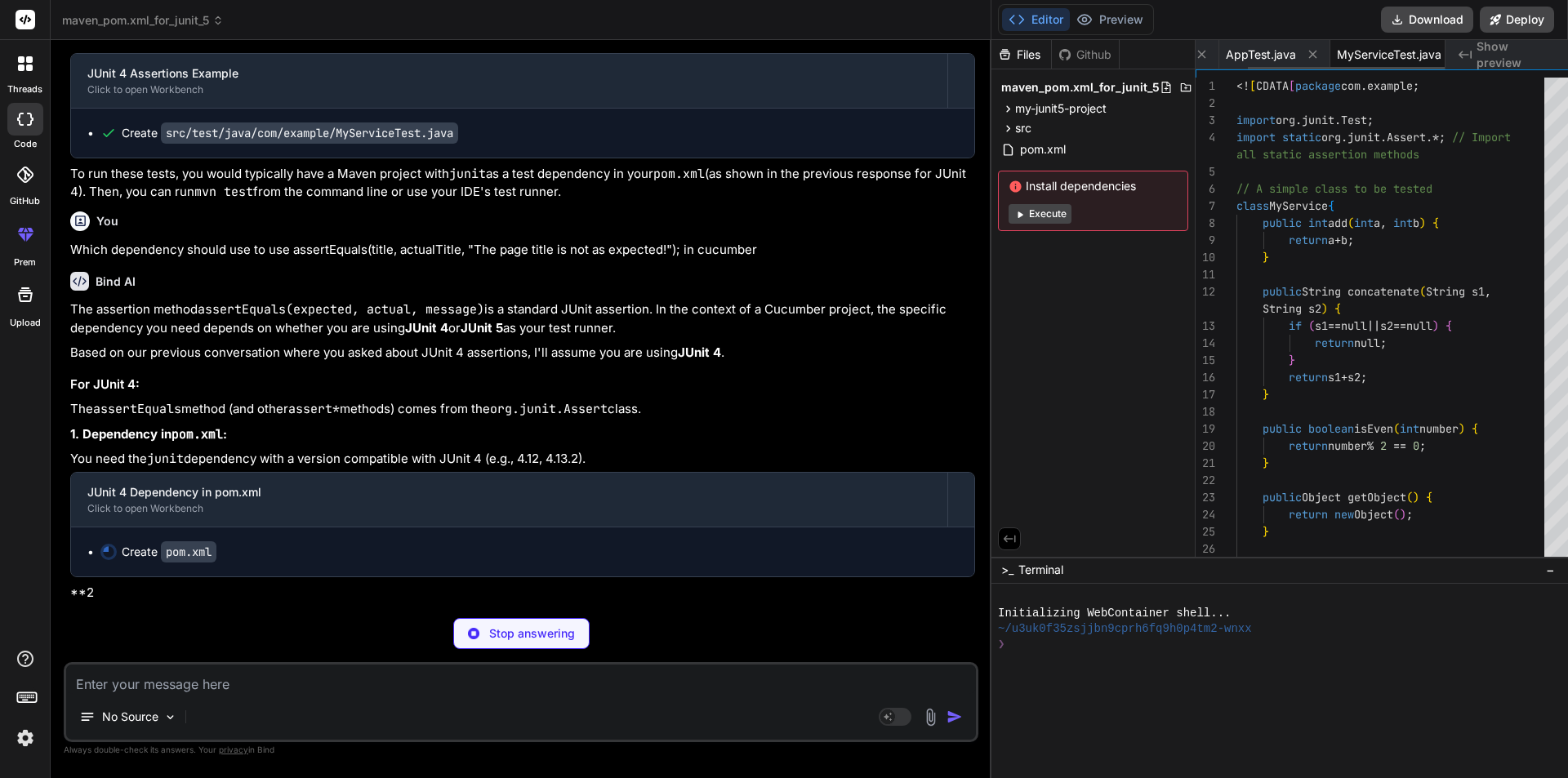
scroll to position [0, 74]
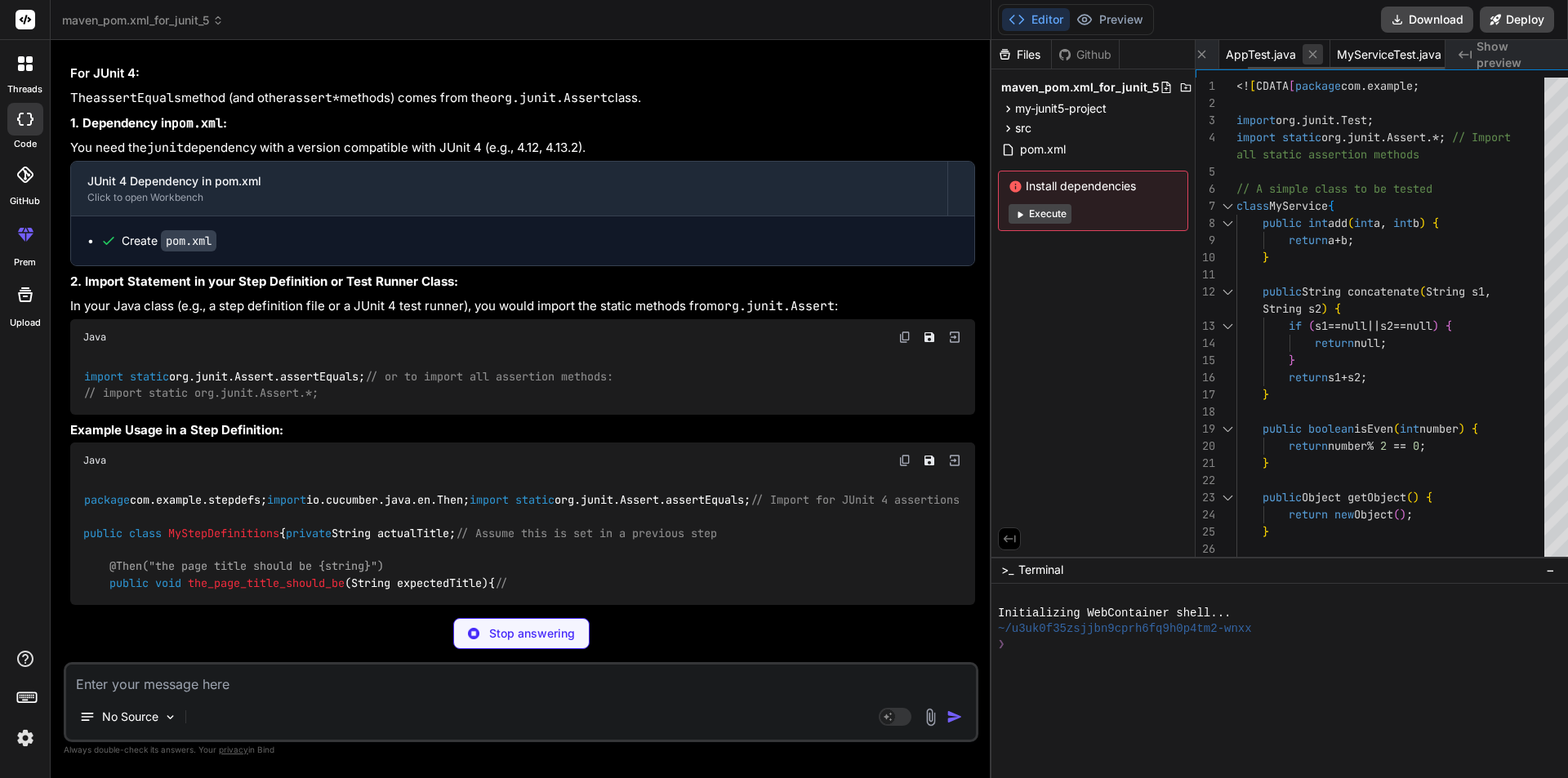
click at [1307, 48] on icon at bounding box center [1314, 54] width 14 height 14
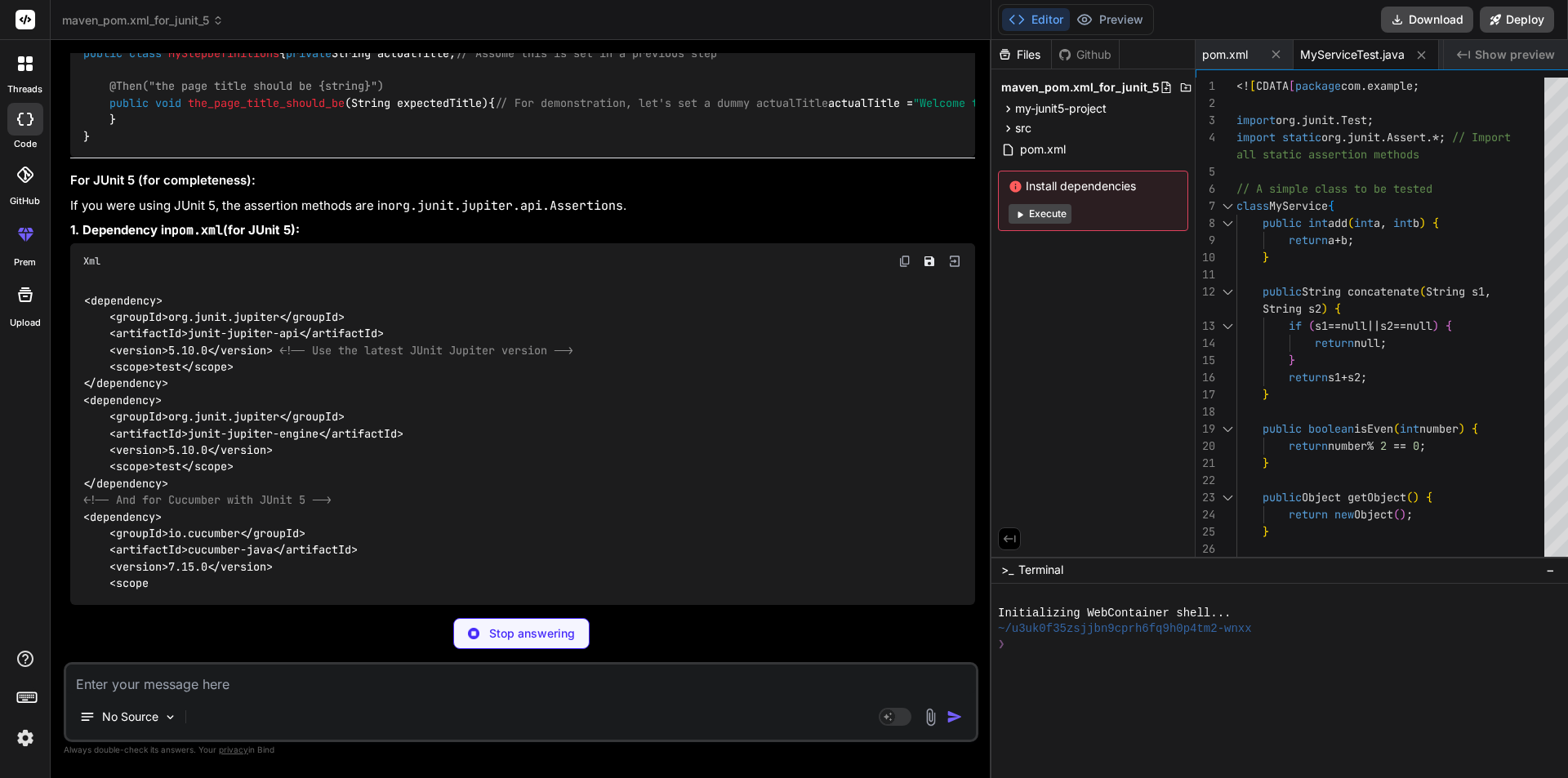
click at [1412, 55] on div at bounding box center [1422, 55] width 20 height 20
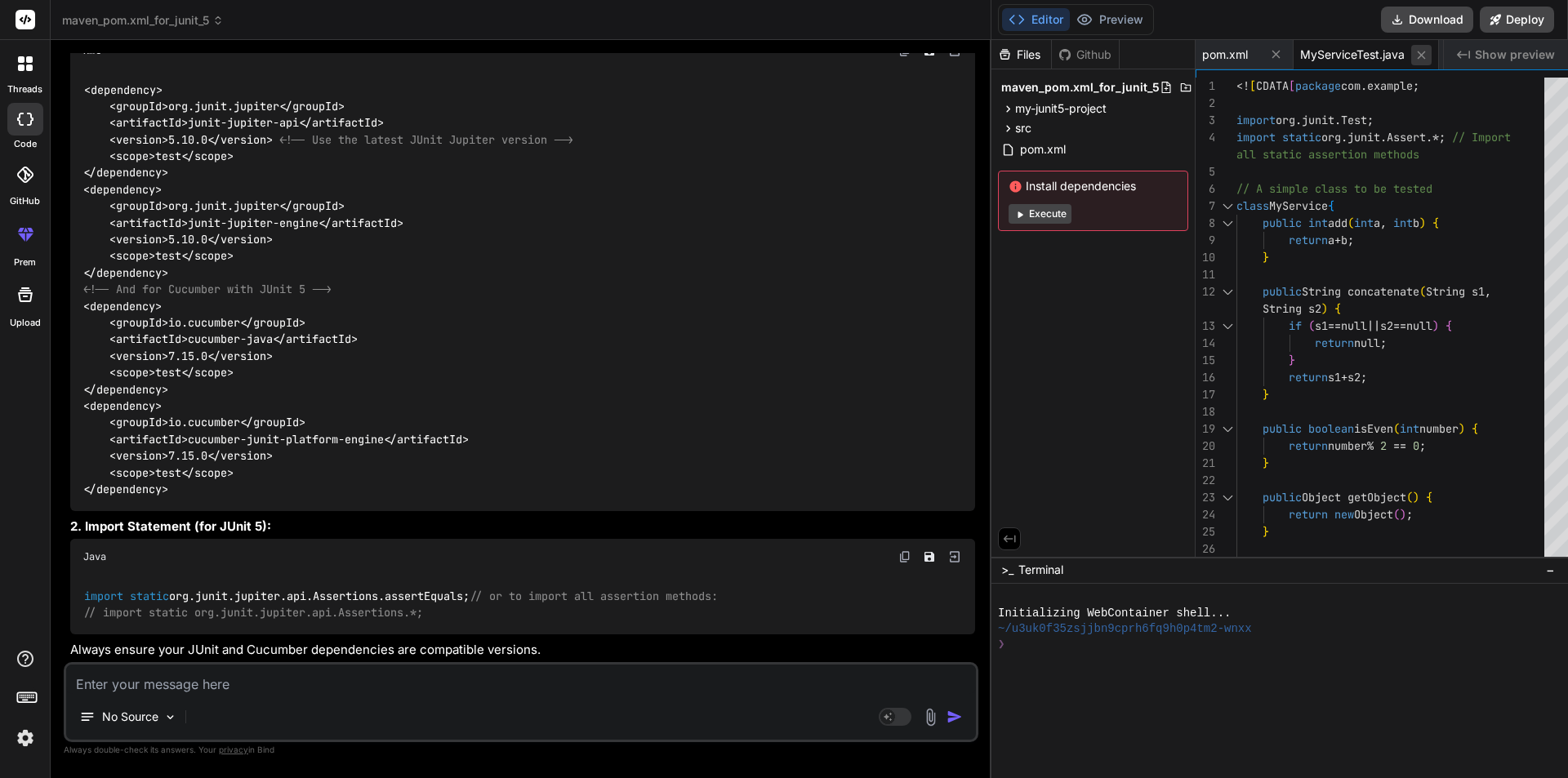
click at [1418, 53] on icon at bounding box center [1422, 54] width 8 height 8
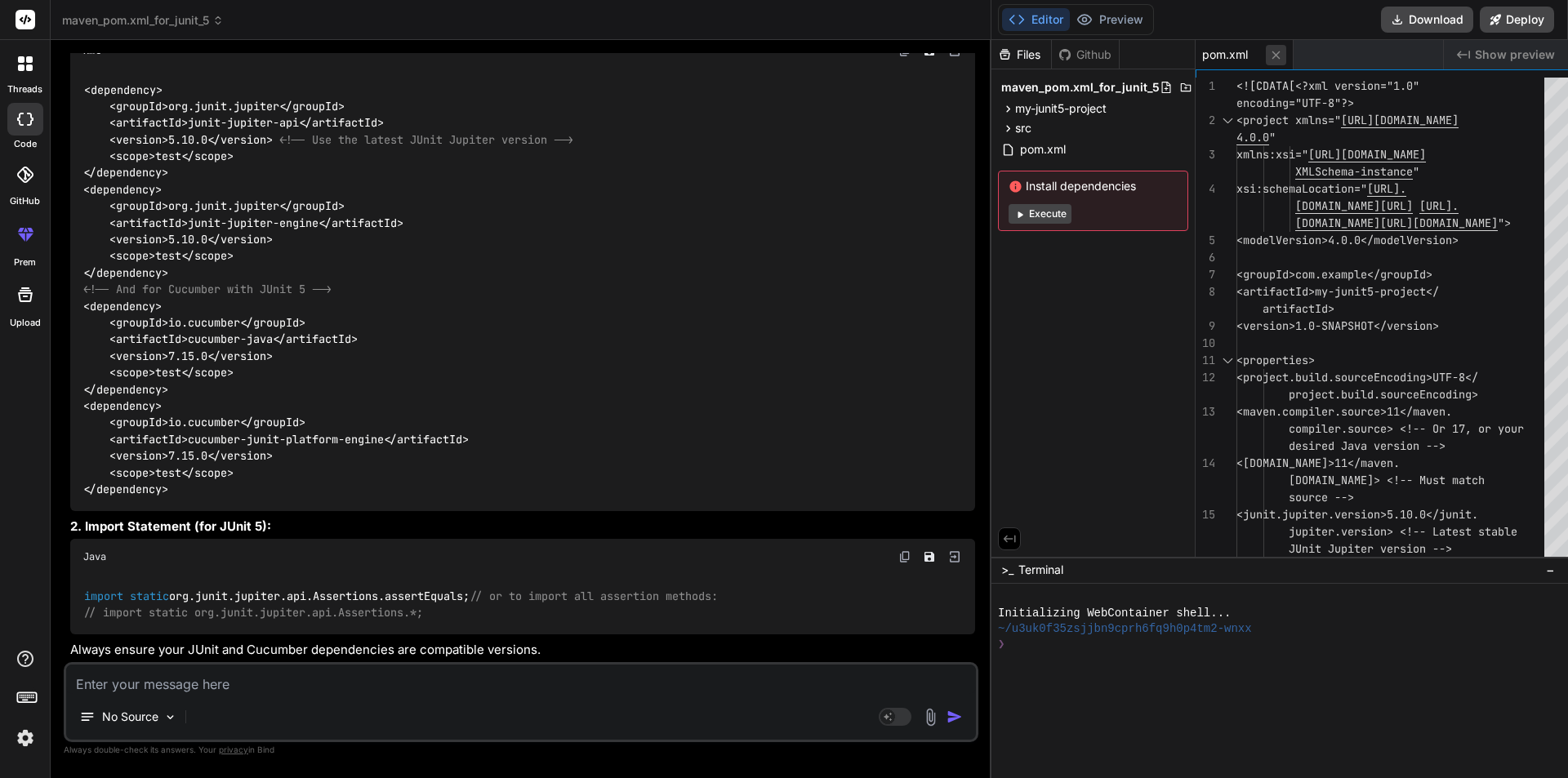
click at [1269, 56] on icon at bounding box center [1276, 55] width 14 height 14
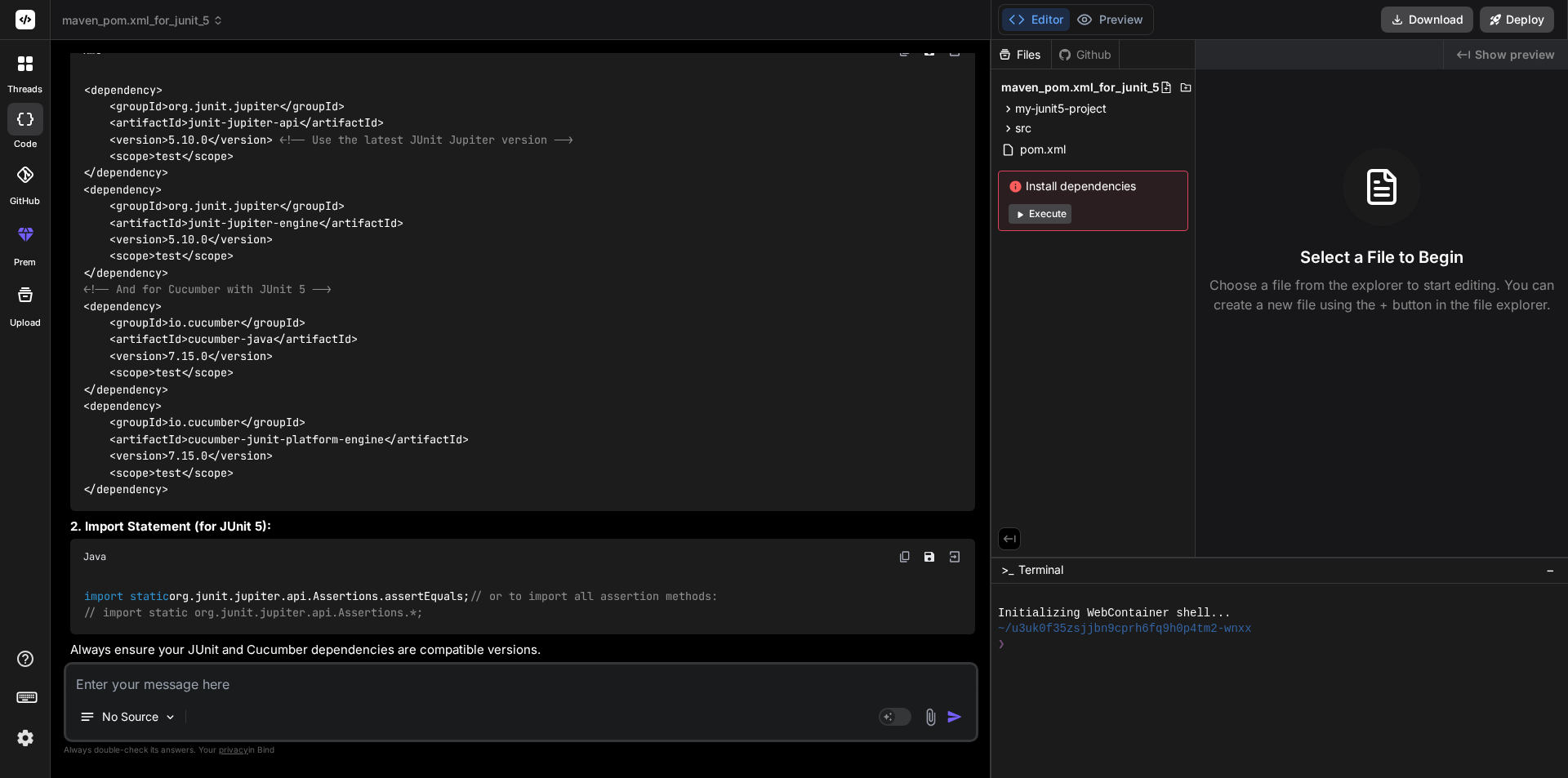
scroll to position [9850, 0]
drag, startPoint x: 88, startPoint y: 239, endPoint x: 379, endPoint y: 243, distance: 291.0
copy code "import static org.junit.Assert.assertEquals;"
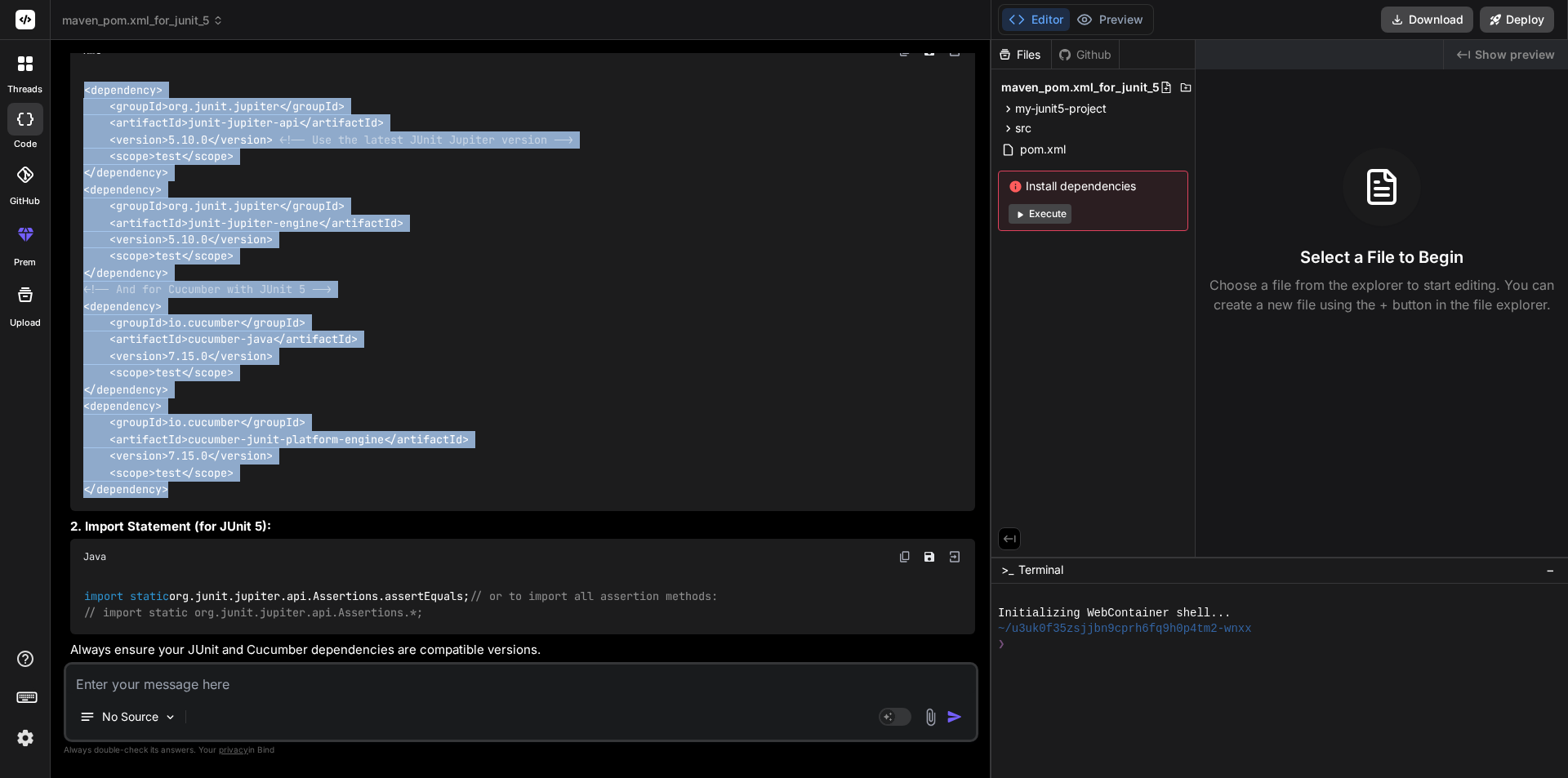
drag, startPoint x: 85, startPoint y: 236, endPoint x: 336, endPoint y: 641, distance: 476.5
click at [336, 511] on div "< dependency > < groupId > org.junit.jupiter </ groupId > < artifactId > junit-…" at bounding box center [522, 290] width 905 height 443
copy code "< dependency > < groupId > org.junit.jupiter </ groupId > < artifactId > junit-…"
